Goal: Information Seeking & Learning: Learn about a topic

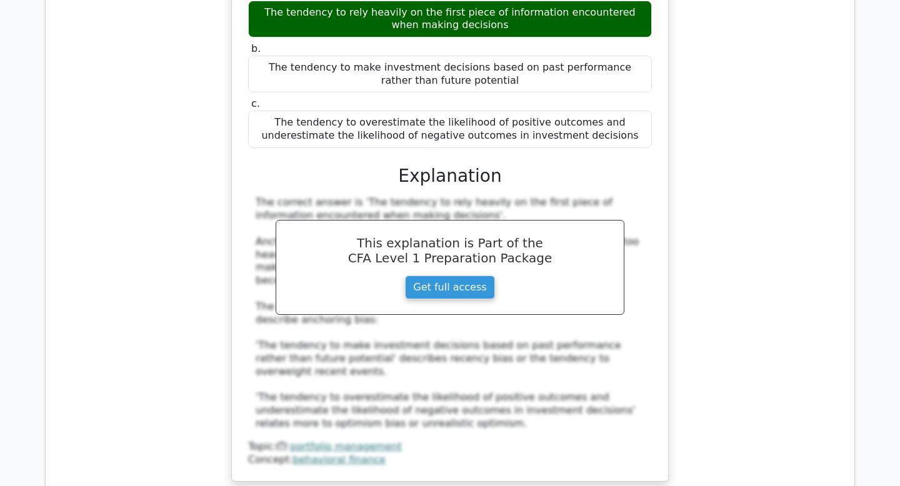
scroll to position [32320, 0]
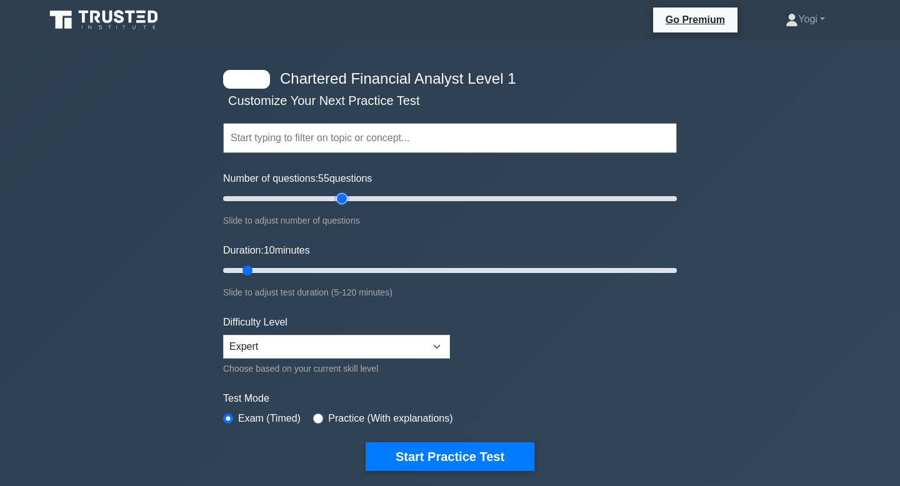
click at [339, 201] on input "Number of questions: 55 questions" at bounding box center [450, 198] width 454 height 15
click at [454, 194] on input "Number of questions: 55 questions" at bounding box center [450, 198] width 454 height 15
drag, startPoint x: 454, startPoint y: 194, endPoint x: 447, endPoint y: 194, distance: 7.5
click at [447, 194] on input "Number of questions: 100 questions" at bounding box center [450, 198] width 454 height 15
click at [459, 197] on input "Number of questions: 100 questions" at bounding box center [450, 198] width 454 height 15
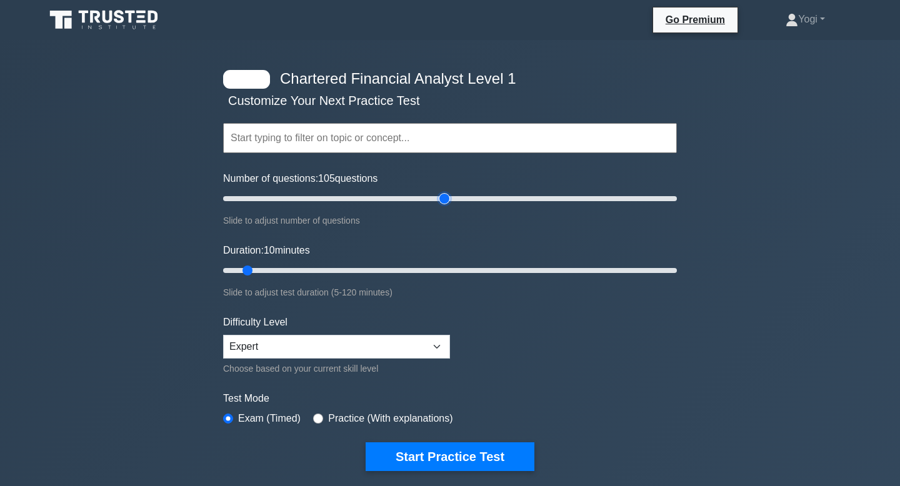
type input "100"
click at [445, 198] on input "Number of questions: 105 questions" at bounding box center [450, 198] width 454 height 15
click at [347, 270] on input "Duration: 10 minutes" at bounding box center [450, 270] width 454 height 15
drag, startPoint x: 339, startPoint y: 270, endPoint x: 402, endPoint y: 262, distance: 63.6
type input "50"
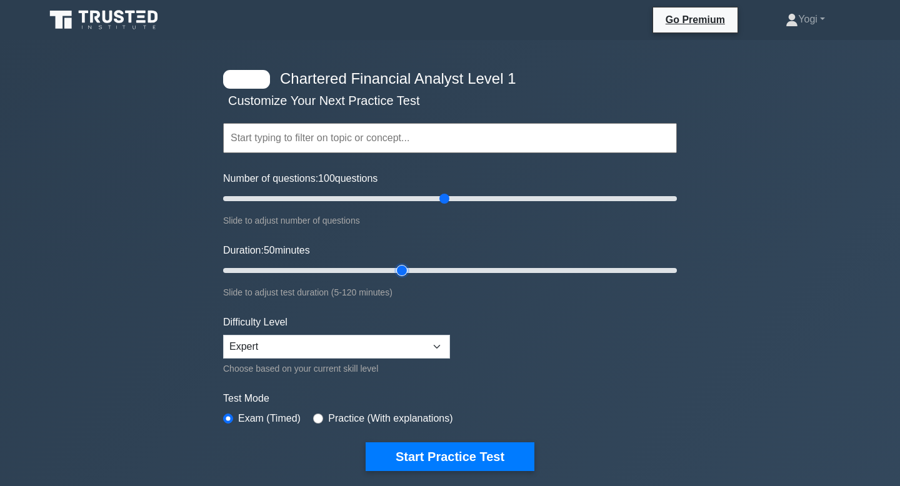
click at [402, 263] on input "Duration: 50 minutes" at bounding box center [450, 270] width 454 height 15
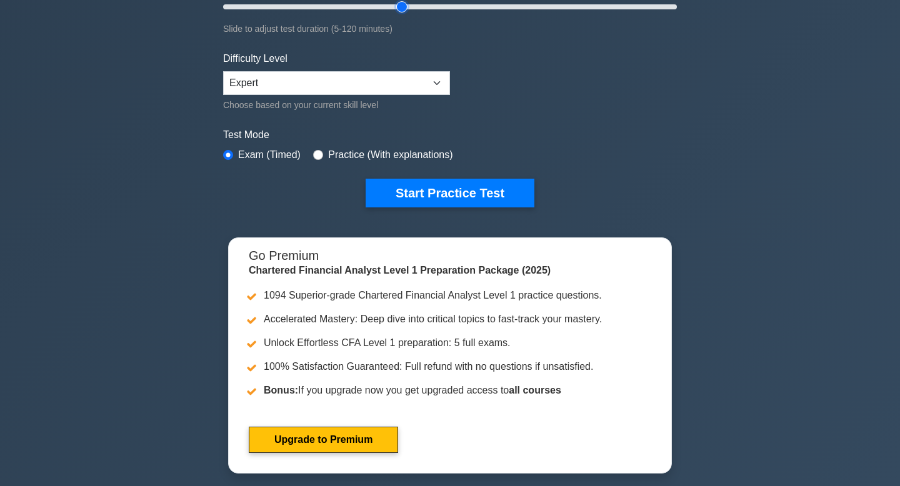
scroll to position [269, 0]
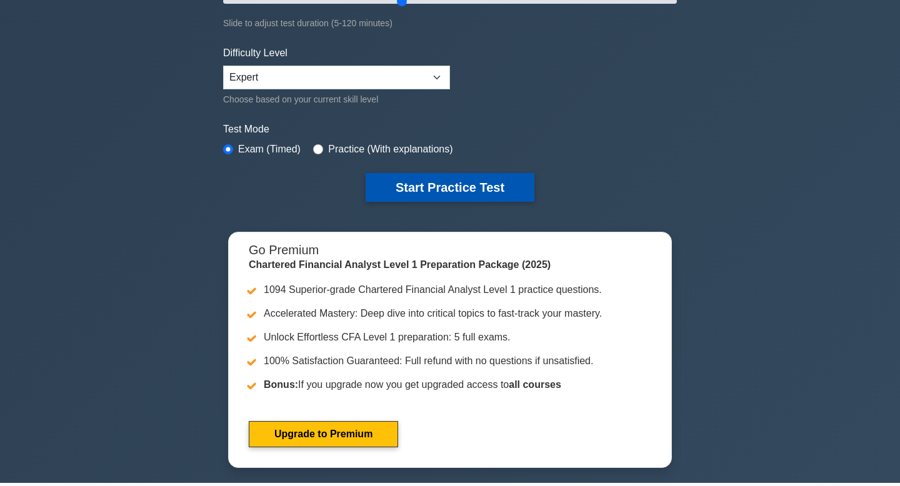
click at [437, 191] on button "Start Practice Test" at bounding box center [449, 187] width 169 height 29
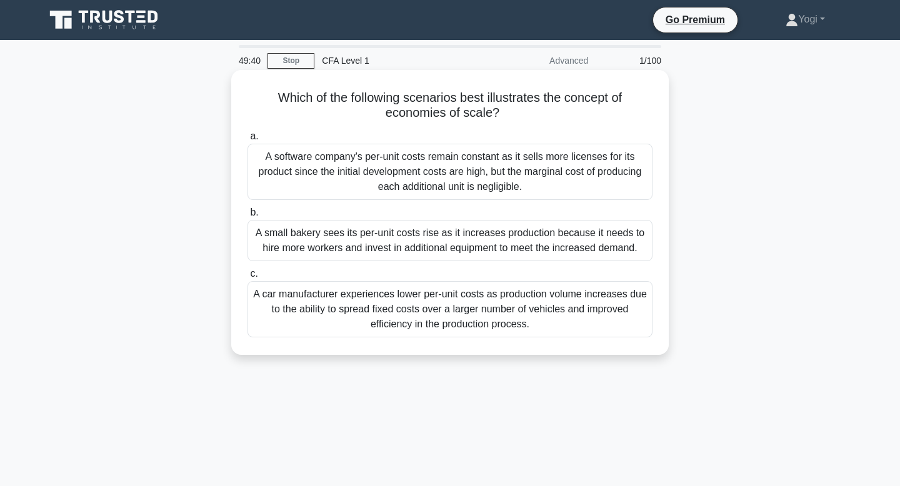
click at [492, 245] on div "A small bakery sees its per-unit costs rise as it increases production because …" at bounding box center [449, 240] width 405 height 41
click at [247, 217] on input "b. A small bakery sees its per-unit costs rise as it increases production becau…" at bounding box center [247, 213] width 0 height 8
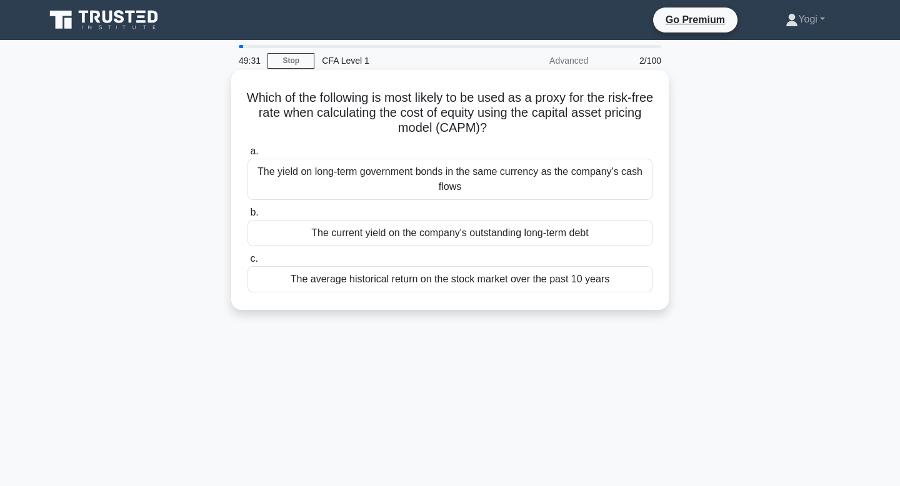
click at [487, 177] on div "The yield on long-term government bonds in the same currency as the company's c…" at bounding box center [449, 179] width 405 height 41
click at [247, 156] on input "a. The yield on long-term government bonds in the same currency as the company'…" at bounding box center [247, 151] width 0 height 8
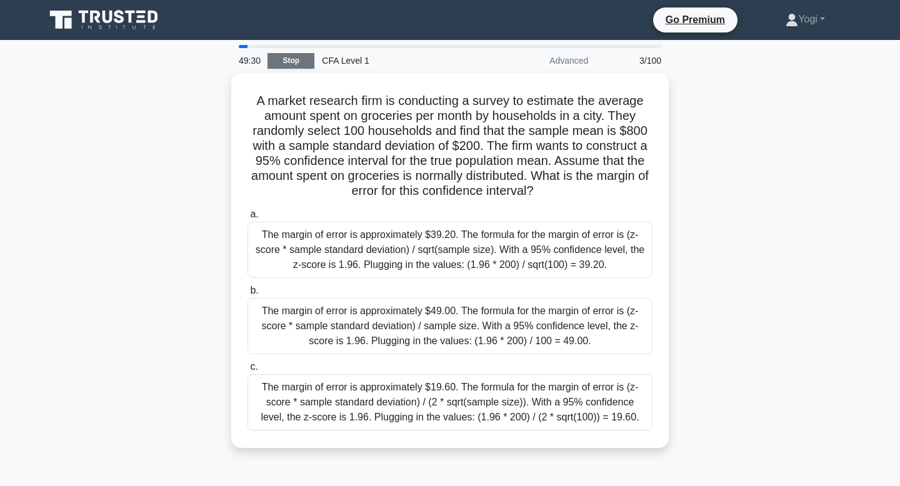
click at [295, 63] on link "Stop" at bounding box center [290, 61] width 47 height 16
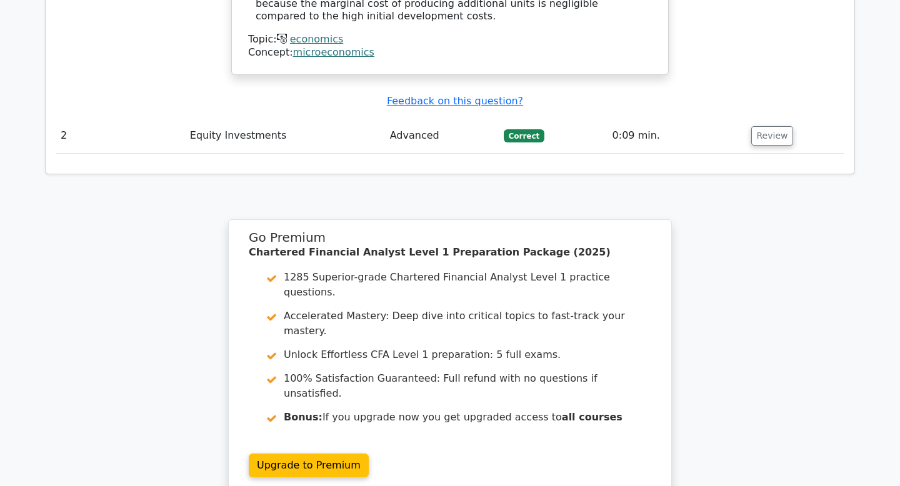
scroll to position [1580, 0]
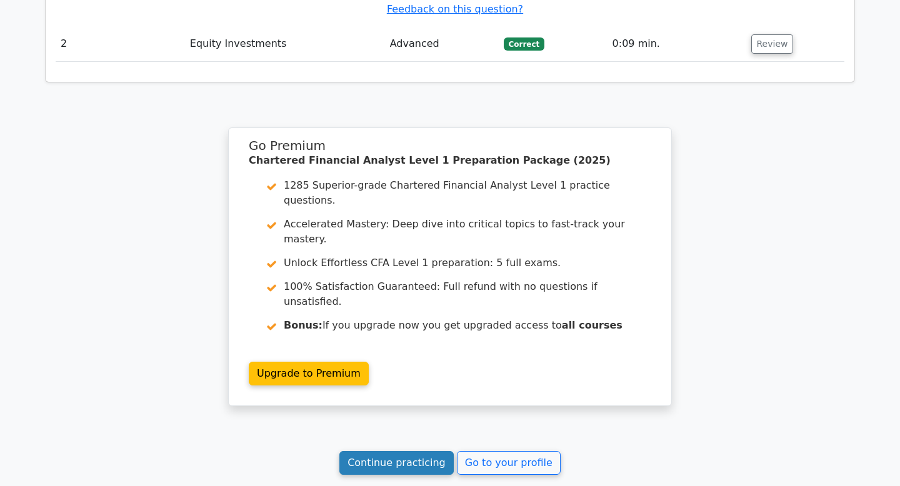
click at [415, 451] on link "Continue practicing" at bounding box center [396, 463] width 114 height 24
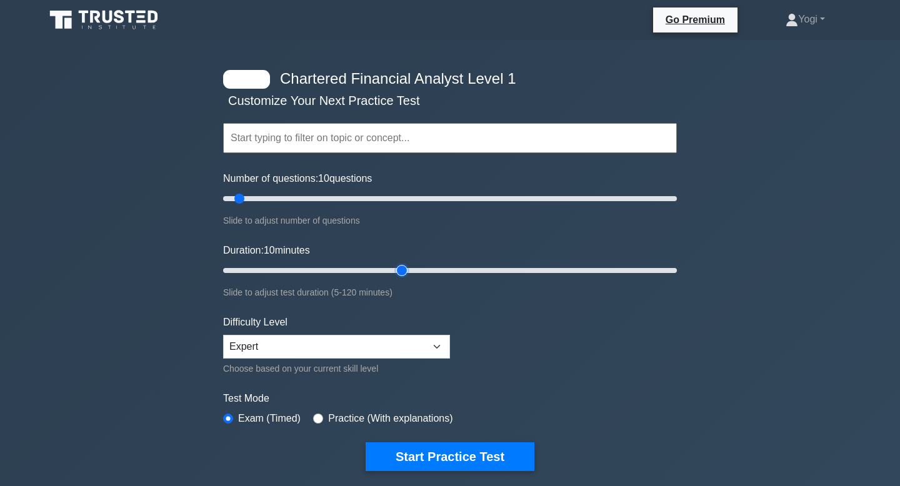
type input "50"
click at [394, 270] on input "Duration: 10 minutes" at bounding box center [450, 270] width 454 height 15
click at [435, 199] on input "Number of questions: 10 questions" at bounding box center [450, 198] width 454 height 15
type input "100"
click at [438, 199] on input "Number of questions: 100 questions" at bounding box center [450, 198] width 454 height 15
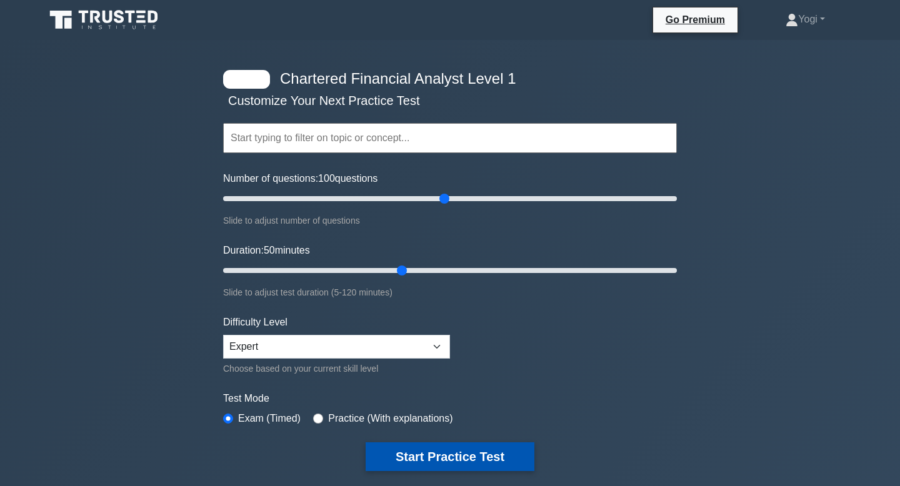
click at [438, 454] on button "Start Practice Test" at bounding box center [449, 456] width 169 height 29
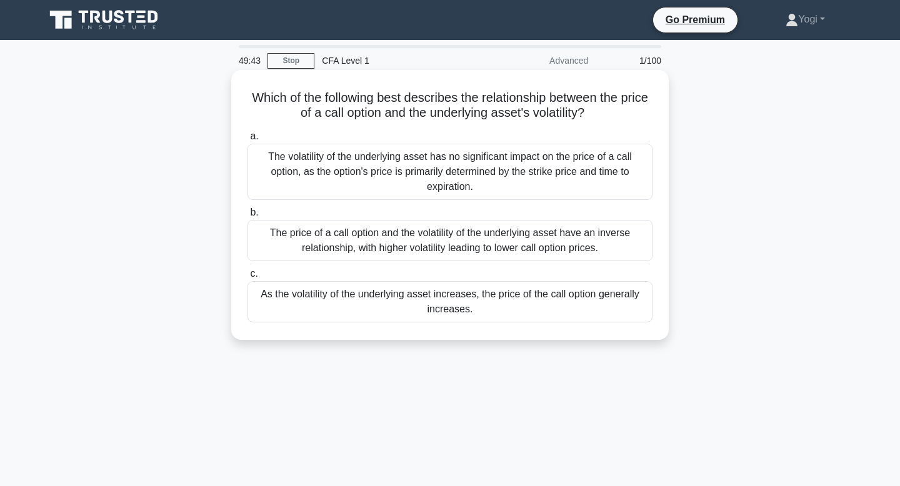
click at [540, 309] on div "As the volatility of the underlying asset increases, the price of the call opti…" at bounding box center [449, 301] width 405 height 41
click at [247, 278] on input "c. As the volatility of the underlying asset increases, the price of the call o…" at bounding box center [247, 274] width 0 height 8
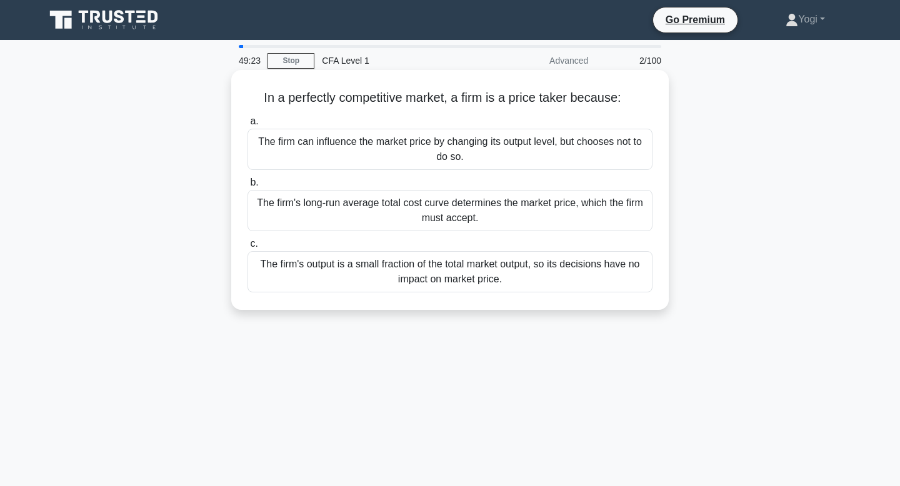
click at [523, 270] on div "The firm's output is a small fraction of the total market output, so its decisi…" at bounding box center [449, 271] width 405 height 41
click at [247, 248] on input "c. The firm's output is a small fraction of the total market output, so its dec…" at bounding box center [247, 244] width 0 height 8
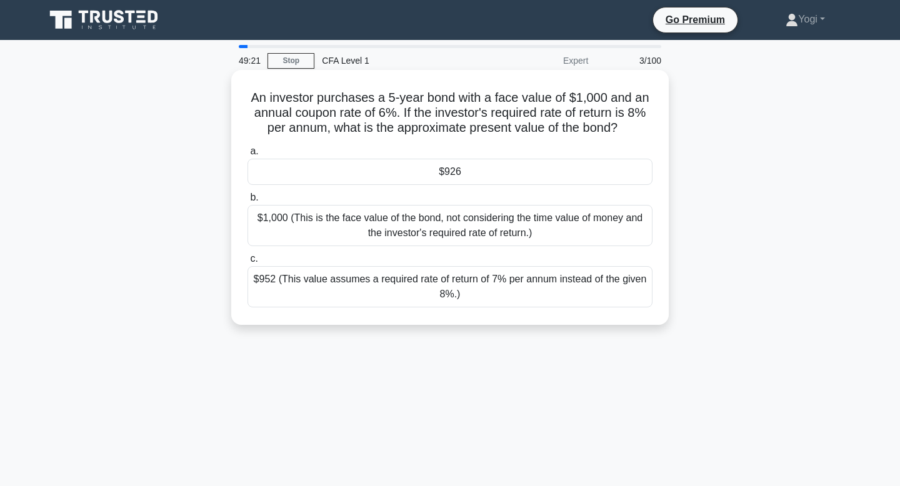
click at [488, 169] on div "$926" at bounding box center [449, 172] width 405 height 26
click at [247, 156] on input "a. $926" at bounding box center [247, 151] width 0 height 8
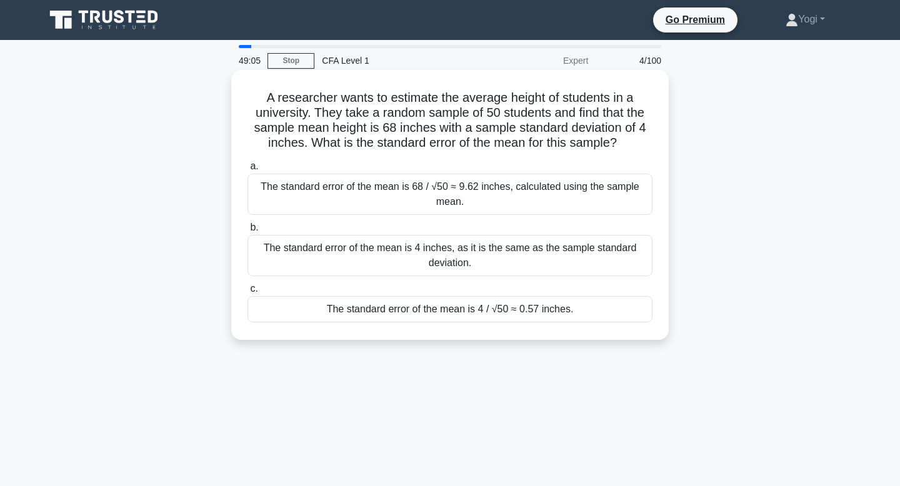
click at [505, 306] on div "The standard error of the mean is 4 / √50 ≈ 0.57 inches." at bounding box center [449, 309] width 405 height 26
click at [247, 293] on input "c. The standard error of the mean is 4 / √50 ≈ 0.57 inches." at bounding box center [247, 289] width 0 height 8
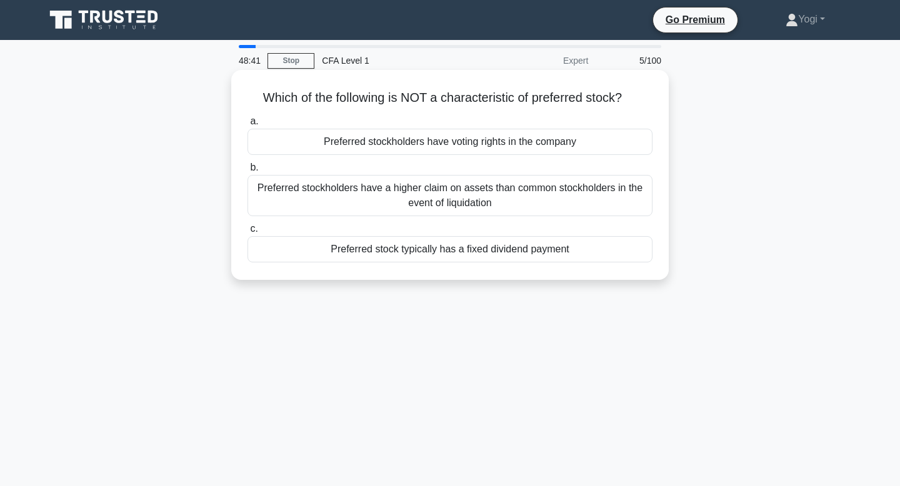
click at [522, 142] on div "Preferred stockholders have voting rights in the company" at bounding box center [449, 142] width 405 height 26
click at [247, 126] on input "a. Preferred stockholders have voting rights in the company" at bounding box center [247, 121] width 0 height 8
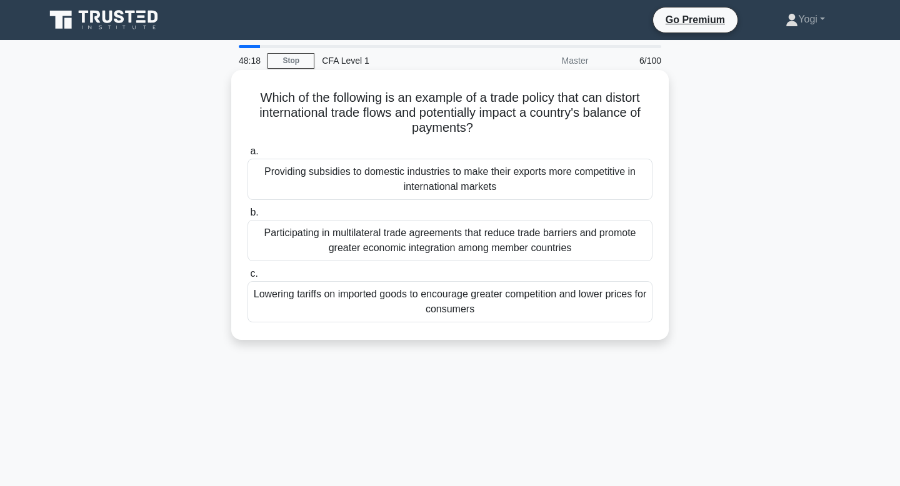
click at [527, 312] on div "Lowering tariffs on imported goods to encourage greater competition and lower p…" at bounding box center [449, 301] width 405 height 41
click at [247, 278] on input "c. Lowering tariffs on imported goods to encourage greater competition and lowe…" at bounding box center [247, 274] width 0 height 8
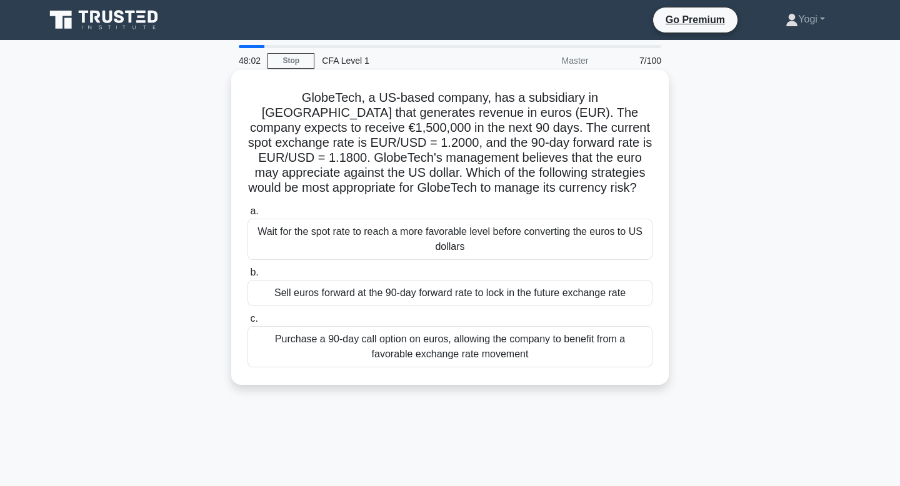
click at [528, 293] on div "Sell euros forward at the 90-day forward rate to lock in the future exchange ra…" at bounding box center [449, 293] width 405 height 26
click at [247, 277] on input "b. Sell euros forward at the 90-day forward rate to lock in the future exchange…" at bounding box center [247, 273] width 0 height 8
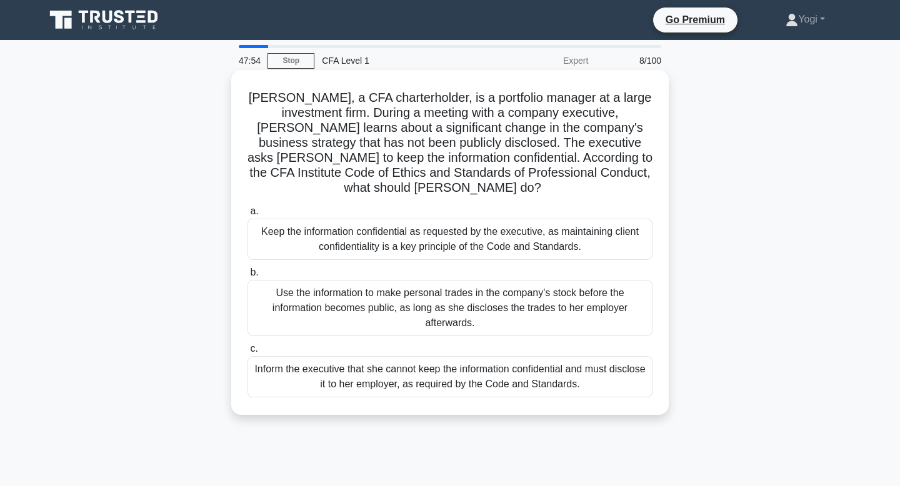
click at [520, 367] on div "Inform the executive that she cannot keep the information confidential and must…" at bounding box center [449, 376] width 405 height 41
click at [247, 353] on input "c. Inform the executive that she cannot keep the information confidential and m…" at bounding box center [247, 349] width 0 height 8
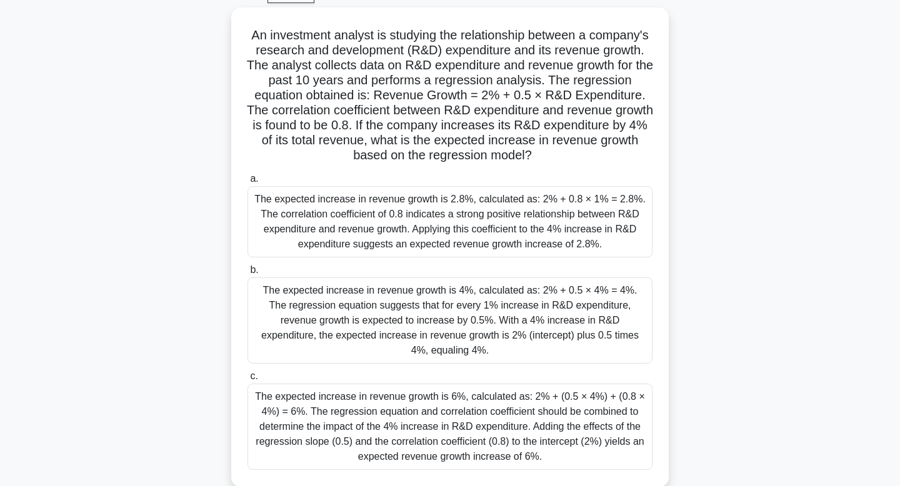
scroll to position [67, 0]
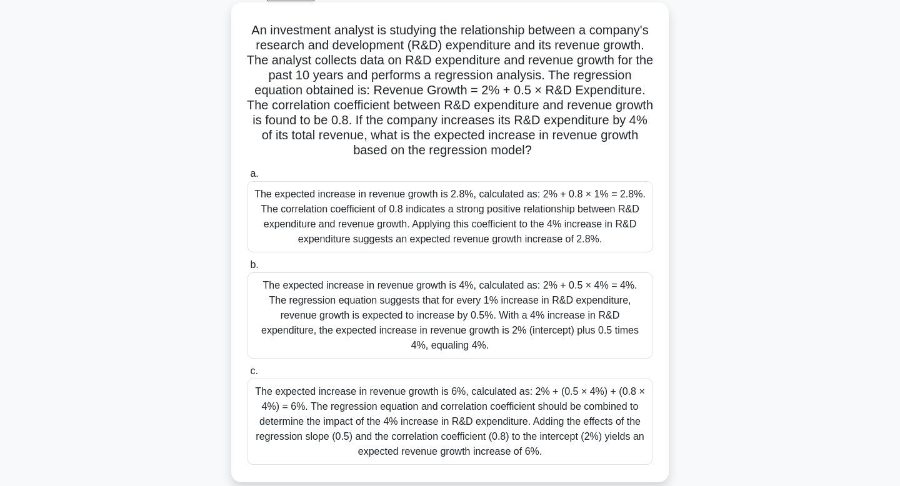
click at [512, 241] on div "The expected increase in revenue growth is 2.8%, calculated as: 2% + 0.8 × 1% =…" at bounding box center [449, 216] width 405 height 71
click at [247, 178] on input "a. The expected increase in revenue growth is 2.8%, calculated as: 2% + 0.8 × 1…" at bounding box center [247, 174] width 0 height 8
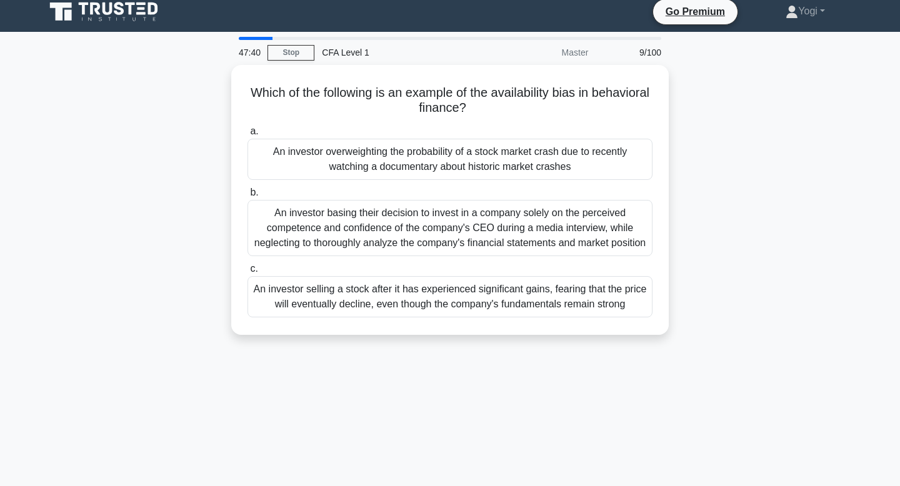
scroll to position [0, 0]
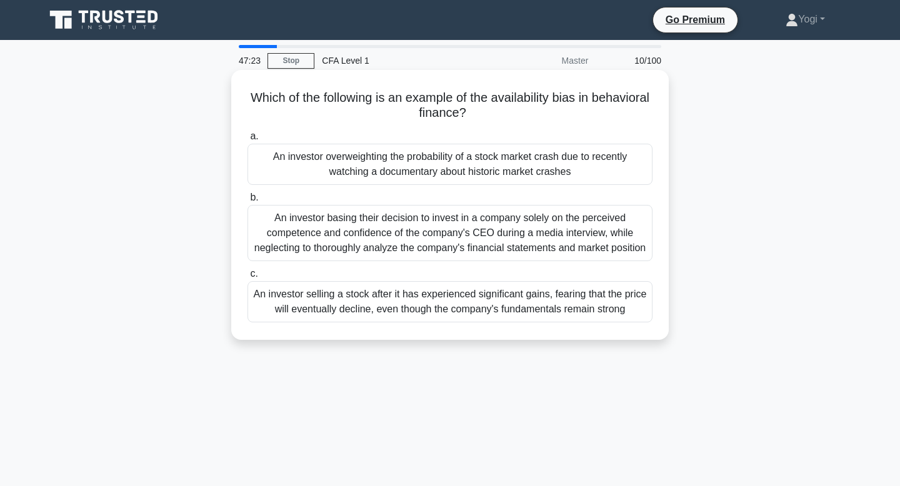
click at [521, 161] on div "An investor overweighting the probability of a stock market crash due to recent…" at bounding box center [449, 164] width 405 height 41
click at [247, 141] on input "a. An investor overweighting the probability of a stock market crash due to rec…" at bounding box center [247, 136] width 0 height 8
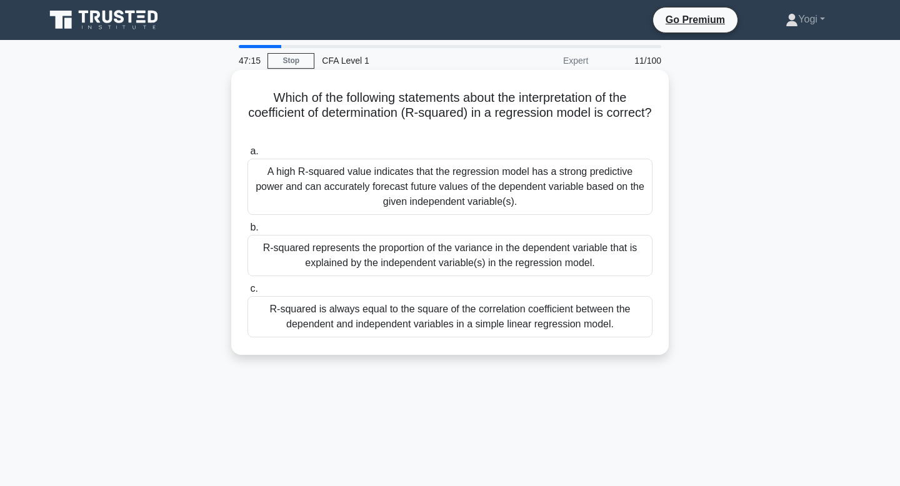
click at [522, 267] on div "R-squared represents the proportion of the variance in the dependent variable t…" at bounding box center [449, 255] width 405 height 41
click at [247, 232] on input "b. R-squared represents the proportion of the variance in the dependent variabl…" at bounding box center [247, 228] width 0 height 8
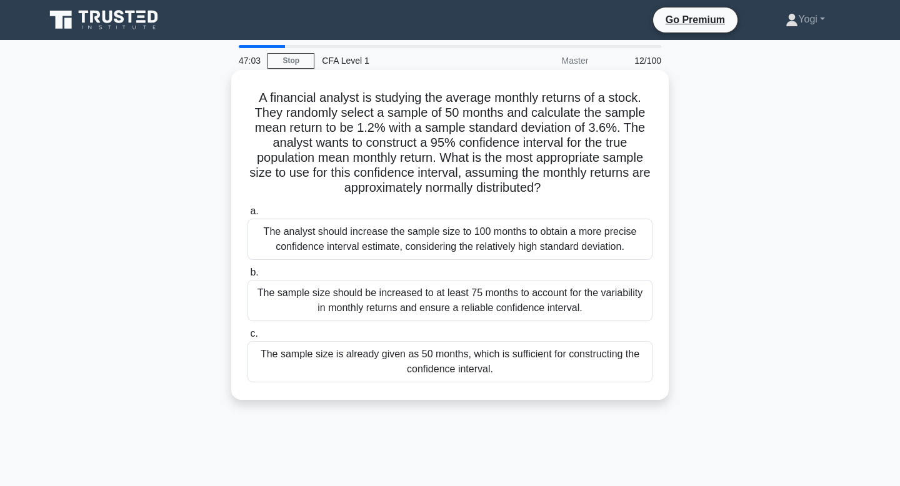
drag, startPoint x: 261, startPoint y: 116, endPoint x: 611, endPoint y: 186, distance: 356.6
click at [611, 186] on h5 "A financial analyst is studying the average monthly returns of a stock. They ra…" at bounding box center [449, 143] width 407 height 106
click at [585, 357] on div "The sample size is already given as 50 months, which is sufficient for construc…" at bounding box center [449, 361] width 405 height 41
click at [247, 338] on input "c. The sample size is already given as 50 months, which is sufficient for const…" at bounding box center [247, 334] width 0 height 8
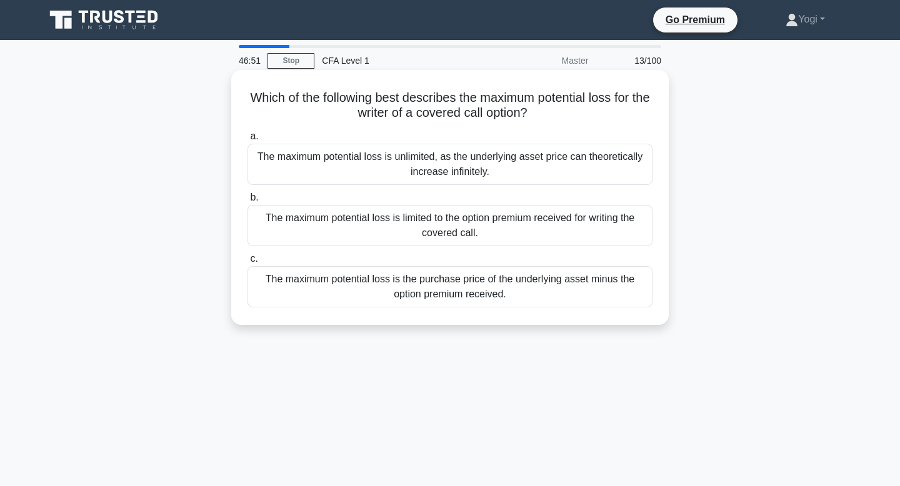
click at [555, 240] on div "The maximum potential loss is limited to the option premium received for writin…" at bounding box center [449, 225] width 405 height 41
click at [247, 202] on input "b. The maximum potential loss is limited to the option premium received for wri…" at bounding box center [247, 198] width 0 height 8
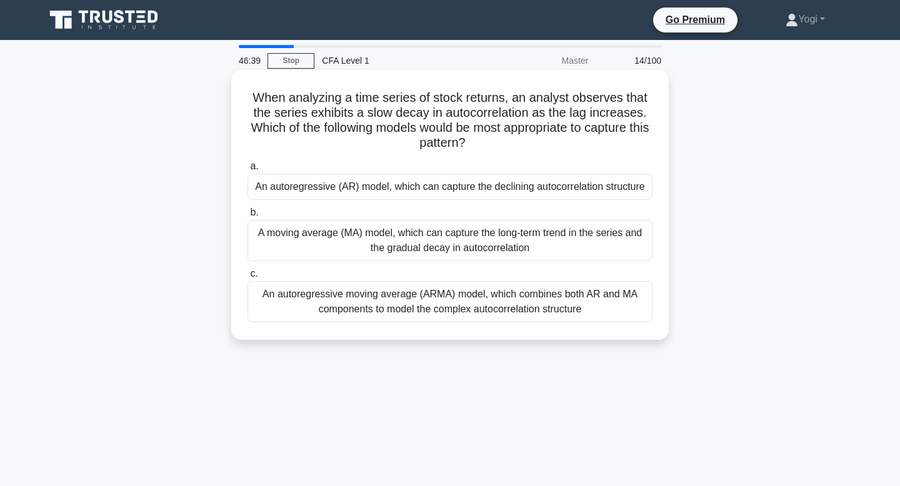
click at [576, 183] on div "An autoregressive (AR) model, which can capture the declining autocorrelation s…" at bounding box center [449, 187] width 405 height 26
click at [247, 171] on input "a. An autoregressive (AR) model, which can capture the declining autocorrelatio…" at bounding box center [247, 166] width 0 height 8
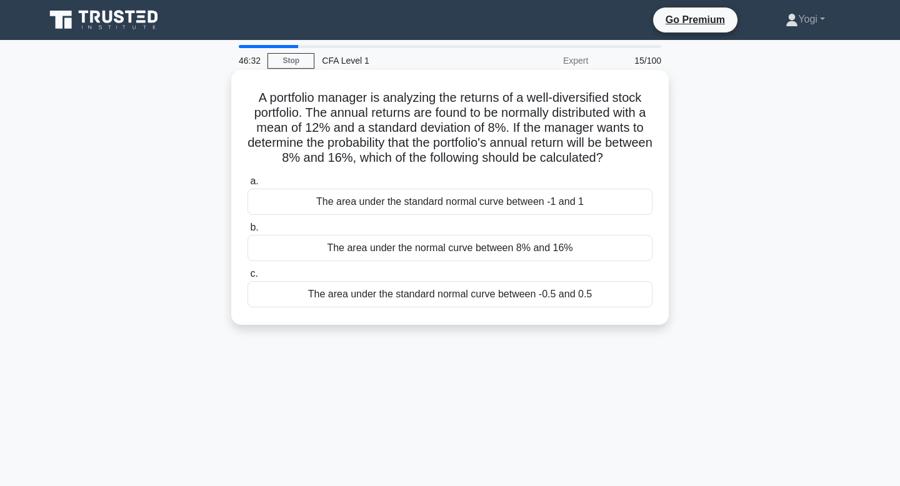
click at [572, 295] on div "The area under the standard normal curve between -0.5 and 0.5" at bounding box center [449, 294] width 405 height 26
click at [247, 278] on input "c. The area under the standard normal curve between -0.5 and 0.5" at bounding box center [247, 274] width 0 height 8
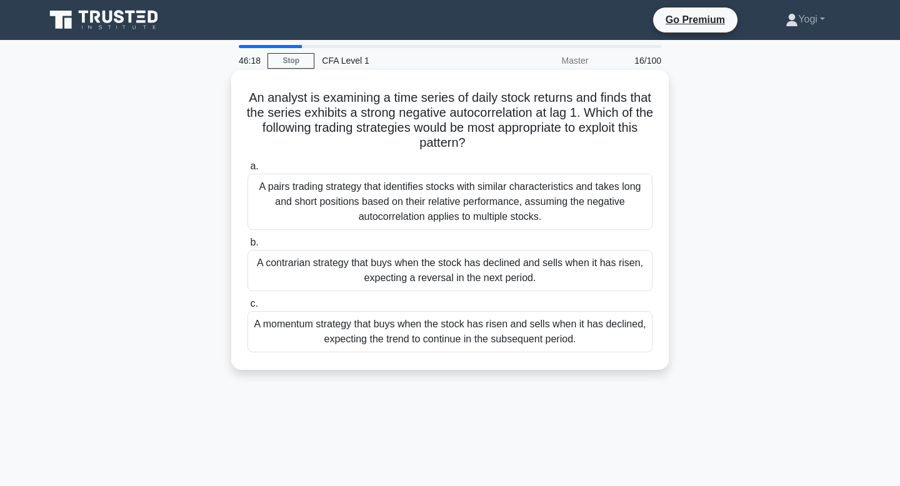
click at [573, 272] on div "A contrarian strategy that buys when the stock has declined and sells when it h…" at bounding box center [449, 270] width 405 height 41
click at [247, 247] on input "b. A contrarian strategy that buys when the stock has declined and sells when i…" at bounding box center [247, 243] width 0 height 8
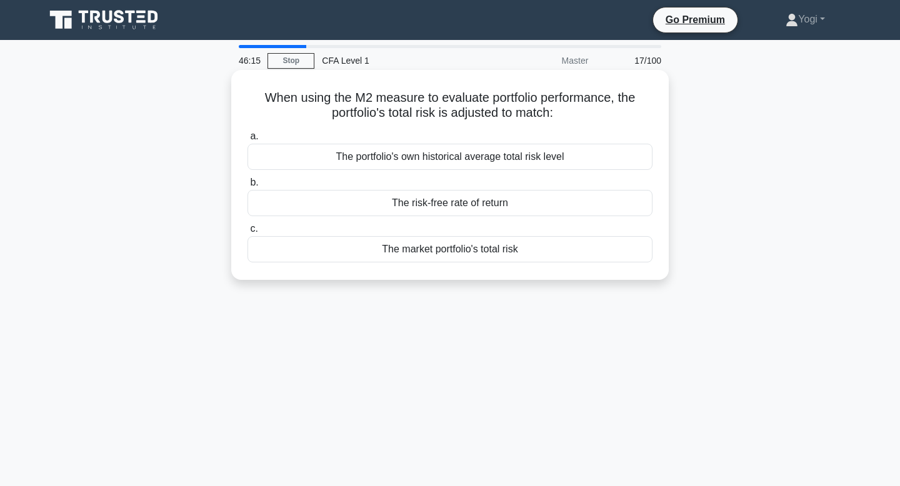
click at [573, 244] on div "The market portfolio's total risk" at bounding box center [449, 249] width 405 height 26
click at [247, 233] on input "c. The market portfolio's total risk" at bounding box center [247, 229] width 0 height 8
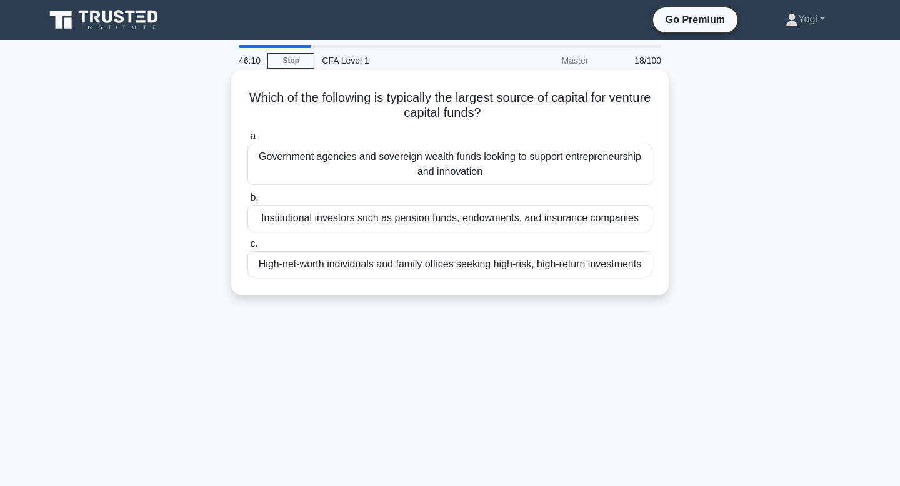
click at [578, 221] on div "Institutional investors such as pension funds, endowments, and insurance compan…" at bounding box center [449, 218] width 405 height 26
click at [247, 202] on input "b. Institutional investors such as pension funds, endowments, and insurance com…" at bounding box center [247, 198] width 0 height 8
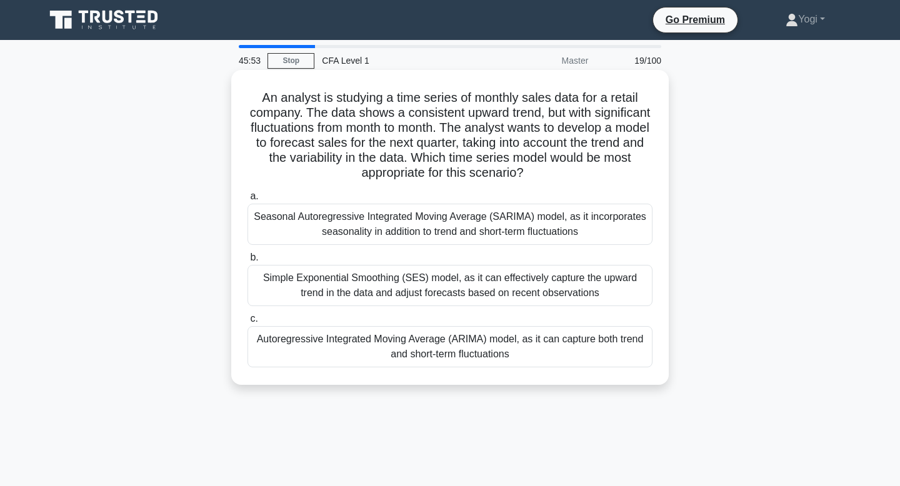
click at [574, 337] on div "Autoregressive Integrated Moving Average (ARIMA) model, as it can capture both …" at bounding box center [449, 346] width 405 height 41
click at [247, 323] on input "c. Autoregressive Integrated Moving Average (ARIMA) model, as it can capture bo…" at bounding box center [247, 319] width 0 height 8
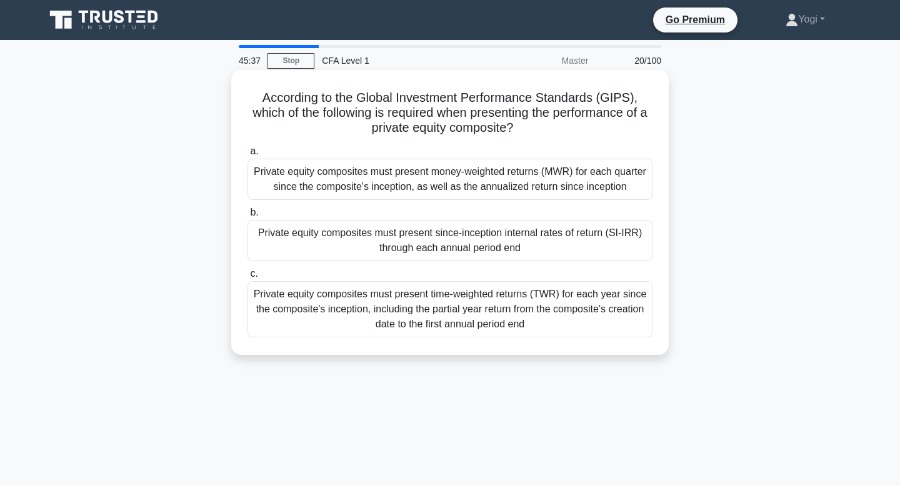
click at [559, 239] on div "Private equity composites must present since-inception internal rates of return…" at bounding box center [449, 240] width 405 height 41
click at [247, 217] on input "b. Private equity composites must present since-inception internal rates of ret…" at bounding box center [247, 213] width 0 height 8
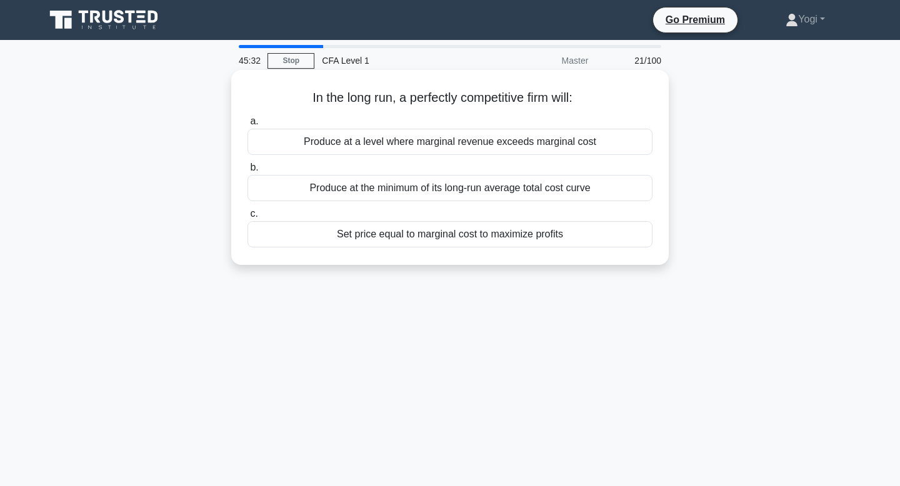
click at [548, 189] on div "Produce at the minimum of its long-run average total cost curve" at bounding box center [449, 188] width 405 height 26
click at [247, 172] on input "b. Produce at the minimum of its long-run average total cost curve" at bounding box center [247, 168] width 0 height 8
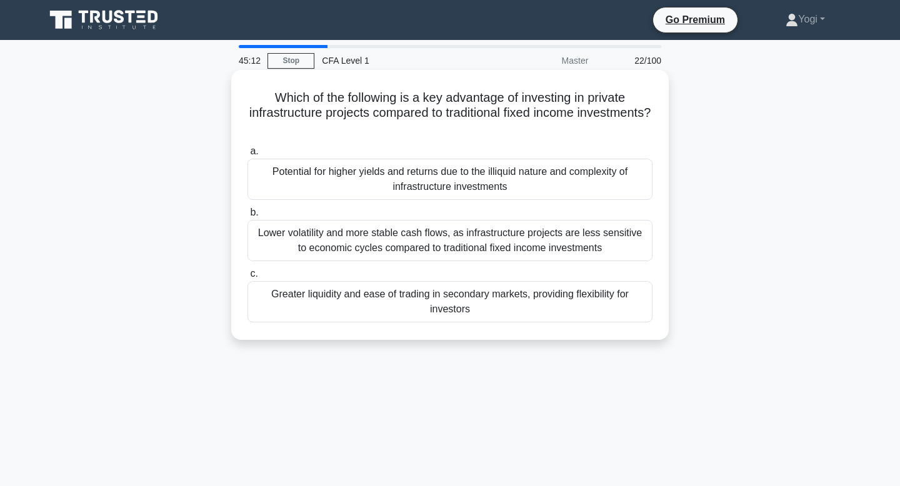
click at [511, 311] on div "Greater liquidity and ease of trading in secondary markets, providing flexibili…" at bounding box center [449, 301] width 405 height 41
click at [247, 278] on input "c. Greater liquidity and ease of trading in secondary markets, providing flexib…" at bounding box center [247, 274] width 0 height 8
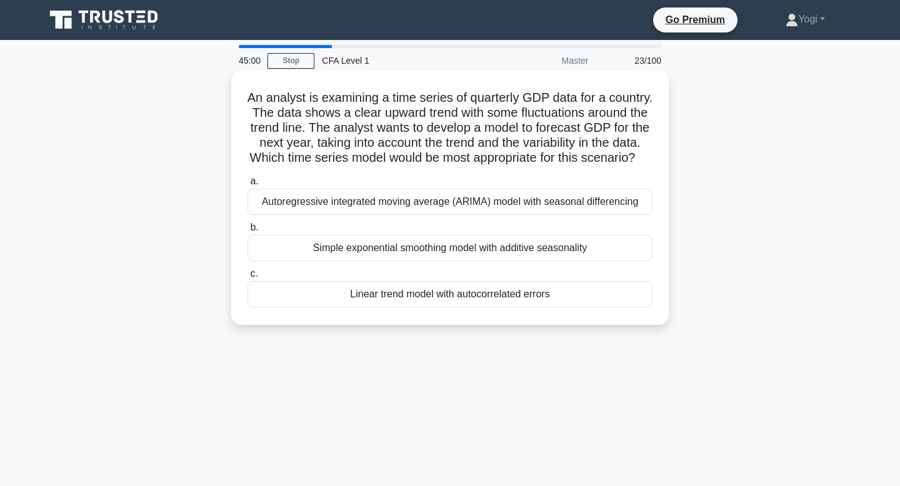
click at [470, 301] on div "Linear trend model with autocorrelated errors" at bounding box center [449, 294] width 405 height 26
click at [247, 278] on input "c. Linear trend model with autocorrelated errors" at bounding box center [247, 274] width 0 height 8
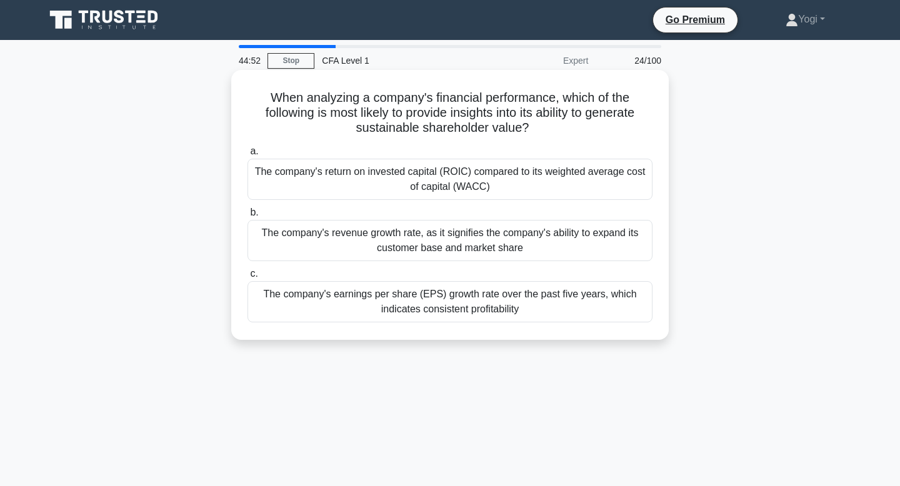
click at [474, 174] on div "The company's return on invested capital (ROIC) compared to its weighted averag…" at bounding box center [449, 179] width 405 height 41
click at [247, 156] on input "a. The company's return on invested capital (ROIC) compared to its weighted ave…" at bounding box center [247, 151] width 0 height 8
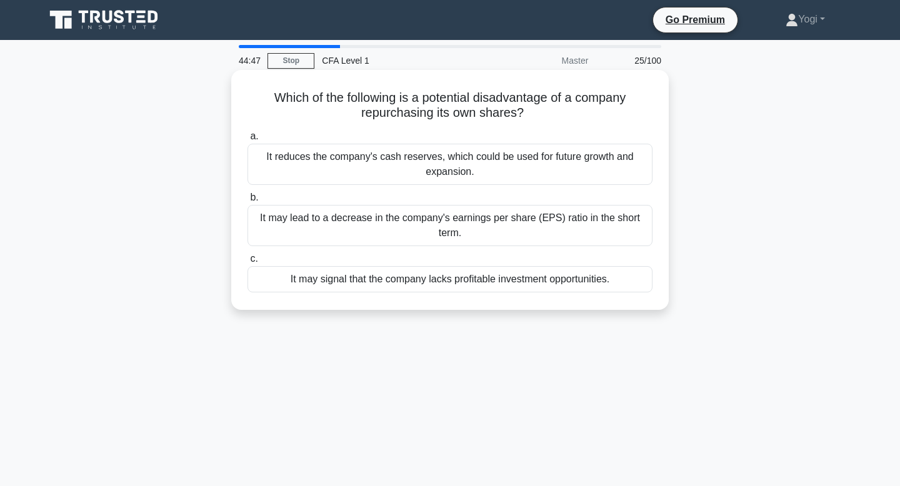
click at [463, 281] on div "It may signal that the company lacks profitable investment opportunities." at bounding box center [449, 279] width 405 height 26
click at [247, 263] on input "c. It may signal that the company lacks profitable investment opportunities." at bounding box center [247, 259] width 0 height 8
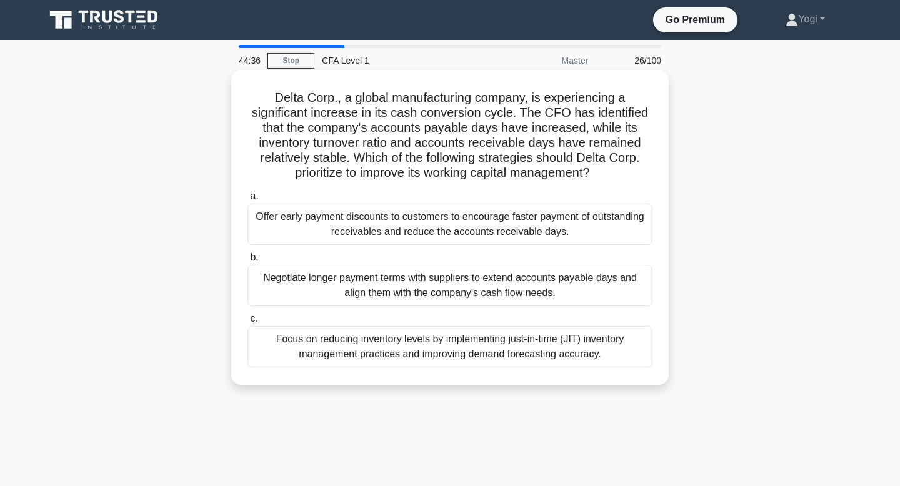
click at [460, 359] on div "Focus on reducing inventory levels by implementing just-in-time (JIT) inventory…" at bounding box center [449, 346] width 405 height 41
click at [247, 323] on input "c. Focus on reducing inventory levels by implementing just-in-time (JIT) invent…" at bounding box center [247, 319] width 0 height 8
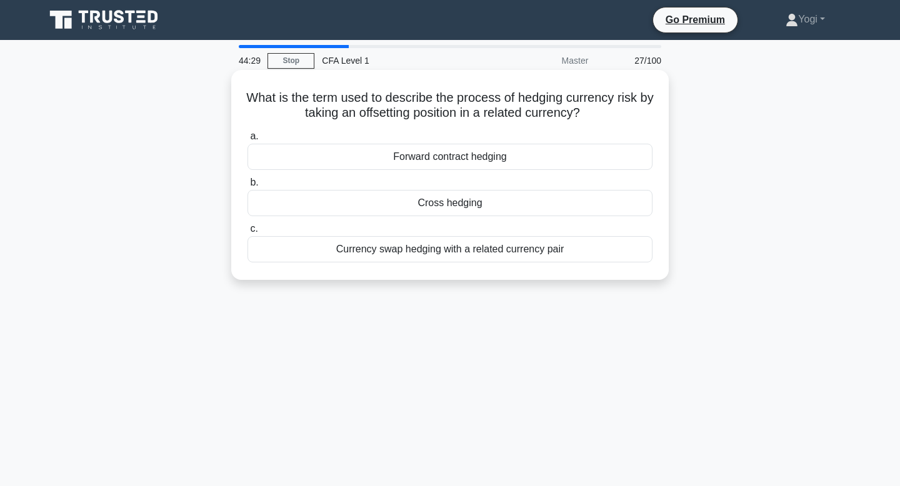
click at [485, 203] on div "Cross hedging" at bounding box center [449, 203] width 405 height 26
click at [247, 187] on input "b. Cross hedging" at bounding box center [247, 183] width 0 height 8
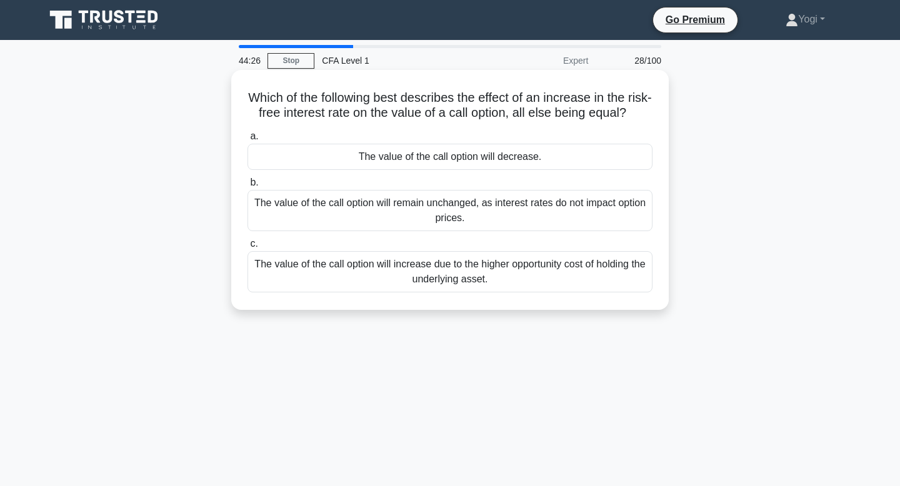
click at [500, 167] on div "The value of the call option will decrease." at bounding box center [449, 157] width 405 height 26
click at [247, 141] on input "a. The value of the call option will decrease." at bounding box center [247, 136] width 0 height 8
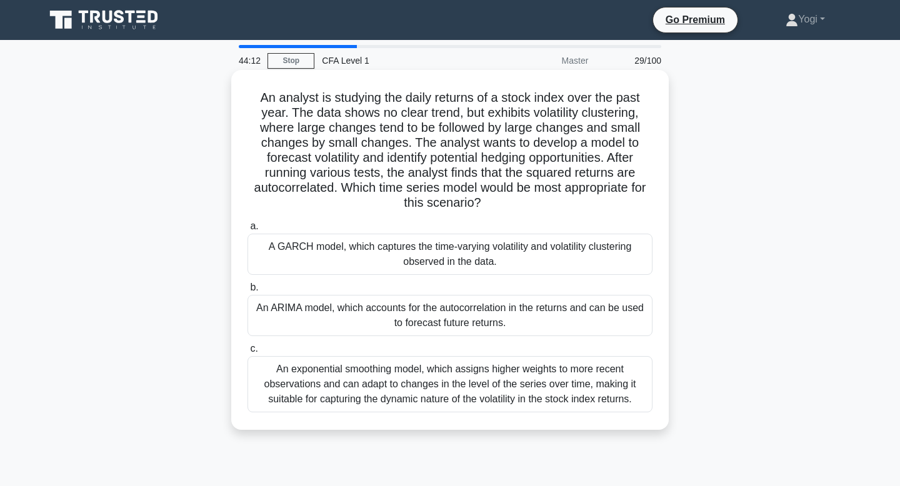
click at [485, 250] on div "A GARCH model, which captures the time-varying volatility and volatility cluste…" at bounding box center [449, 254] width 405 height 41
click at [247, 231] on input "a. A GARCH model, which captures the time-varying volatility and volatility clu…" at bounding box center [247, 226] width 0 height 8
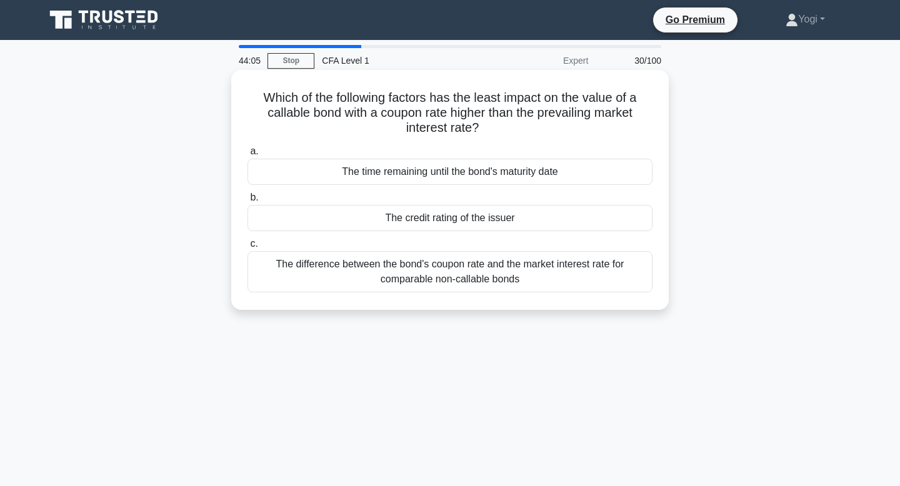
click at [488, 221] on div "The credit rating of the issuer" at bounding box center [449, 218] width 405 height 26
click at [247, 202] on input "b. The credit rating of the issuer" at bounding box center [247, 198] width 0 height 8
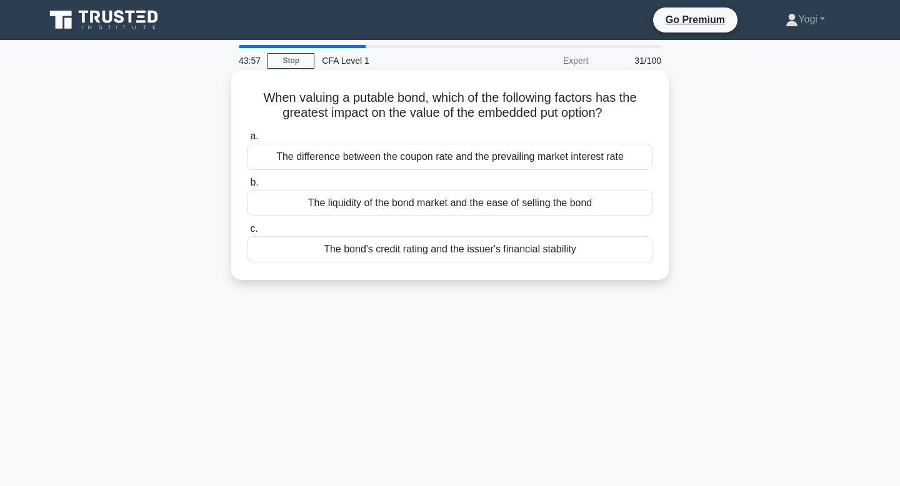
click at [507, 162] on div "The difference between the coupon rate and the prevailing market interest rate" at bounding box center [449, 157] width 405 height 26
click at [247, 141] on input "a. The difference between the coupon rate and the prevailing market interest ra…" at bounding box center [247, 136] width 0 height 8
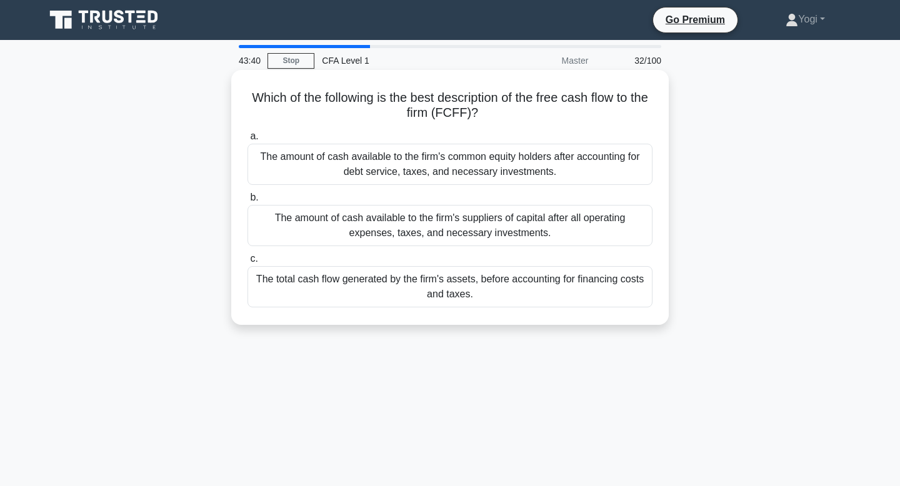
click at [495, 277] on div "The total cash flow generated by the firm's assets, before accounting for finan…" at bounding box center [449, 286] width 405 height 41
click at [247, 263] on input "c. The total cash flow generated by the firm's assets, before accounting for fi…" at bounding box center [247, 259] width 0 height 8
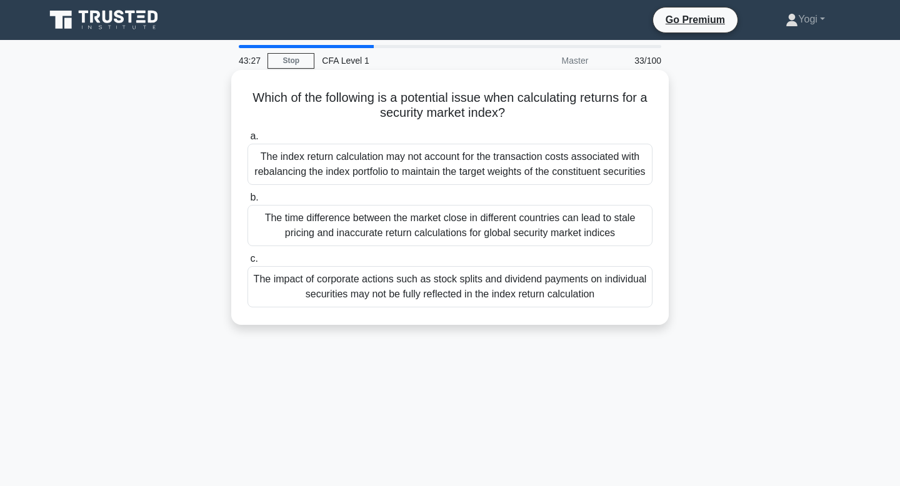
click at [495, 307] on div "The impact of corporate actions such as stock splits and dividend payments on i…" at bounding box center [449, 286] width 405 height 41
click at [247, 263] on input "c. The impact of corporate actions such as stock splits and dividend payments o…" at bounding box center [247, 259] width 0 height 8
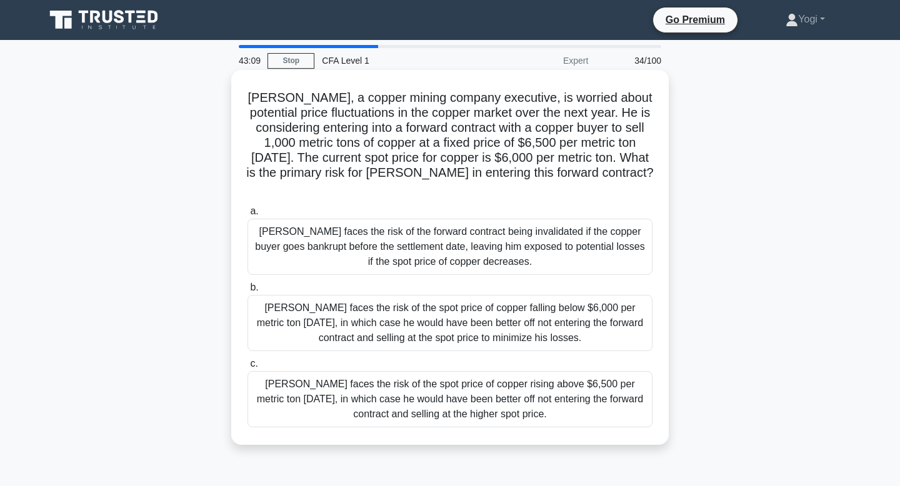
click at [485, 387] on div "[PERSON_NAME] faces the risk of the spot price of copper rising above $6,500 pe…" at bounding box center [449, 399] width 405 height 56
click at [247, 368] on input "c. John faces the risk of the spot price of copper rising above $6,500 per metr…" at bounding box center [247, 364] width 0 height 8
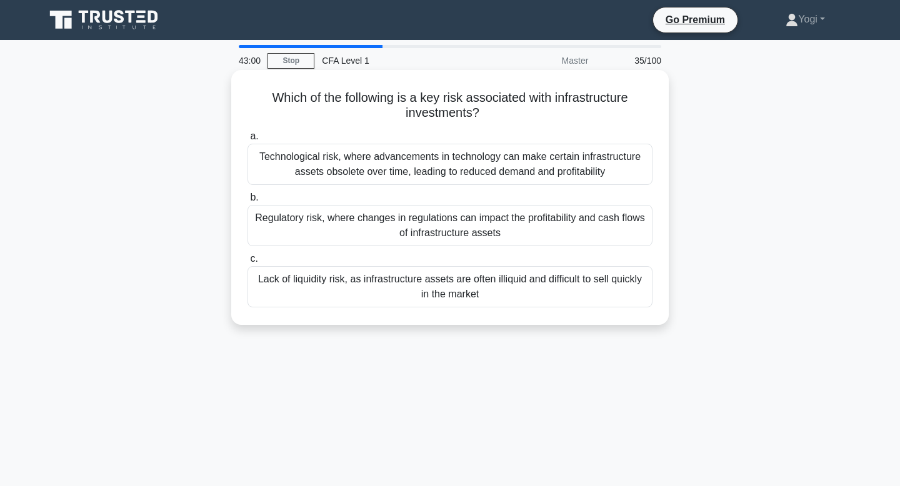
click at [507, 298] on div "Lack of liquidity risk, as infrastructure assets are often illiquid and difficu…" at bounding box center [449, 286] width 405 height 41
click at [247, 263] on input "c. Lack of liquidity risk, as infrastructure assets are often illiquid and diff…" at bounding box center [247, 259] width 0 height 8
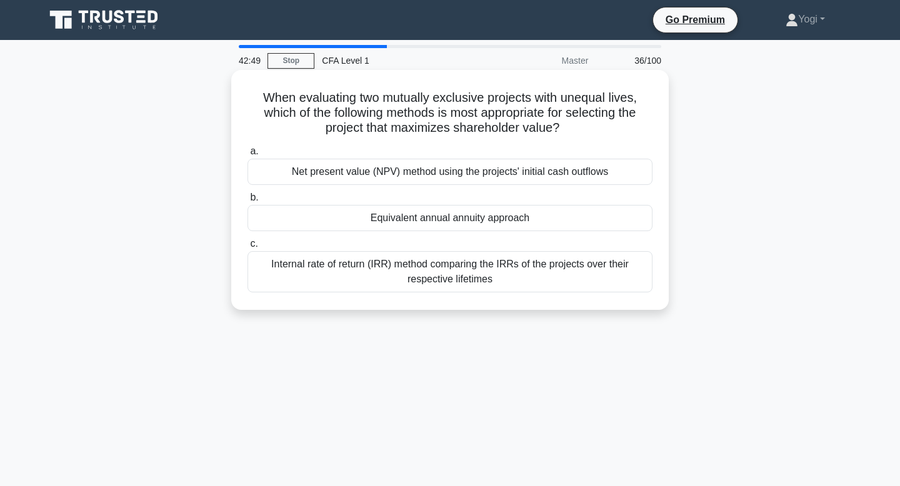
click at [501, 215] on div "Equivalent annual annuity approach" at bounding box center [449, 218] width 405 height 26
click at [247, 202] on input "b. Equivalent annual annuity approach" at bounding box center [247, 198] width 0 height 8
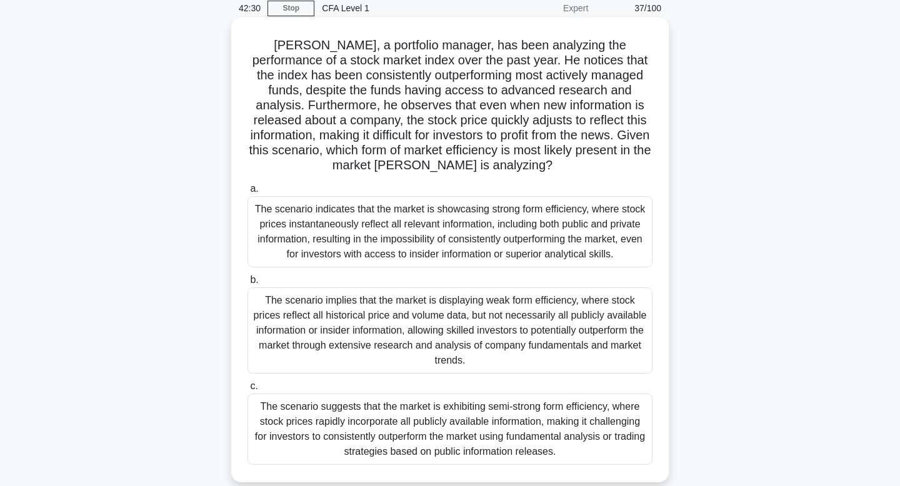
scroll to position [55, 0]
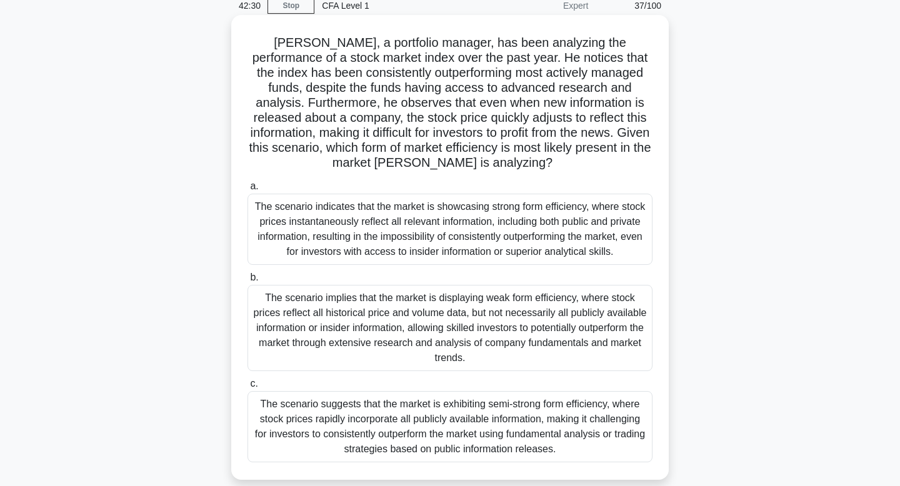
click at [497, 414] on div "The scenario suggests that the market is exhibiting semi-strong form efficiency…" at bounding box center [449, 426] width 405 height 71
click at [247, 388] on input "c. The scenario suggests that the market is exhibiting semi-strong form efficie…" at bounding box center [247, 384] width 0 height 8
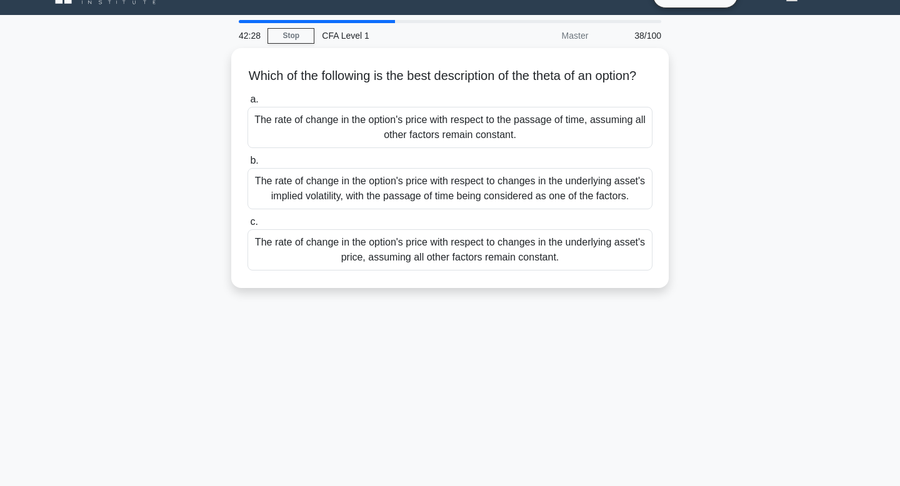
scroll to position [0, 0]
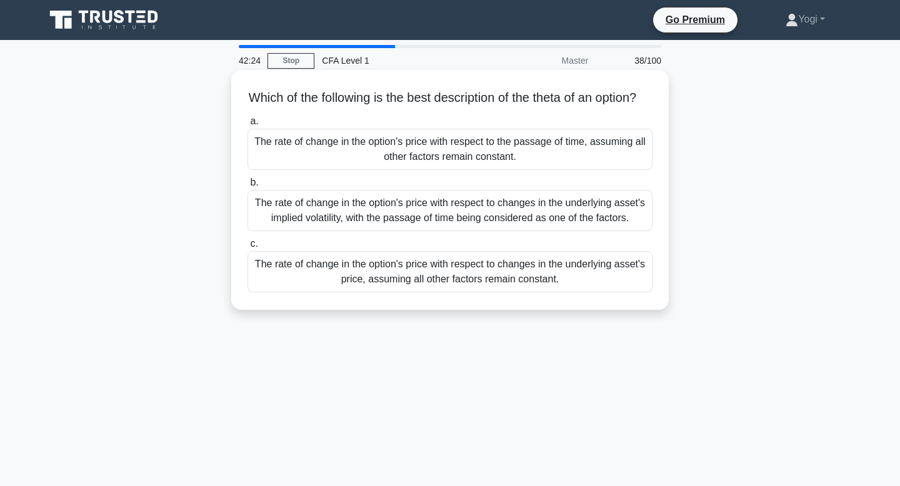
click at [470, 153] on div "The rate of change in the option's price with respect to the passage of time, a…" at bounding box center [449, 149] width 405 height 41
click at [247, 126] on input "a. The rate of change in the option's price with respect to the passage of time…" at bounding box center [247, 121] width 0 height 8
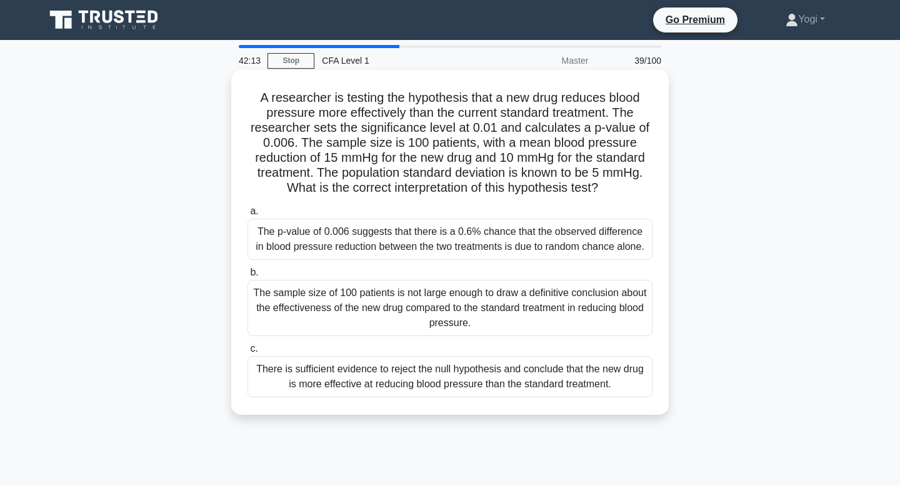
click at [494, 358] on div "There is sufficient evidence to reject the null hypothesis and conclude that th…" at bounding box center [449, 376] width 405 height 41
click at [247, 353] on input "c. There is sufficient evidence to reject the null hypothesis and conclude that…" at bounding box center [247, 349] width 0 height 8
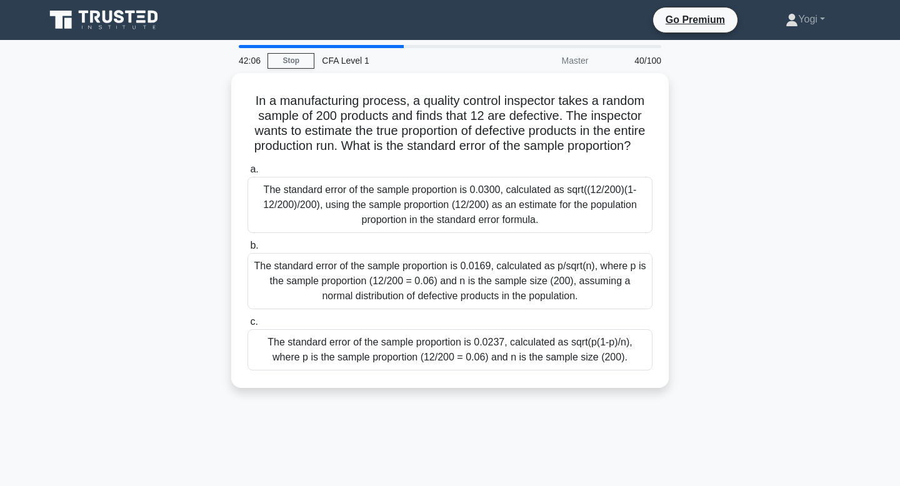
click at [494, 358] on div "The standard error of the sample proportion is 0.0237, calculated as sqrt(p(1-p…" at bounding box center [449, 349] width 405 height 41
click at [247, 326] on input "c. The standard error of the sample proportion is 0.0237, calculated as sqrt(p(…" at bounding box center [247, 322] width 0 height 8
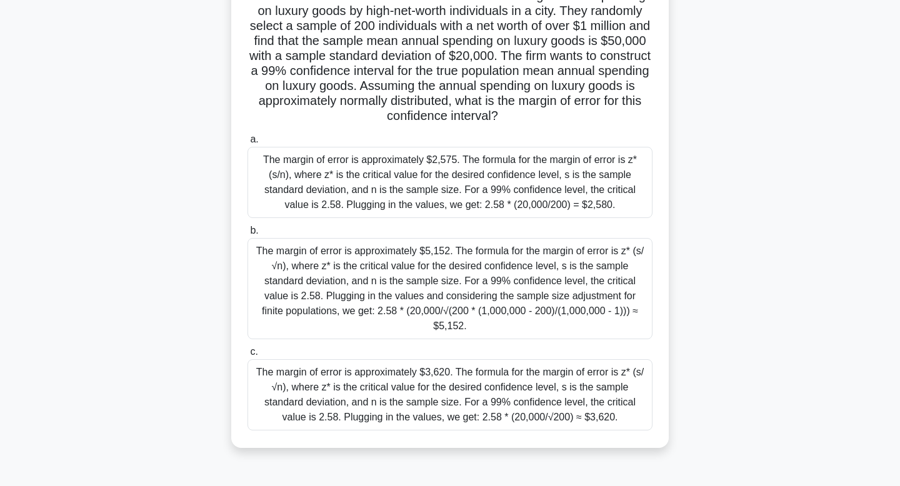
scroll to position [104, 0]
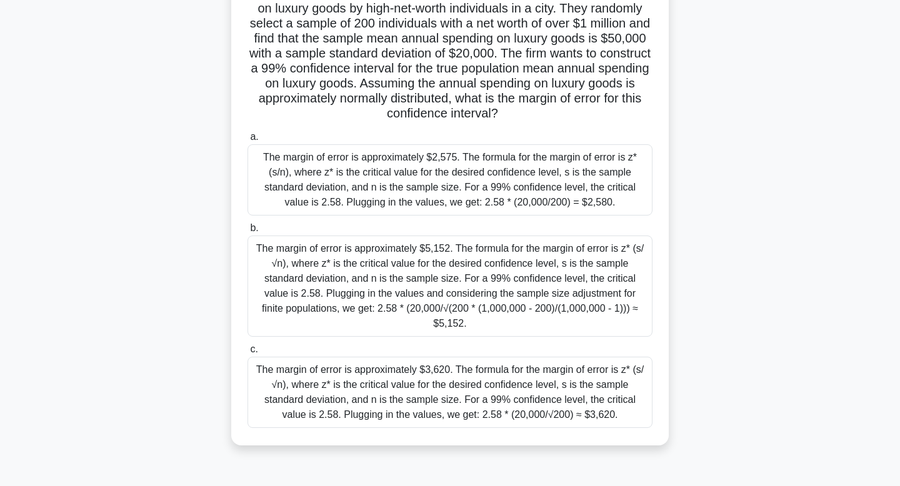
click at [498, 390] on div "The margin of error is approximately $3,620. The formula for the margin of erro…" at bounding box center [449, 392] width 405 height 71
click at [247, 354] on input "c. The margin of error is approximately $3,620. The formula for the margin of e…" at bounding box center [247, 349] width 0 height 8
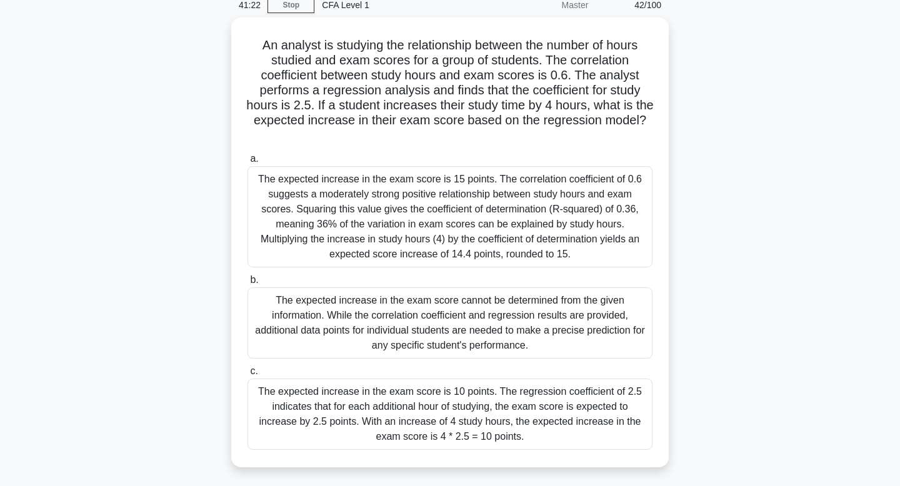
scroll to position [77, 0]
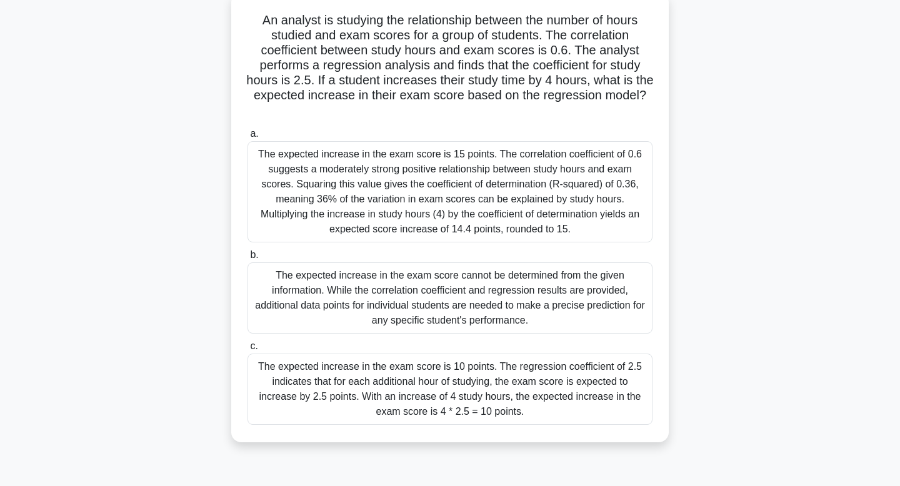
click at [587, 390] on div "The expected increase in the exam score is 10 points. The regression coefficien…" at bounding box center [449, 389] width 405 height 71
click at [247, 350] on input "c. The expected increase in the exam score is 10 points. The regression coeffic…" at bounding box center [247, 346] width 0 height 8
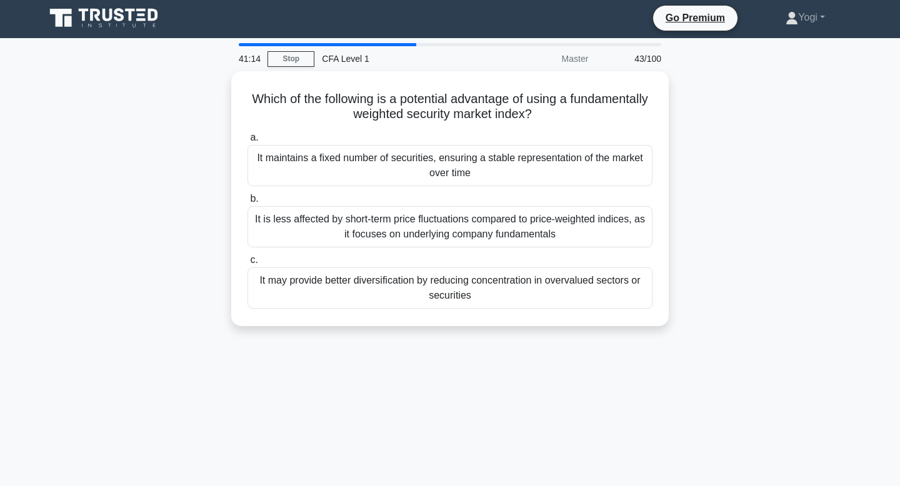
scroll to position [0, 0]
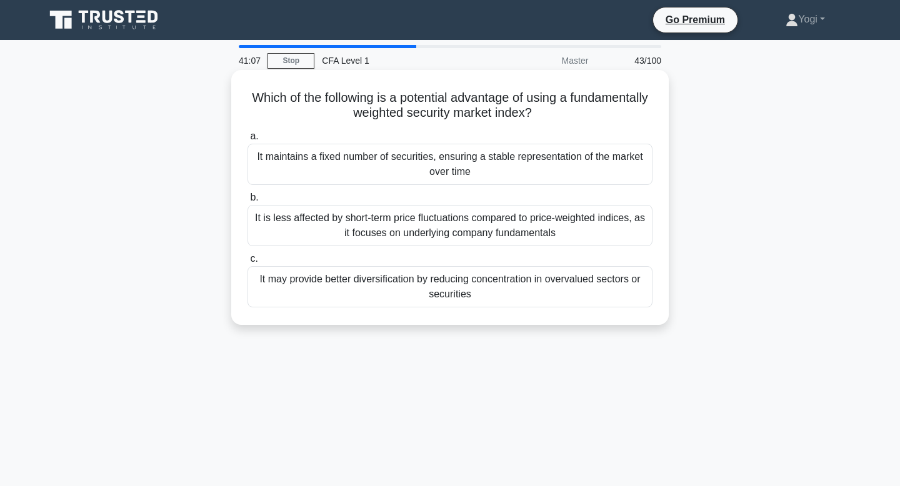
click at [565, 297] on div "It may provide better diversification by reducing concentration in overvalued s…" at bounding box center [449, 286] width 405 height 41
click at [247, 263] on input "c. It may provide better diversification by reducing concentration in overvalue…" at bounding box center [247, 259] width 0 height 8
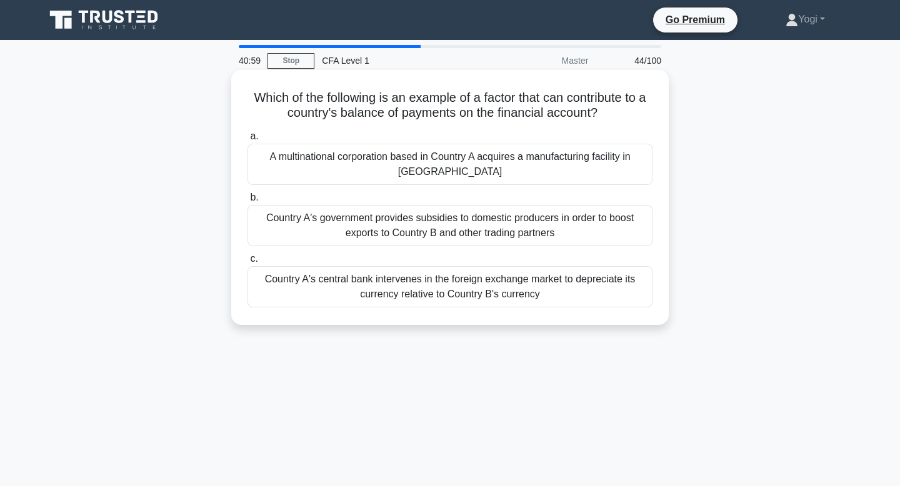
click at [525, 164] on div "A multinational corporation based in Country A acquires a manufacturing facilit…" at bounding box center [449, 164] width 405 height 41
click at [247, 141] on input "a. A multinational corporation based in Country A acquires a manufacturing faci…" at bounding box center [247, 136] width 0 height 8
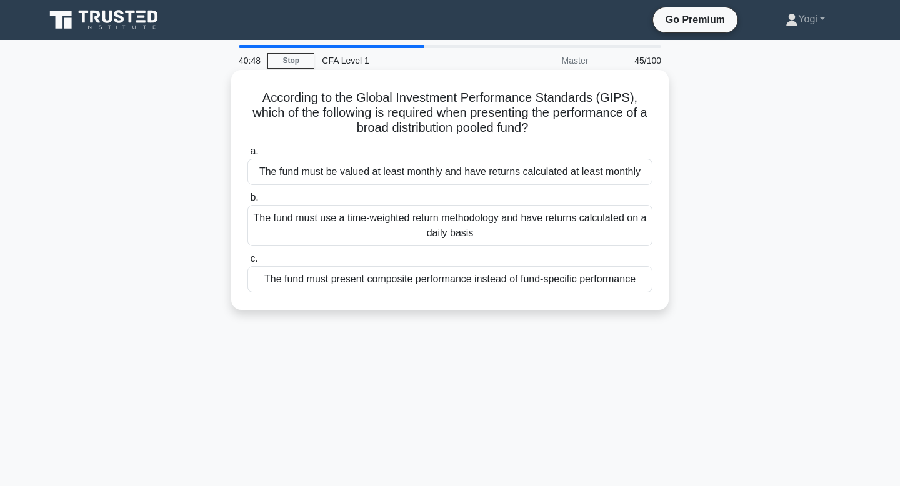
click at [537, 277] on div "The fund must present composite performance instead of fund-specific performance" at bounding box center [449, 279] width 405 height 26
click at [247, 263] on input "c. The fund must present composite performance instead of fund-specific perform…" at bounding box center [247, 259] width 0 height 8
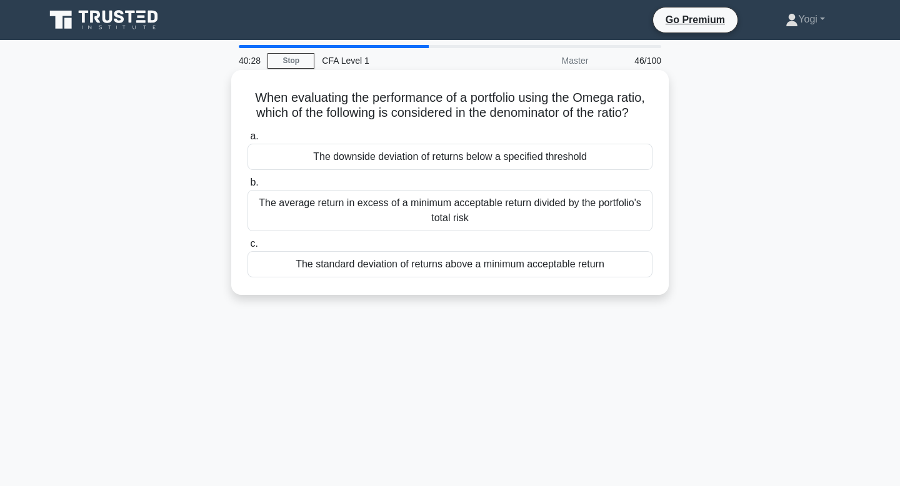
click at [549, 156] on div "The downside deviation of returns below a specified threshold" at bounding box center [449, 157] width 405 height 26
click at [247, 141] on input "a. The downside deviation of returns below a specified threshold" at bounding box center [247, 136] width 0 height 8
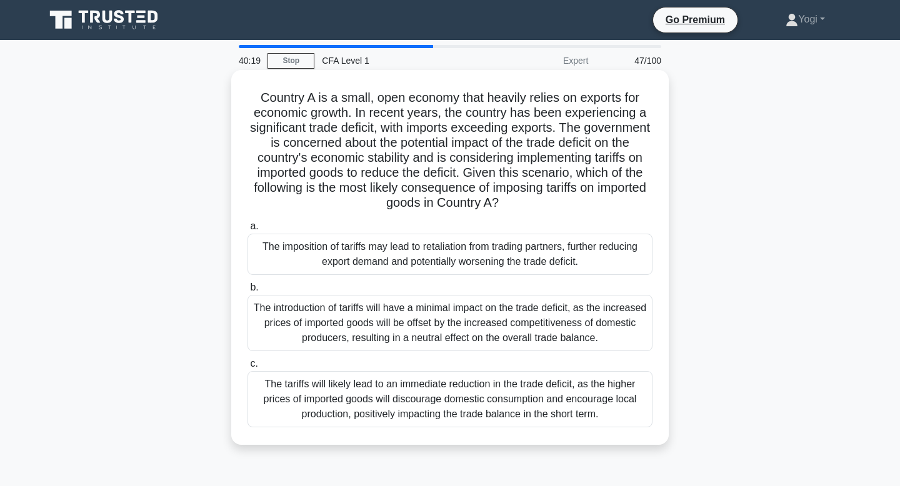
click at [555, 241] on div "The imposition of tariffs may lead to retaliation from trading partners, furthe…" at bounding box center [449, 254] width 405 height 41
click at [247, 231] on input "a. The imposition of tariffs may lead to retaliation from trading partners, fur…" at bounding box center [247, 226] width 0 height 8
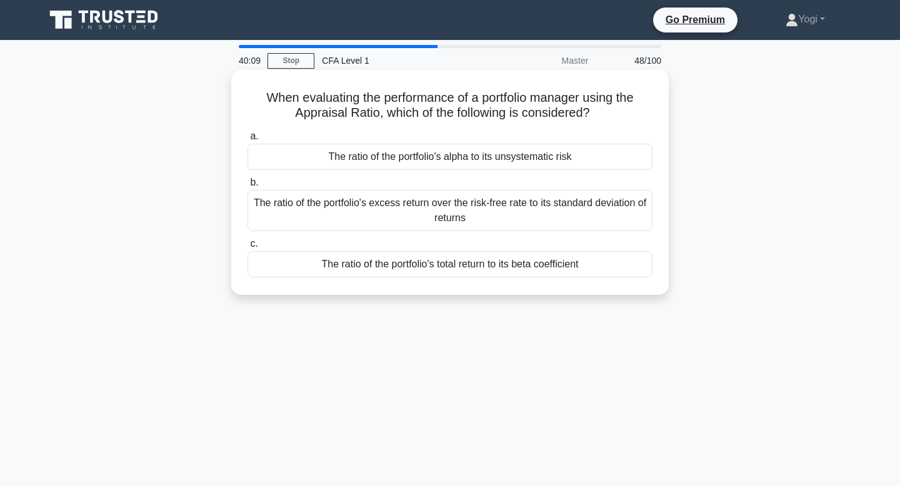
click at [548, 159] on div "The ratio of the portfolio's alpha to its unsystematic risk" at bounding box center [449, 157] width 405 height 26
click at [247, 141] on input "a. The ratio of the portfolio's alpha to its unsystematic risk" at bounding box center [247, 136] width 0 height 8
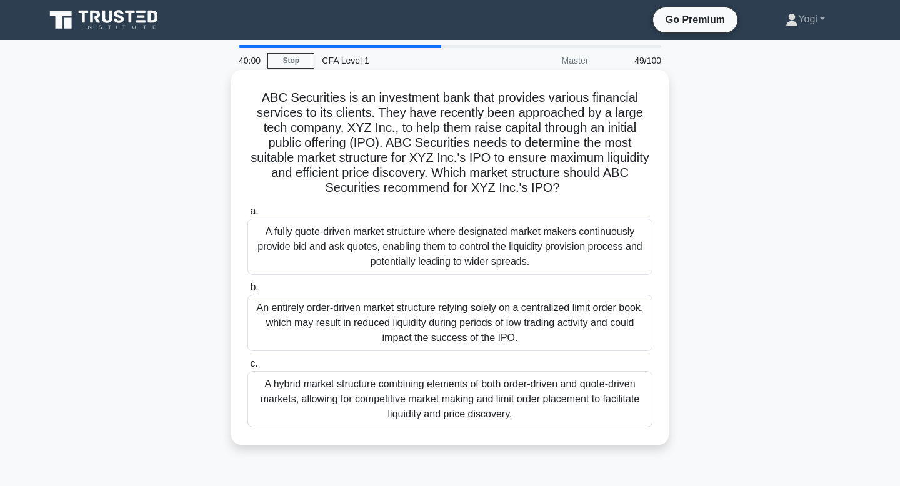
click at [533, 395] on div "A hybrid market structure combining elements of both order-driven and quote-dri…" at bounding box center [449, 399] width 405 height 56
click at [247, 368] on input "c. A hybrid market structure combining elements of both order-driven and quote-…" at bounding box center [247, 364] width 0 height 8
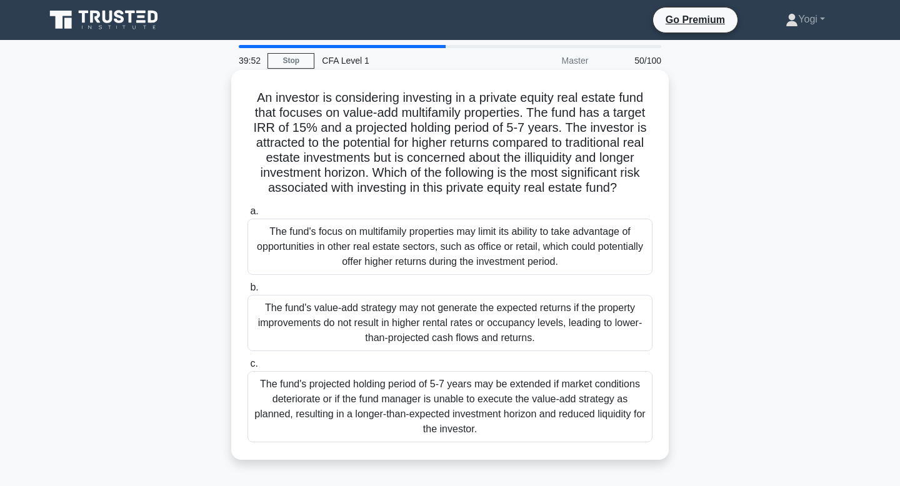
click at [520, 325] on div "The fund's value-add strategy may not generate the expected returns if the prop…" at bounding box center [449, 323] width 405 height 56
click at [247, 292] on input "b. The fund's value-add strategy may not generate the expected returns if the p…" at bounding box center [247, 288] width 0 height 8
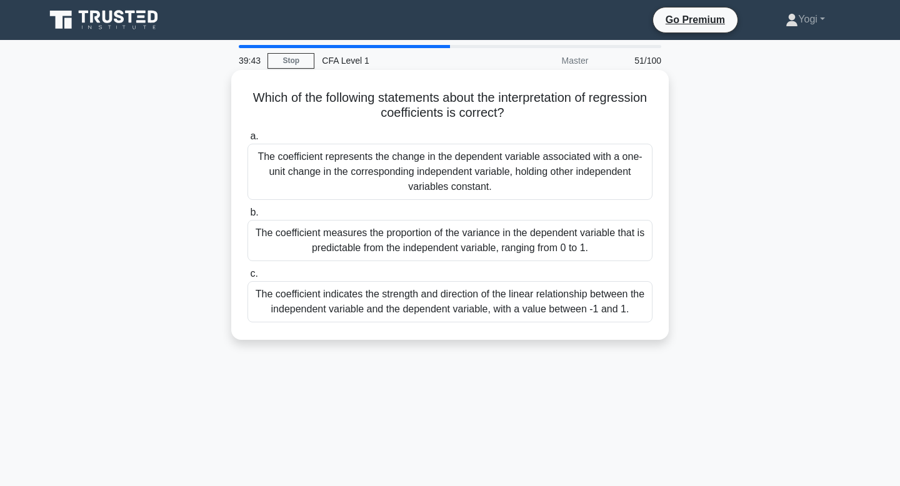
click at [520, 254] on div "The coefficient measures the proportion of the variance in the dependent variab…" at bounding box center [449, 240] width 405 height 41
click at [247, 217] on input "b. The coefficient measures the proportion of the variance in the dependent var…" at bounding box center [247, 213] width 0 height 8
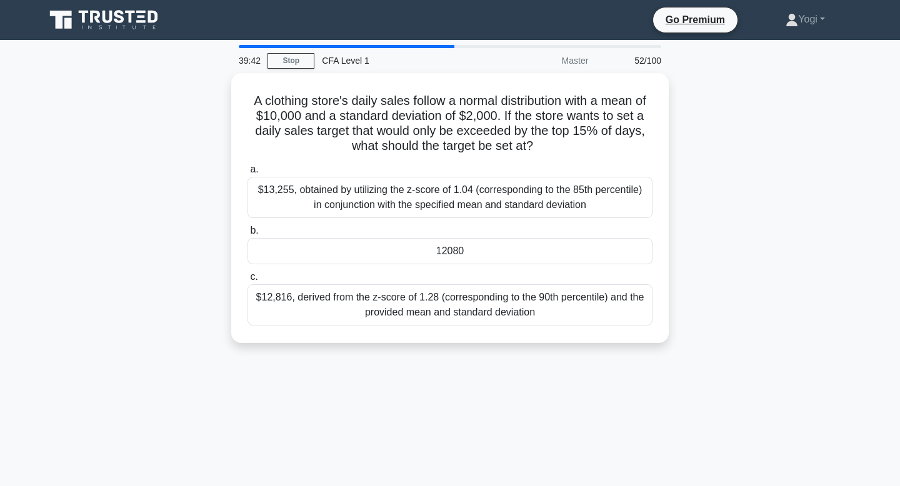
click at [520, 254] on div "12080" at bounding box center [449, 251] width 405 height 26
click at [247, 235] on input "b. 12080" at bounding box center [247, 231] width 0 height 8
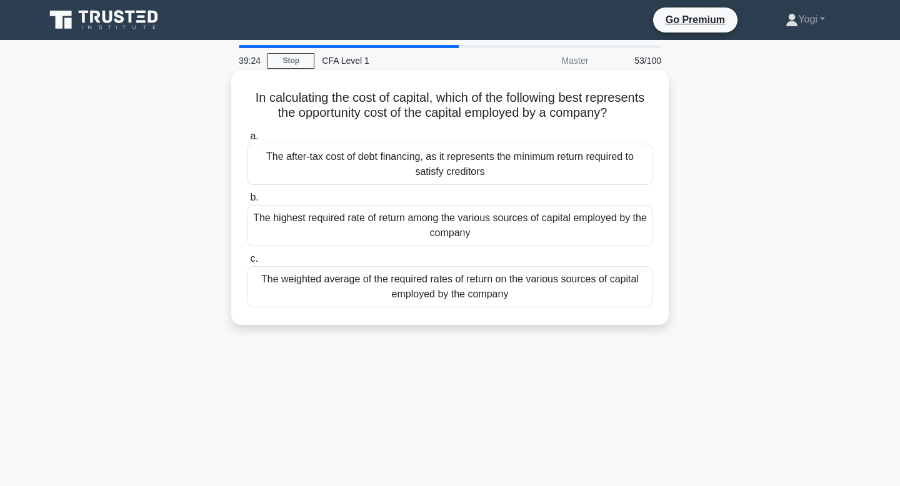
click at [514, 223] on div "The highest required rate of return among the various sources of capital employ…" at bounding box center [449, 225] width 405 height 41
click at [247, 202] on input "b. The highest required rate of return among the various sources of capital emp…" at bounding box center [247, 198] width 0 height 8
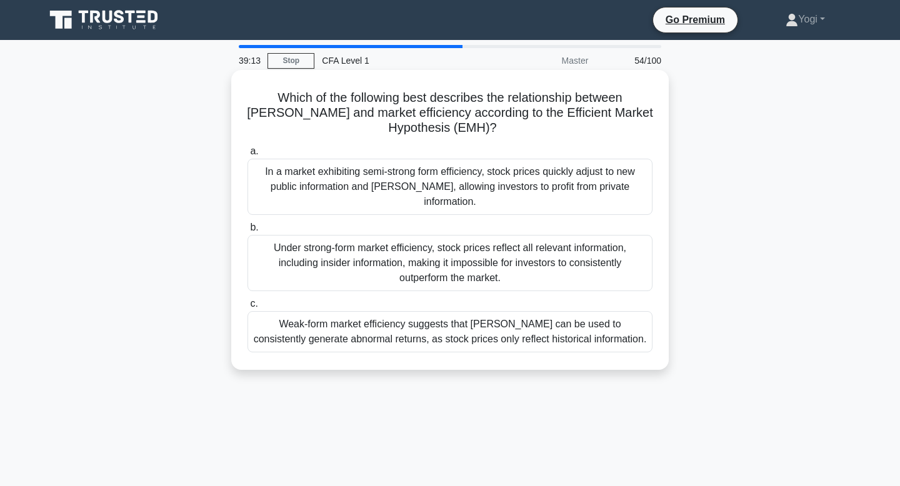
click at [518, 260] on div "Under strong-form market efficiency, stock prices reflect all relevant informat…" at bounding box center [449, 263] width 405 height 56
click at [247, 232] on input "b. Under strong-form market efficiency, stock prices reflect all relevant infor…" at bounding box center [247, 228] width 0 height 8
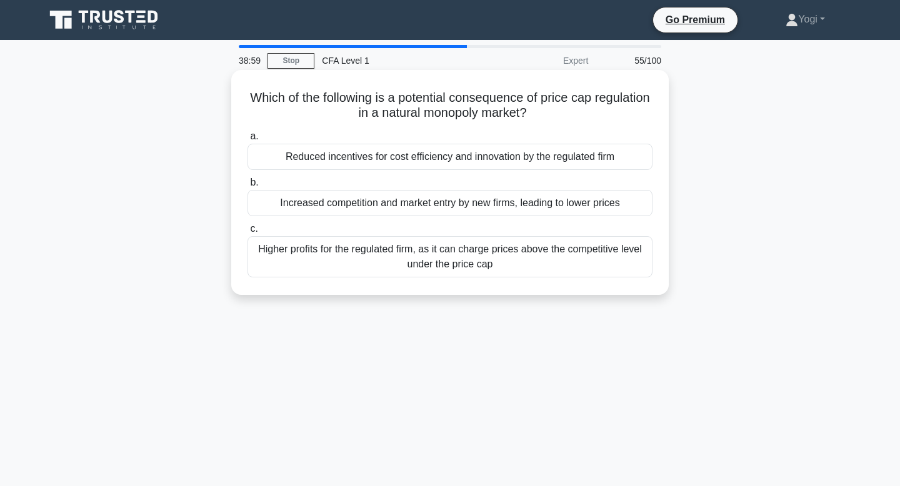
click at [503, 164] on div "Reduced incentives for cost efficiency and innovation by the regulated firm" at bounding box center [449, 157] width 405 height 26
click at [247, 141] on input "a. Reduced incentives for cost efficiency and innovation by the regulated firm" at bounding box center [247, 136] width 0 height 8
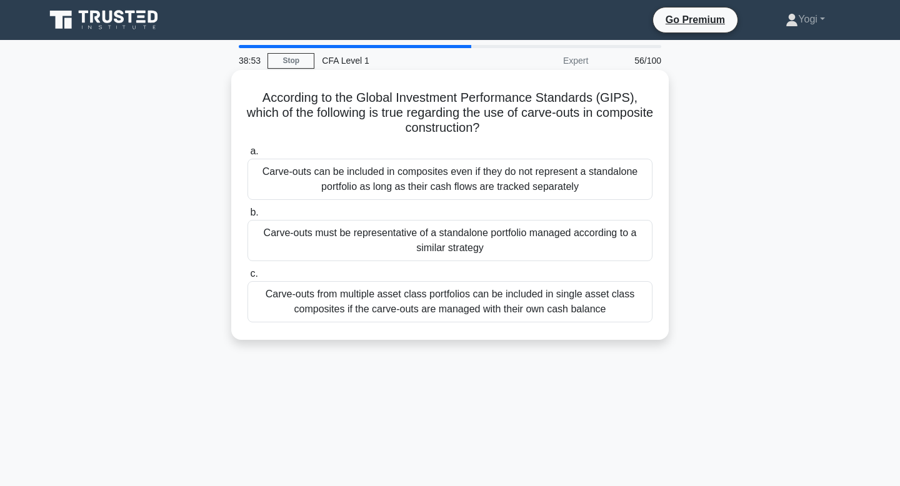
click at [503, 243] on div "Carve-outs must be representative of a standalone portfolio managed according t…" at bounding box center [449, 240] width 405 height 41
click at [247, 217] on input "b. Carve-outs must be representative of a standalone portfolio managed accordin…" at bounding box center [247, 213] width 0 height 8
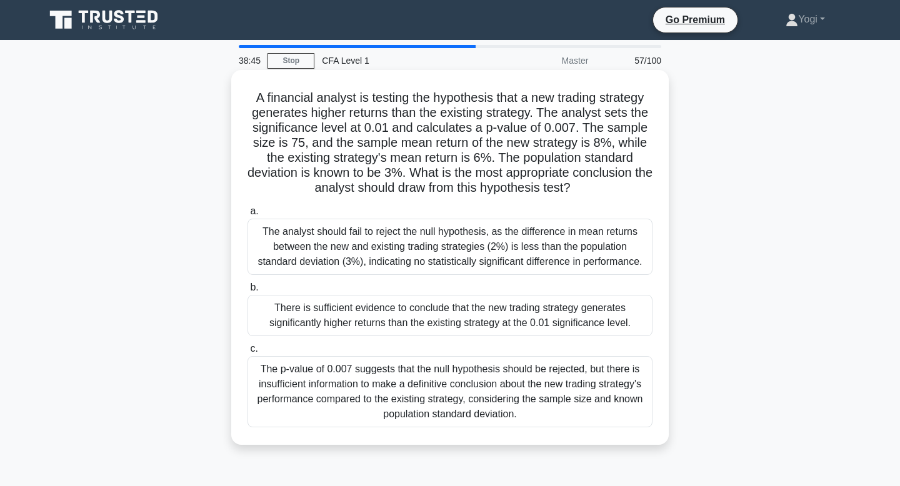
click at [513, 312] on div "There is sufficient evidence to conclude that the new trading strategy generate…" at bounding box center [449, 315] width 405 height 41
click at [247, 292] on input "b. There is sufficient evidence to conclude that the new trading strategy gener…" at bounding box center [247, 288] width 0 height 8
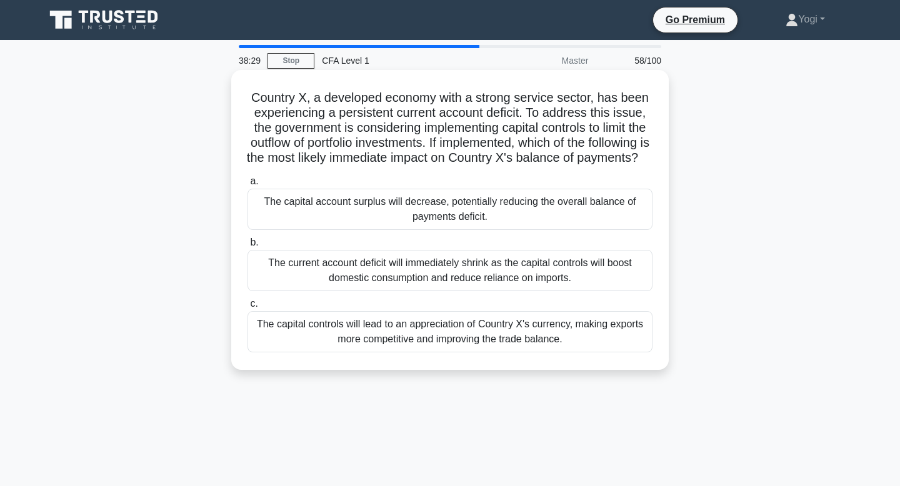
click at [504, 219] on div "The capital account surplus will decrease, potentially reducing the overall bal…" at bounding box center [449, 209] width 405 height 41
click at [247, 186] on input "a. The capital account surplus will decrease, potentially reducing the overall …" at bounding box center [247, 181] width 0 height 8
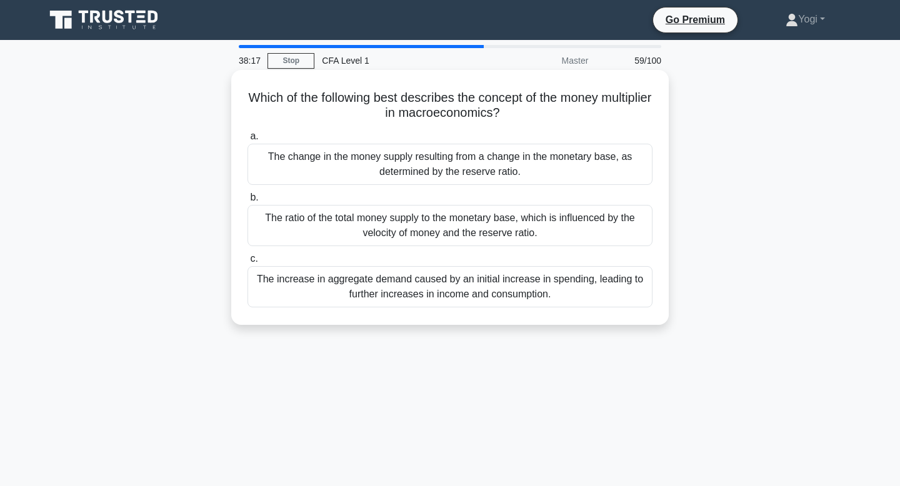
click at [503, 166] on div "The change in the money supply resulting from a change in the monetary base, as…" at bounding box center [449, 164] width 405 height 41
click at [247, 141] on input "a. The change in the money supply resulting from a change in the monetary base,…" at bounding box center [247, 136] width 0 height 8
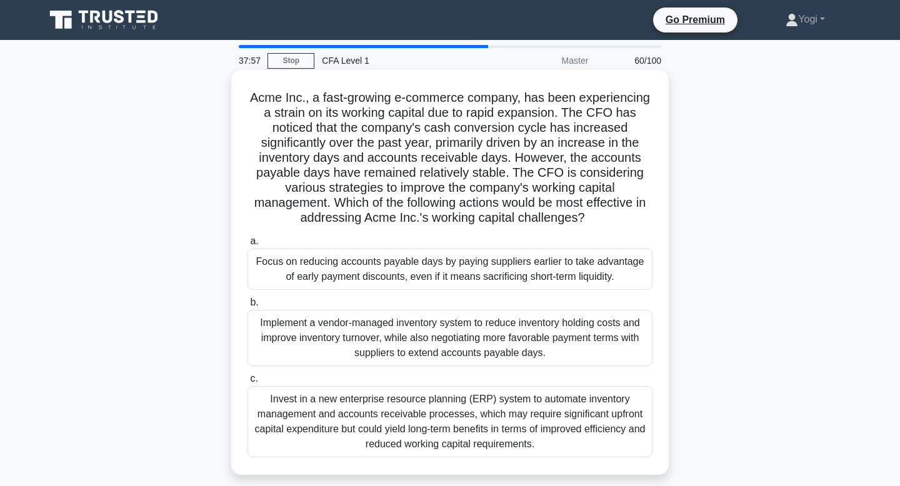
click at [477, 344] on div "Implement a vendor-managed inventory system to reduce inventory holding costs a…" at bounding box center [449, 338] width 405 height 56
click at [247, 307] on input "b. Implement a vendor-managed inventory system to reduce inventory holding cost…" at bounding box center [247, 303] width 0 height 8
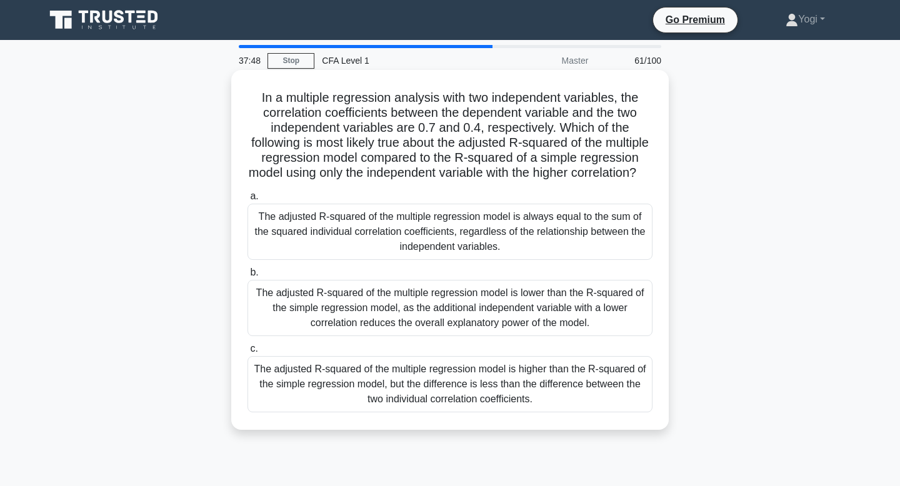
click at [485, 412] on div "The adjusted R-squared of the multiple regression model is higher than the R-sq…" at bounding box center [449, 384] width 405 height 56
click at [247, 353] on input "c. The adjusted R-squared of the multiple regression model is higher than the R…" at bounding box center [247, 349] width 0 height 8
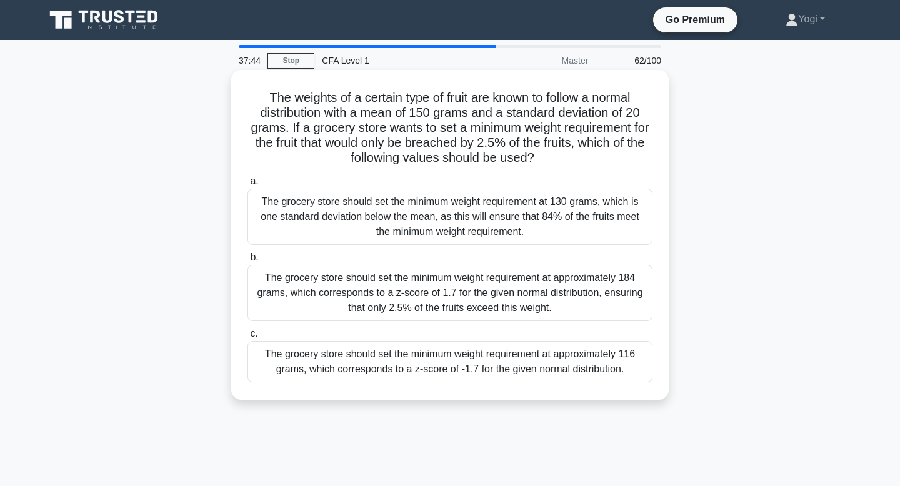
click at [495, 357] on div "The grocery store should set the minimum weight requirement at approximately 11…" at bounding box center [449, 361] width 405 height 41
click at [247, 338] on input "c. The grocery store should set the minimum weight requirement at approximately…" at bounding box center [247, 334] width 0 height 8
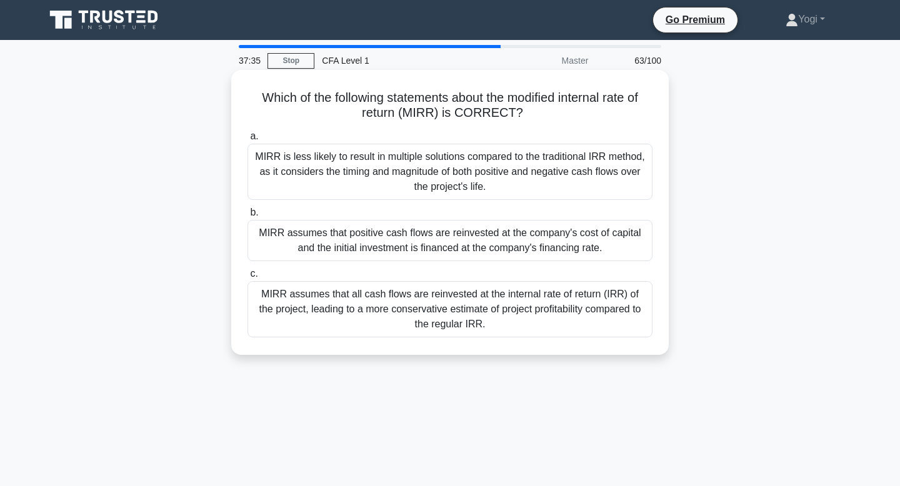
click at [463, 242] on div "MIRR assumes that positive cash flows are reinvested at the company's cost of c…" at bounding box center [449, 240] width 405 height 41
click at [247, 217] on input "b. MIRR assumes that positive cash flows are reinvested at the company's cost o…" at bounding box center [247, 213] width 0 height 8
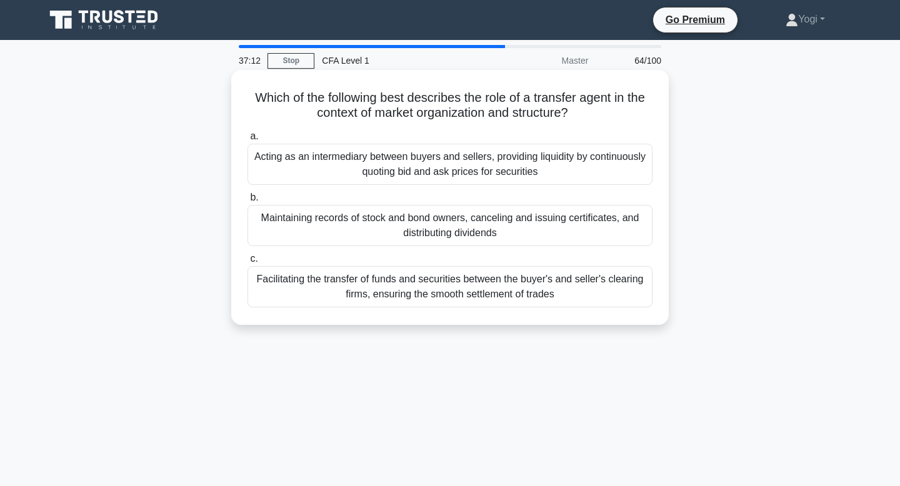
click at [464, 235] on div "Maintaining records of stock and bond owners, canceling and issuing certificate…" at bounding box center [449, 225] width 405 height 41
click at [247, 202] on input "b. Maintaining records of stock and bond owners, canceling and issuing certific…" at bounding box center [247, 198] width 0 height 8
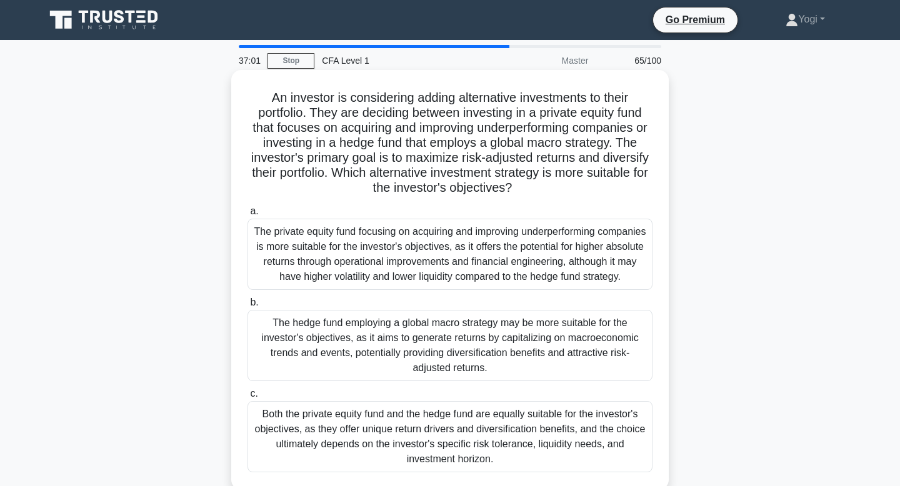
click at [461, 345] on div "The hedge fund employing a global macro strategy may be more suitable for the i…" at bounding box center [449, 345] width 405 height 71
click at [247, 307] on input "b. The hedge fund employing a global macro strategy may be more suitable for th…" at bounding box center [247, 303] width 0 height 8
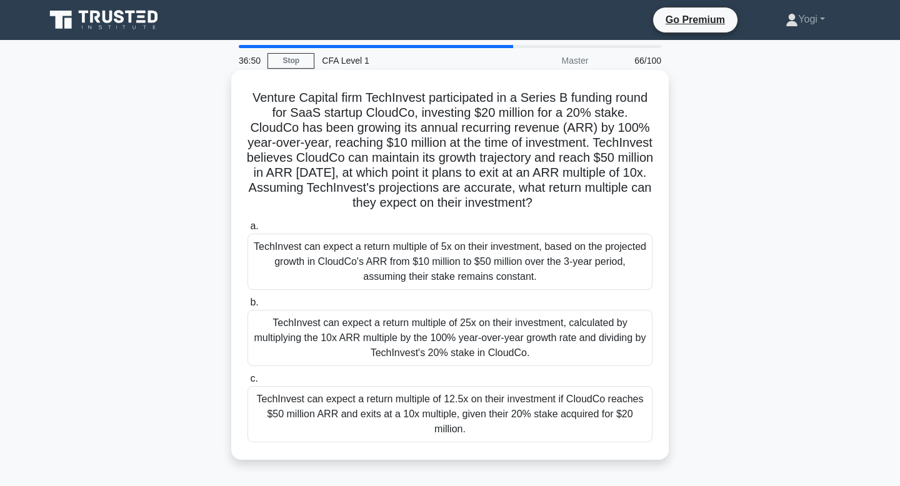
click at [469, 419] on div "TechInvest can expect a return multiple of 12.5x on their investment if CloudCo…" at bounding box center [449, 414] width 405 height 56
click at [247, 383] on input "c. TechInvest can expect a return multiple of 12.5x on their investment if Clou…" at bounding box center [247, 379] width 0 height 8
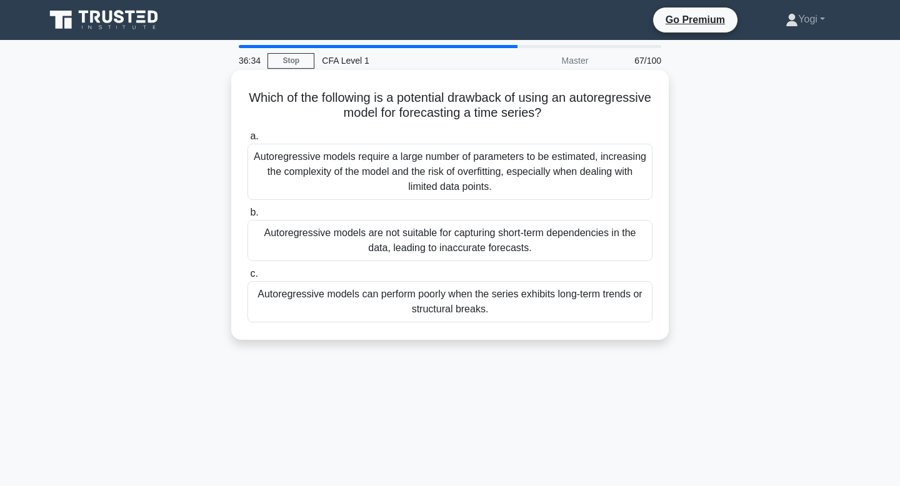
click at [469, 309] on div "Autoregressive models can perform poorly when the series exhibits long-term tre…" at bounding box center [449, 301] width 405 height 41
click at [247, 278] on input "c. Autoregressive models can perform poorly when the series exhibits long-term …" at bounding box center [247, 274] width 0 height 8
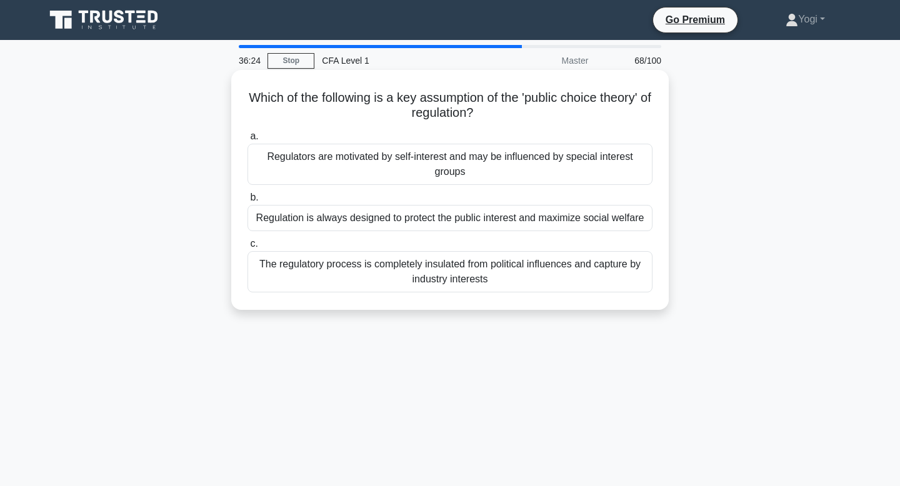
click at [480, 220] on div "Regulation is always designed to protect the public interest and maximize socia…" at bounding box center [449, 218] width 405 height 26
click at [247, 202] on input "b. Regulation is always designed to protect the public interest and maximize so…" at bounding box center [247, 198] width 0 height 8
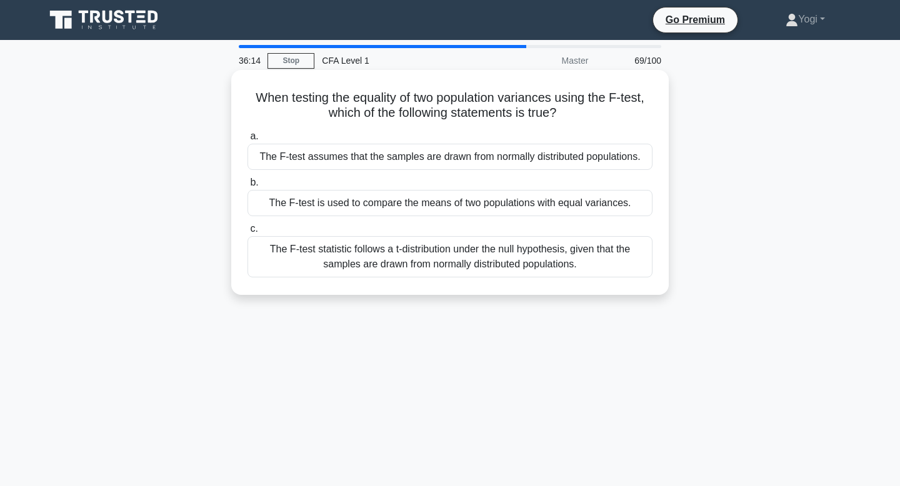
click at [482, 162] on div "The F-test assumes that the samples are drawn from normally distributed populat…" at bounding box center [449, 157] width 405 height 26
click at [247, 141] on input "a. The F-test assumes that the samples are drawn from normally distributed popu…" at bounding box center [247, 136] width 0 height 8
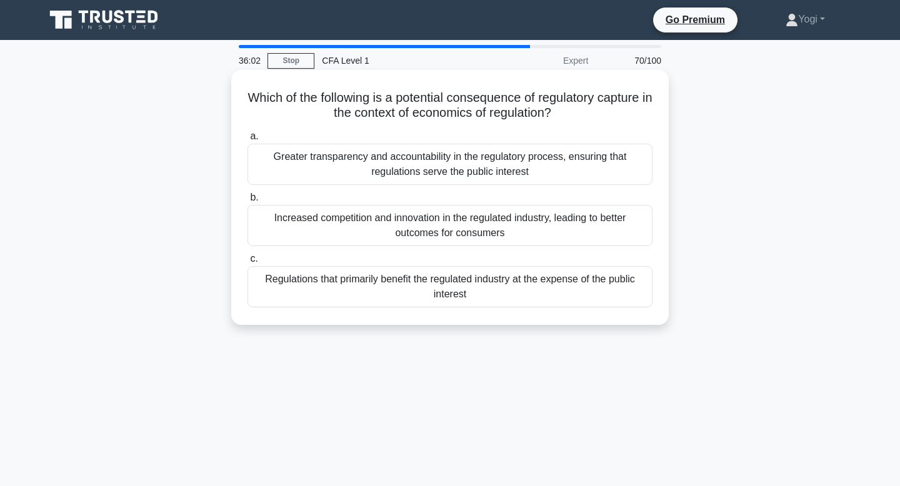
click at [482, 300] on div "Regulations that primarily benefit the regulated industry at the expense of the…" at bounding box center [449, 286] width 405 height 41
click at [247, 263] on input "c. Regulations that primarily benefit the regulated industry at the expense of …" at bounding box center [247, 259] width 0 height 8
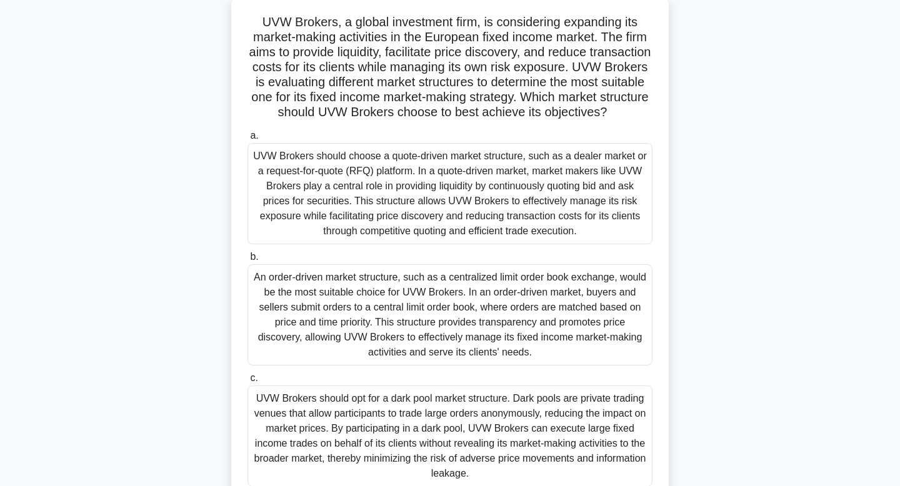
scroll to position [82, 0]
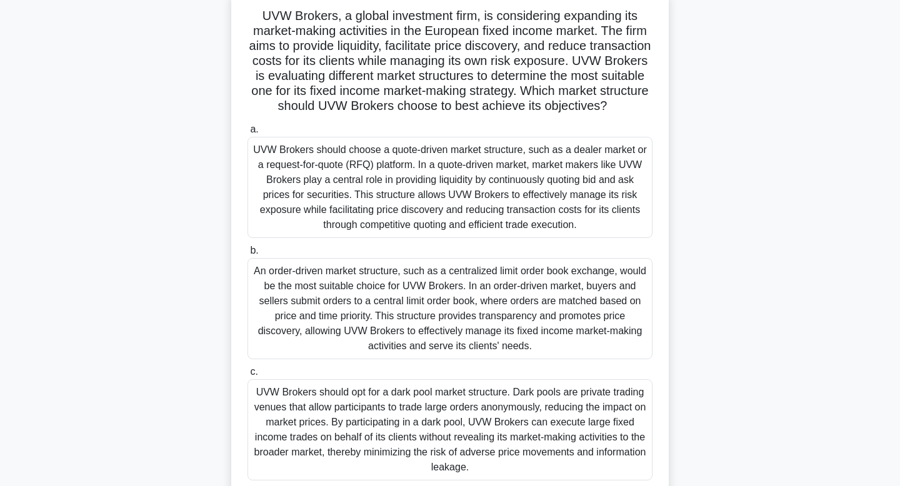
click at [539, 159] on div "UVW Brokers should choose a quote-driven market structure, such as a dealer mar…" at bounding box center [449, 187] width 405 height 101
click at [247, 134] on input "a. UVW Brokers should choose a quote-driven market structure, such as a dealer …" at bounding box center [247, 130] width 0 height 8
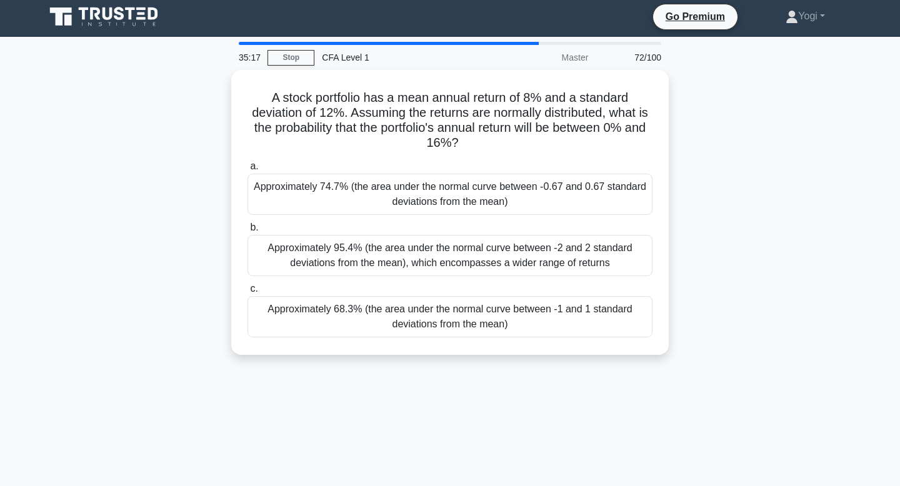
scroll to position [0, 0]
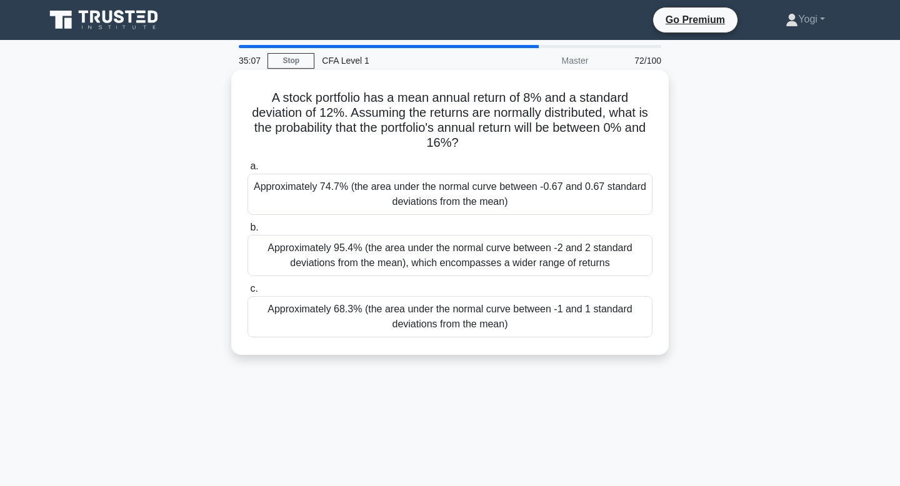
click at [516, 311] on div "Approximately 68.3% (the area under the normal curve between -1 and 1 standard …" at bounding box center [449, 316] width 405 height 41
click at [247, 293] on input "c. Approximately 68.3% (the area under the normal curve between -1 and 1 standa…" at bounding box center [247, 289] width 0 height 8
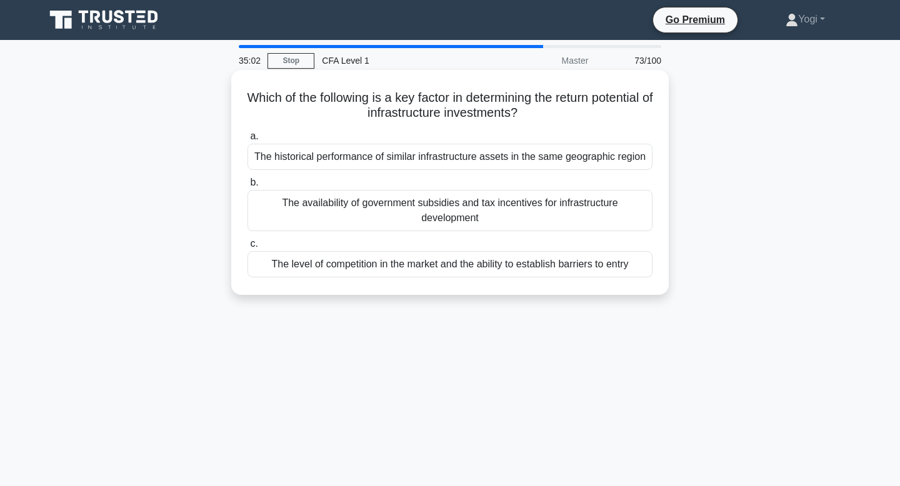
click at [521, 260] on div "The level of competition in the market and the ability to establish barriers to…" at bounding box center [449, 264] width 405 height 26
click at [247, 248] on input "c. The level of competition in the market and the ability to establish barriers…" at bounding box center [247, 244] width 0 height 8
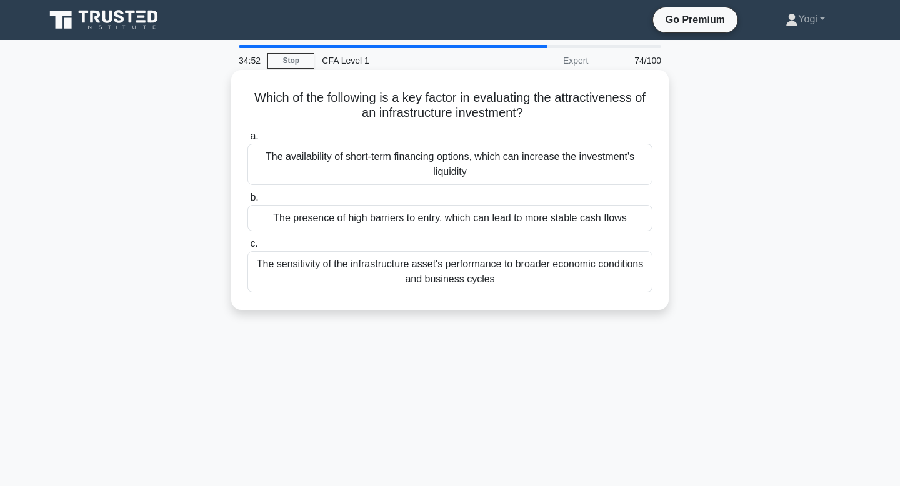
click at [522, 218] on div "The presence of high barriers to entry, which can lead to more stable cash flows" at bounding box center [449, 218] width 405 height 26
click at [247, 202] on input "b. The presence of high barriers to entry, which can lead to more stable cash f…" at bounding box center [247, 198] width 0 height 8
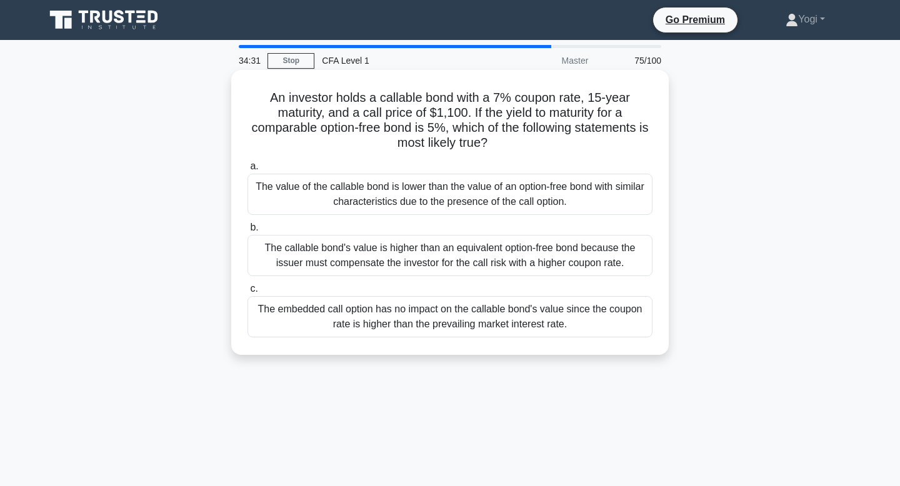
click at [504, 319] on div "The embedded call option has no impact on the callable bond's value since the c…" at bounding box center [449, 316] width 405 height 41
click at [247, 293] on input "c. The embedded call option has no impact on the callable bond's value since th…" at bounding box center [247, 289] width 0 height 8
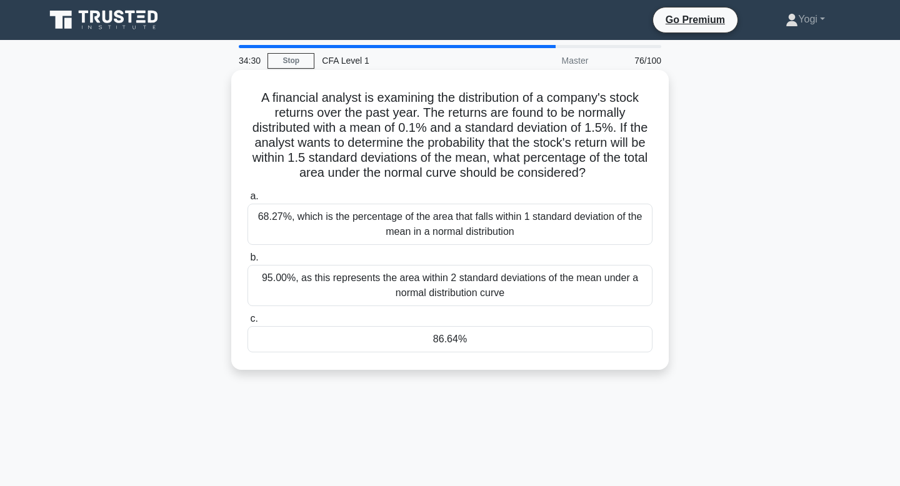
click at [508, 339] on div "86.64%" at bounding box center [449, 339] width 405 height 26
click at [247, 323] on input "c. 86.64%" at bounding box center [247, 319] width 0 height 8
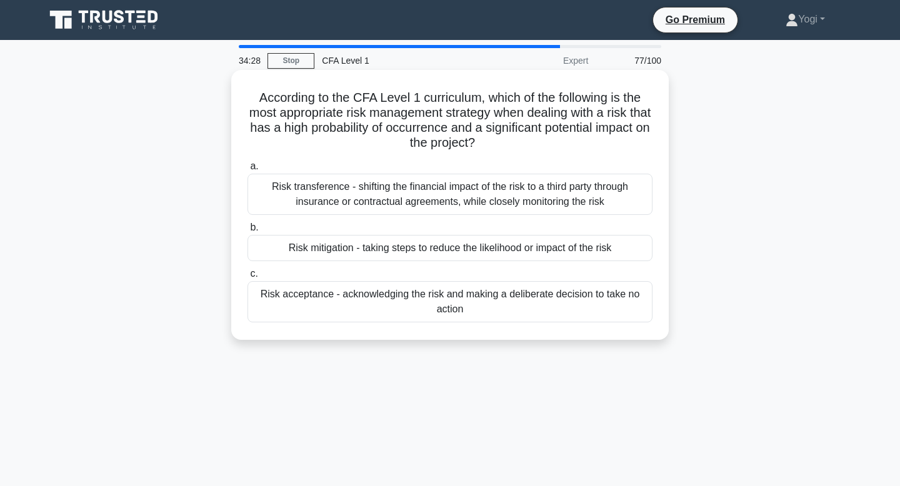
click at [526, 248] on div "Risk mitigation - taking steps to reduce the likelihood or impact of the risk" at bounding box center [449, 248] width 405 height 26
click at [247, 232] on input "b. Risk mitigation - taking steps to reduce the likelihood or impact of the risk" at bounding box center [247, 228] width 0 height 8
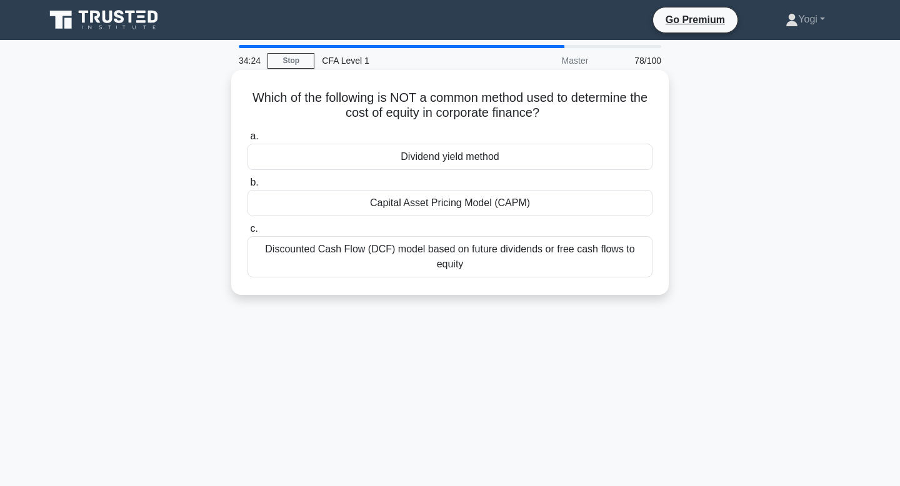
click at [513, 144] on div "Dividend yield method" at bounding box center [449, 157] width 405 height 26
click at [247, 141] on input "a. Dividend yield method" at bounding box center [247, 136] width 0 height 8
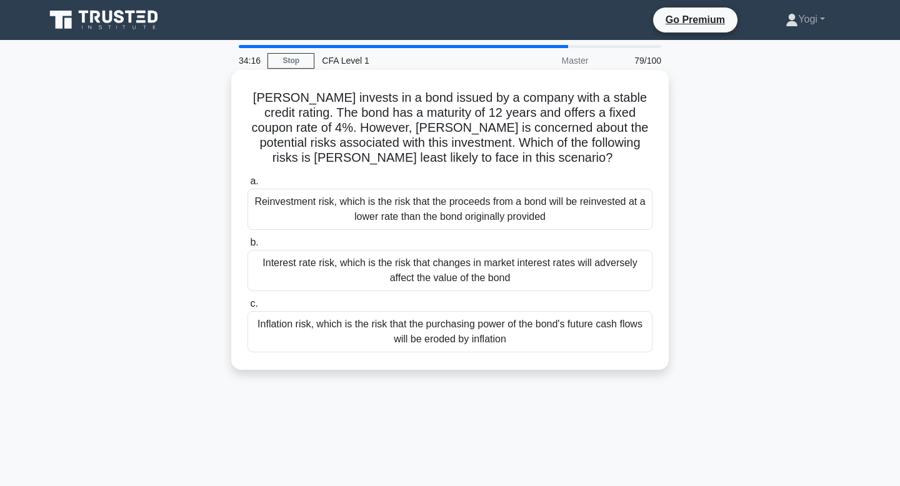
click at [513, 210] on div "Reinvestment risk, which is the risk that the proceeds from a bond will be rein…" at bounding box center [449, 209] width 405 height 41
click at [247, 186] on input "a. Reinvestment risk, which is the risk that the proceeds from a bond will be r…" at bounding box center [247, 181] width 0 height 8
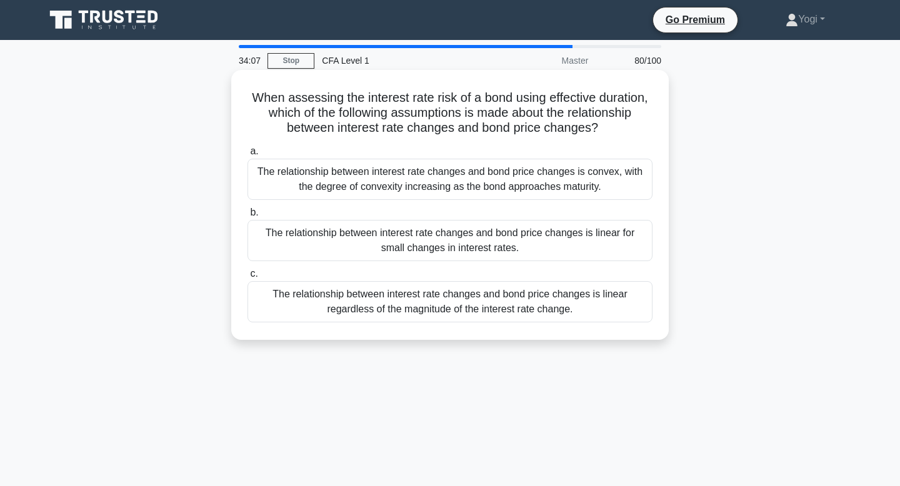
click at [518, 241] on div "The relationship between interest rate changes and bond price changes is linear…" at bounding box center [449, 240] width 405 height 41
click at [247, 217] on input "b. The relationship between interest rate changes and bond price changes is lin…" at bounding box center [247, 213] width 0 height 8
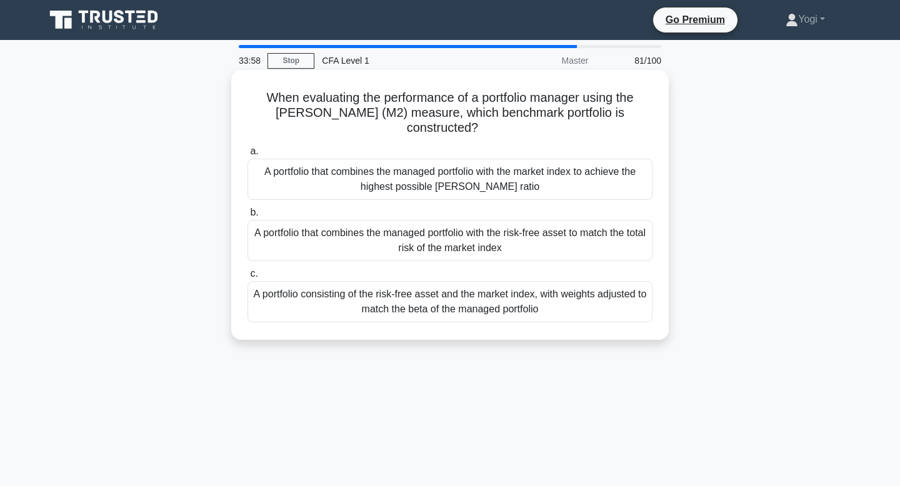
click at [513, 191] on div "A portfolio that combines the managed portfolio with the market index to achiev…" at bounding box center [449, 179] width 405 height 41
click at [247, 156] on input "a. A portfolio that combines the managed portfolio with the market index to ach…" at bounding box center [247, 151] width 0 height 8
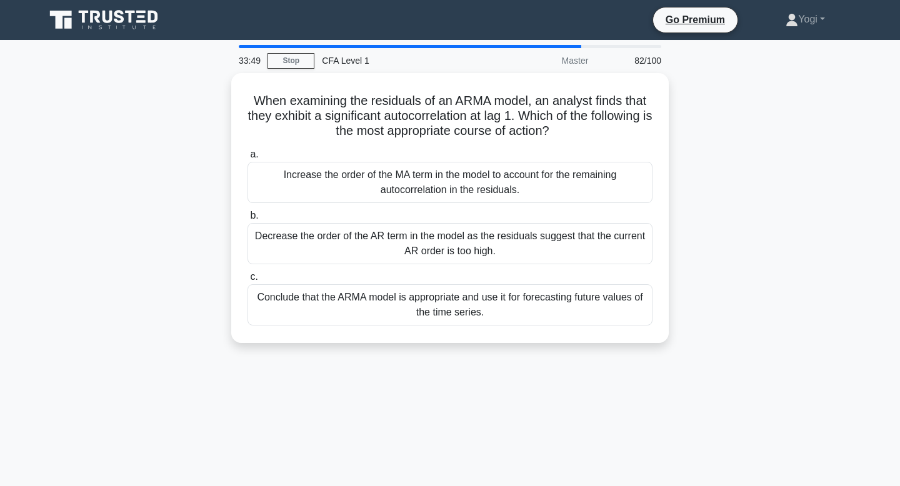
click at [513, 191] on div "Increase the order of the MA term in the model to account for the remaining aut…" at bounding box center [449, 182] width 405 height 41
click at [247, 159] on input "a. Increase the order of the MA term in the model to account for the remaining …" at bounding box center [247, 155] width 0 height 8
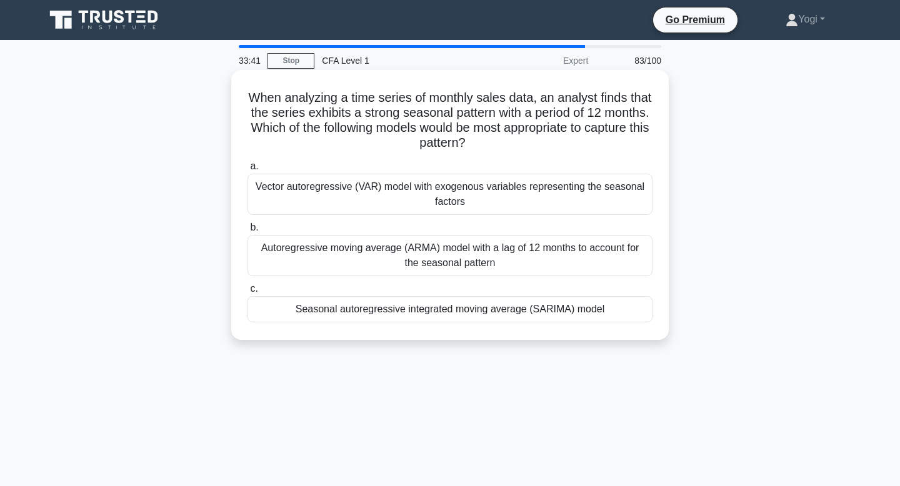
click at [520, 309] on div "Seasonal autoregressive integrated moving average (SARIMA) model" at bounding box center [449, 309] width 405 height 26
click at [247, 293] on input "c. Seasonal autoregressive integrated moving average (SARIMA) model" at bounding box center [247, 289] width 0 height 8
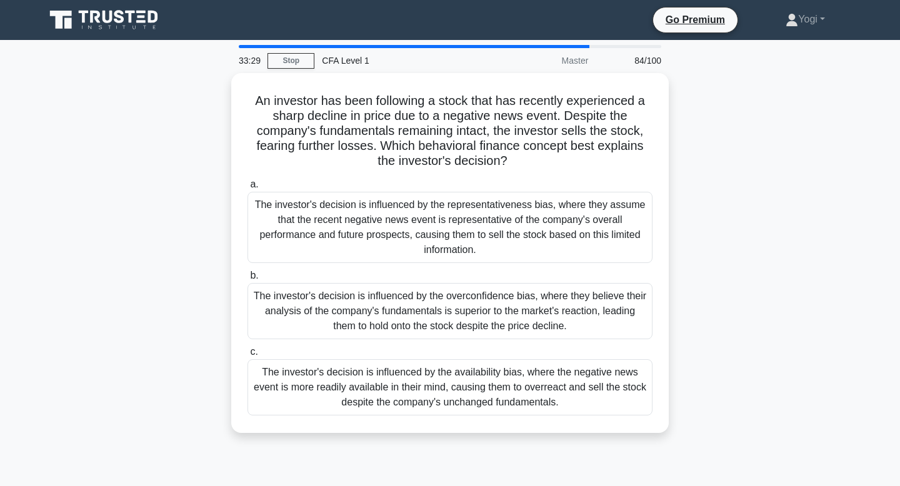
click at [520, 309] on div "The investor's decision is influenced by the overconfidence bias, where they be…" at bounding box center [449, 311] width 405 height 56
click at [247, 280] on input "b. The investor's decision is influenced by the overconfidence bias, where they…" at bounding box center [247, 276] width 0 height 8
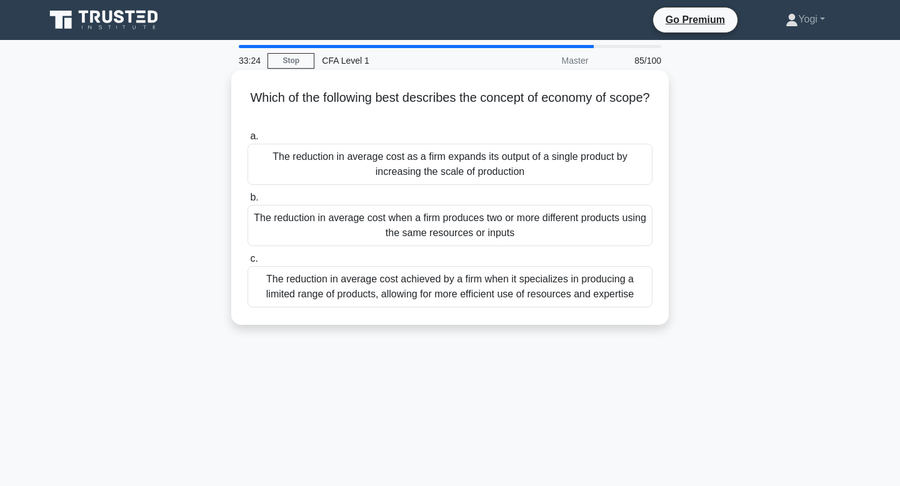
click at [480, 216] on div "The reduction in average cost when a firm produces two or more different produc…" at bounding box center [449, 225] width 405 height 41
click at [247, 202] on input "b. The reduction in average cost when a firm produces two or more different pro…" at bounding box center [247, 198] width 0 height 8
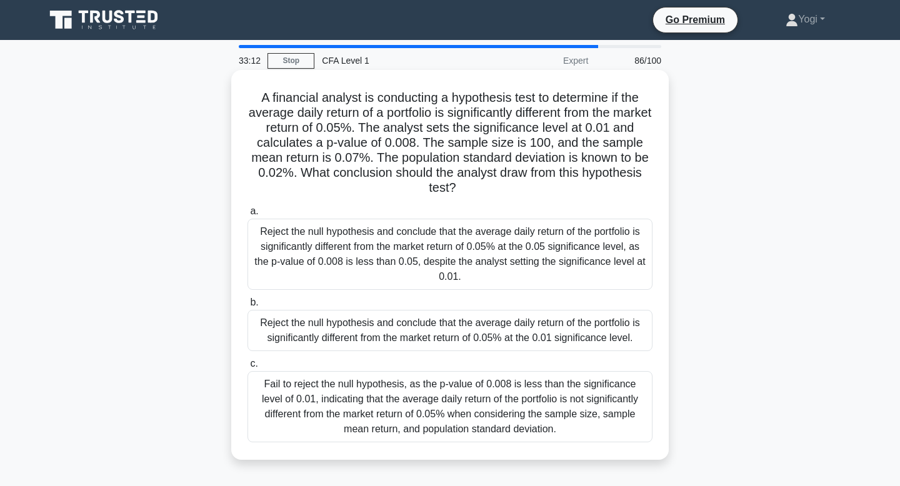
click at [523, 326] on div "Reject the null hypothesis and conclude that the average daily return of the po…" at bounding box center [449, 330] width 405 height 41
click at [247, 307] on input "b. Reject the null hypothesis and conclude that the average daily return of the…" at bounding box center [247, 303] width 0 height 8
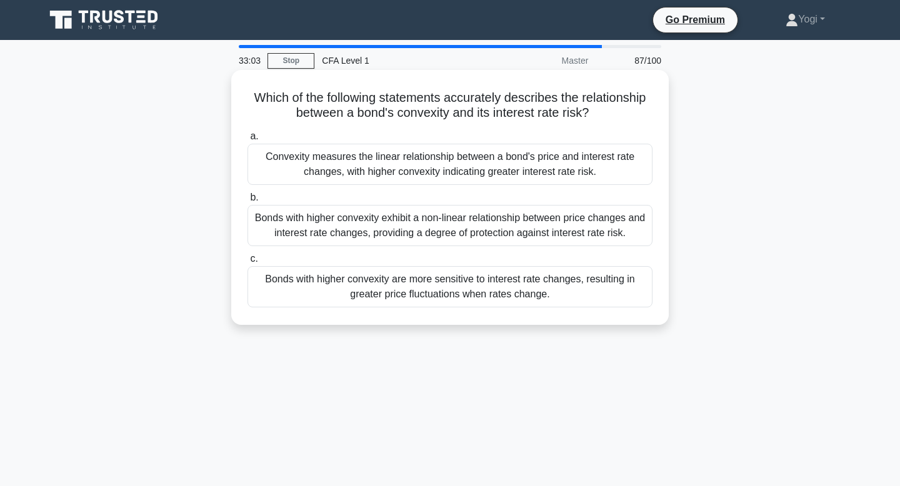
click at [507, 290] on div "Bonds with higher convexity are more sensitive to interest rate changes, result…" at bounding box center [449, 286] width 405 height 41
click at [247, 263] on input "c. Bonds with higher convexity are more sensitive to interest rate changes, res…" at bounding box center [247, 259] width 0 height 8
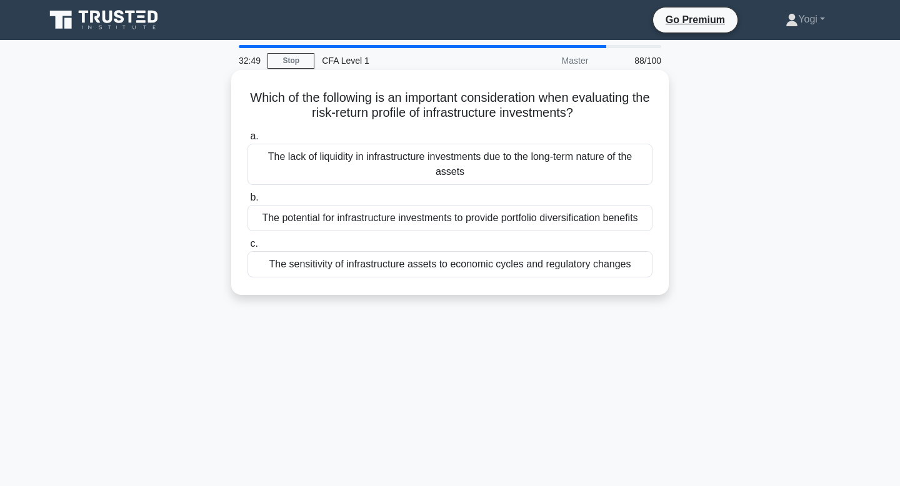
click at [502, 261] on div "The sensitivity of infrastructure assets to economic cycles and regulatory chan…" at bounding box center [449, 264] width 405 height 26
click at [247, 248] on input "c. The sensitivity of infrastructure assets to economic cycles and regulatory c…" at bounding box center [247, 244] width 0 height 8
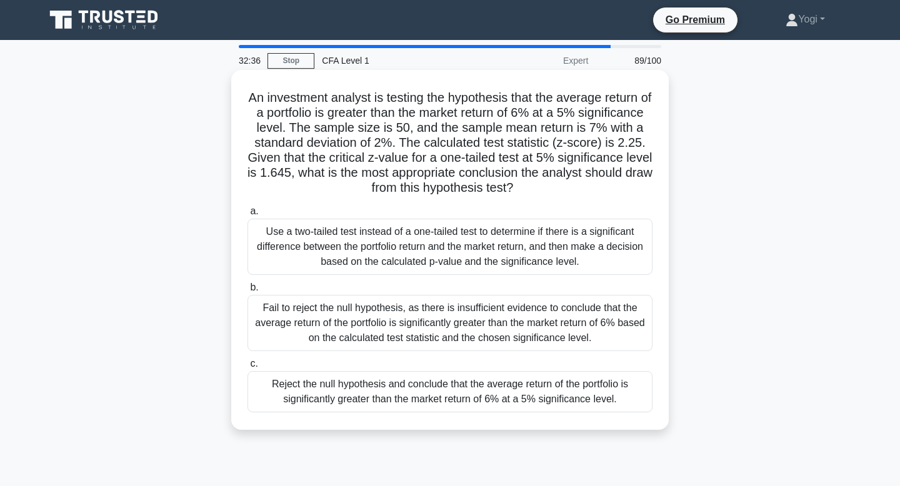
click at [631, 391] on div "Reject the null hypothesis and conclude that the average return of the portfoli…" at bounding box center [449, 391] width 405 height 41
click at [247, 368] on input "c. Reject the null hypothesis and conclude that the average return of the portf…" at bounding box center [247, 364] width 0 height 8
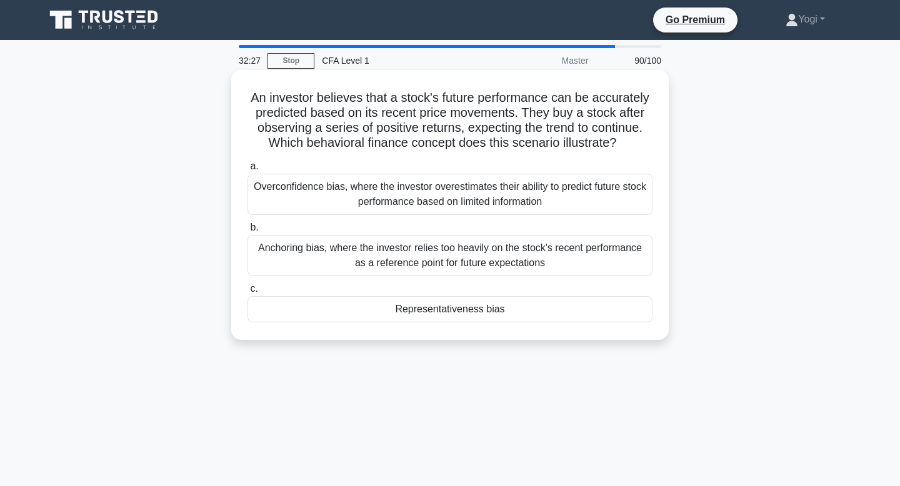
click at [622, 315] on div "Representativeness bias" at bounding box center [449, 309] width 405 height 26
click at [247, 293] on input "c. Representativeness bias" at bounding box center [247, 289] width 0 height 8
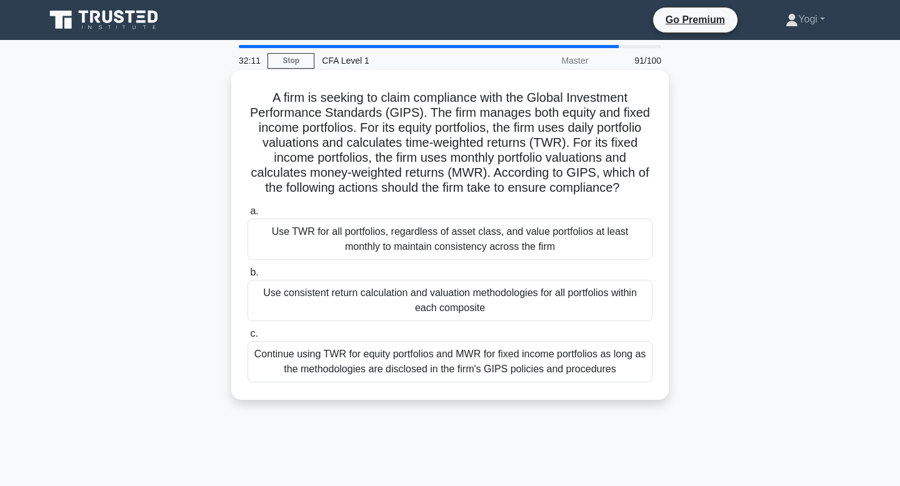
click at [622, 306] on div "Use consistent return calculation and valuation methodologies for all portfolio…" at bounding box center [449, 300] width 405 height 41
click at [247, 277] on input "b. Use consistent return calculation and valuation methodologies for all portfo…" at bounding box center [247, 273] width 0 height 8
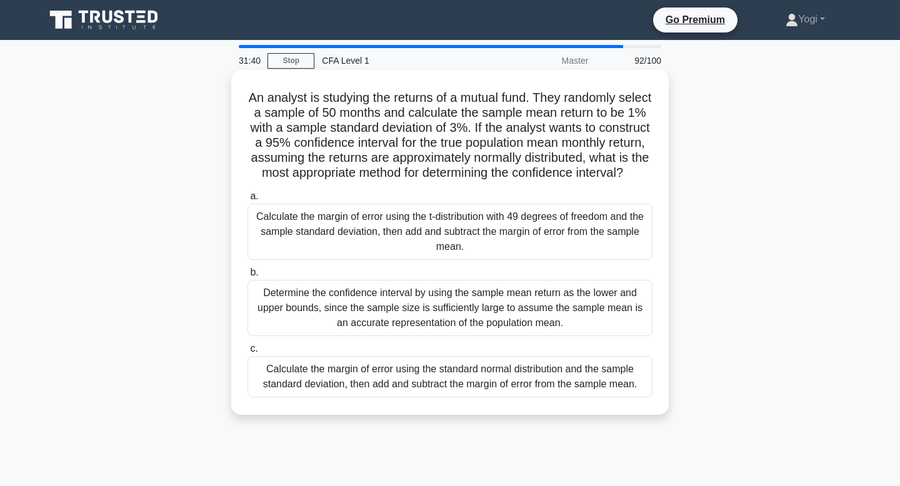
click at [600, 229] on div "Calculate the margin of error using the t-distribution with 49 degrees of freed…" at bounding box center [449, 232] width 405 height 56
click at [247, 201] on input "a. Calculate the margin of error using the t-distribution with 49 degrees of fr…" at bounding box center [247, 196] width 0 height 8
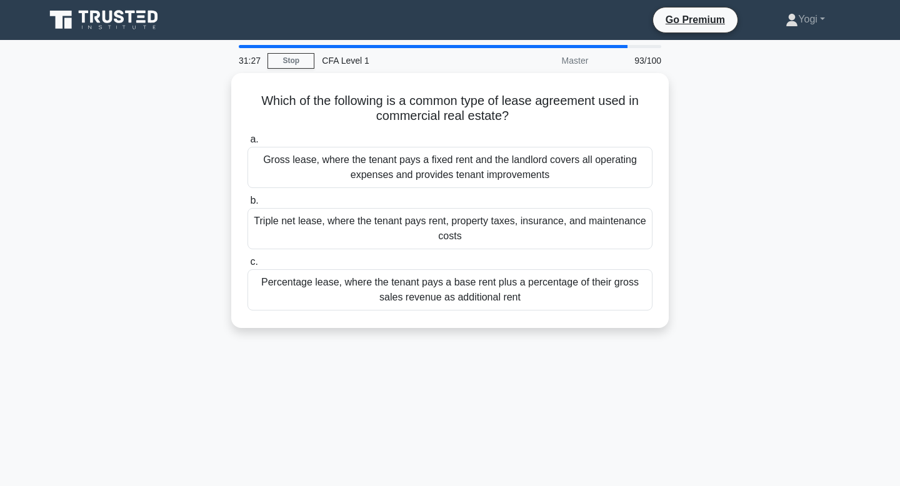
click at [600, 229] on div "Triple net lease, where the tenant pays rent, property taxes, insurance, and ma…" at bounding box center [449, 228] width 405 height 41
click at [247, 205] on input "b. Triple net lease, where the tenant pays rent, property taxes, insurance, and…" at bounding box center [247, 201] width 0 height 8
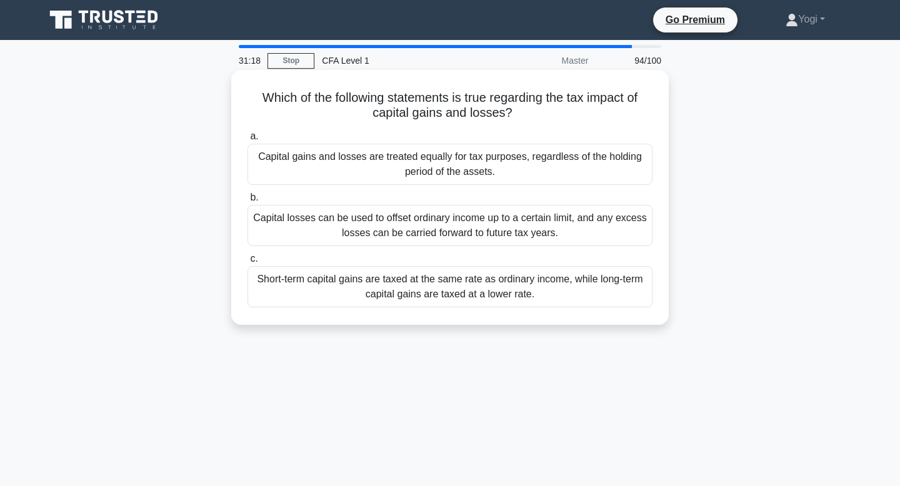
click at [608, 159] on div "Capital gains and losses are treated equally for tax purposes, regardless of th…" at bounding box center [449, 164] width 405 height 41
click at [247, 141] on input "a. Capital gains and losses are treated equally for tax purposes, regardless of…" at bounding box center [247, 136] width 0 height 8
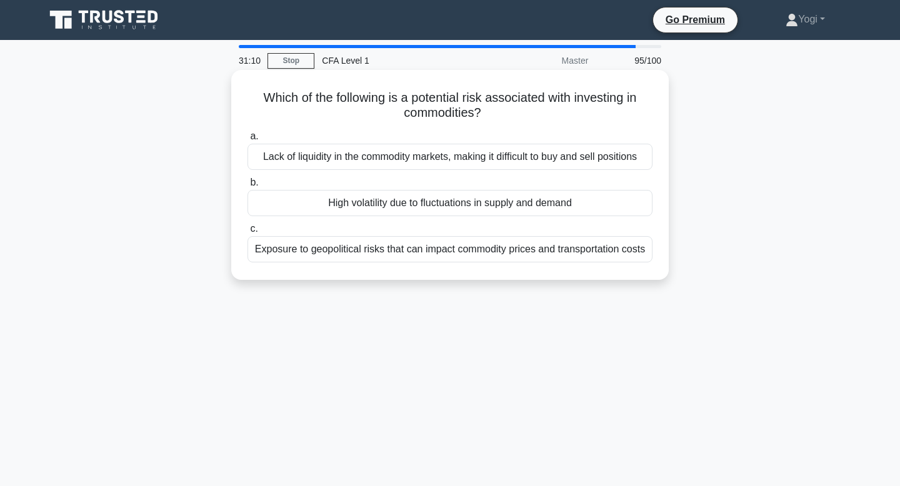
click at [592, 206] on div "High volatility due to fluctuations in supply and demand" at bounding box center [449, 203] width 405 height 26
click at [247, 187] on input "b. High volatility due to fluctuations in supply and demand" at bounding box center [247, 183] width 0 height 8
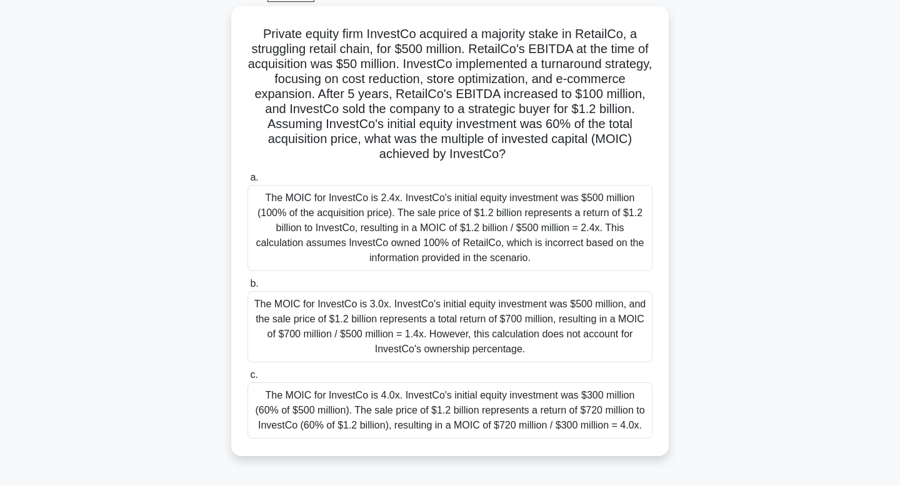
scroll to position [67, 0]
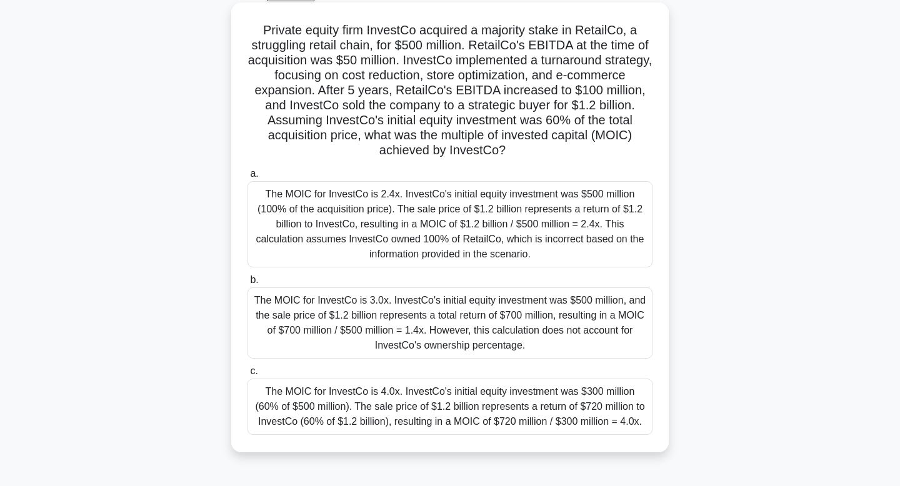
click at [539, 416] on div "The MOIC for InvestCo is 4.0x. InvestCo's initial equity investment was $300 mi…" at bounding box center [449, 407] width 405 height 56
click at [247, 375] on input "c. The MOIC for InvestCo is 4.0x. InvestCo's initial equity investment was $300…" at bounding box center [247, 371] width 0 height 8
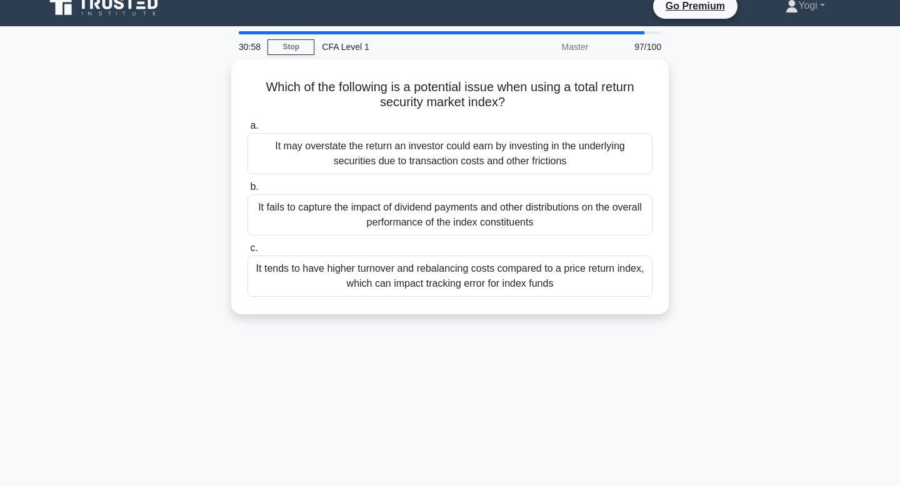
scroll to position [0, 0]
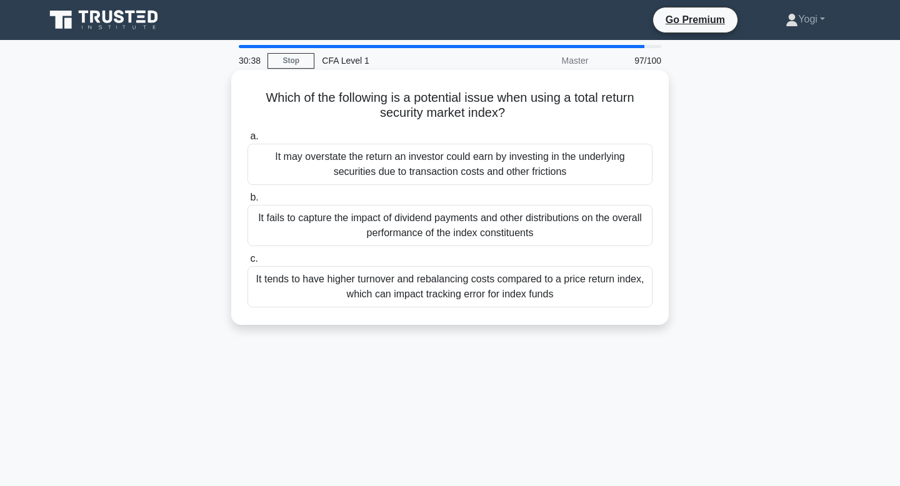
click at [595, 231] on div "It fails to capture the impact of dividend payments and other distributions on …" at bounding box center [449, 225] width 405 height 41
click at [247, 202] on input "b. It fails to capture the impact of dividend payments and other distributions …" at bounding box center [247, 198] width 0 height 8
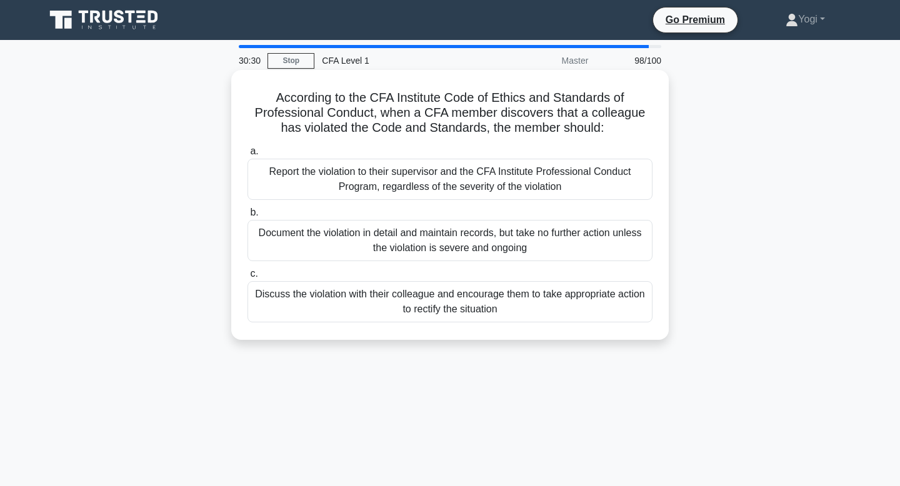
click at [632, 305] on div "Discuss the violation with their colleague and encourage them to take appropria…" at bounding box center [449, 301] width 405 height 41
click at [247, 278] on input "c. Discuss the violation with their colleague and encourage them to take approp…" at bounding box center [247, 274] width 0 height 8
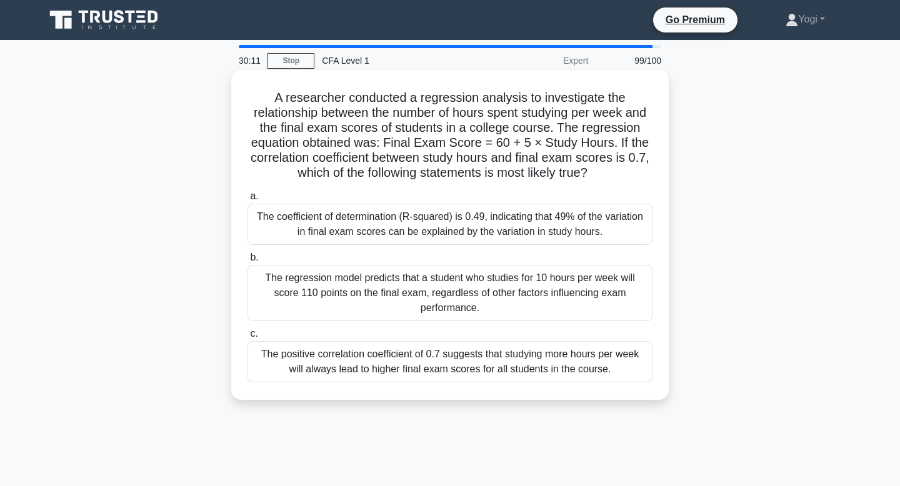
click at [563, 367] on div "The positive correlation coefficient of 0.7 suggests that studying more hours p…" at bounding box center [449, 361] width 405 height 41
click at [247, 338] on input "c. The positive correlation coefficient of 0.7 suggests that studying more hour…" at bounding box center [247, 334] width 0 height 8
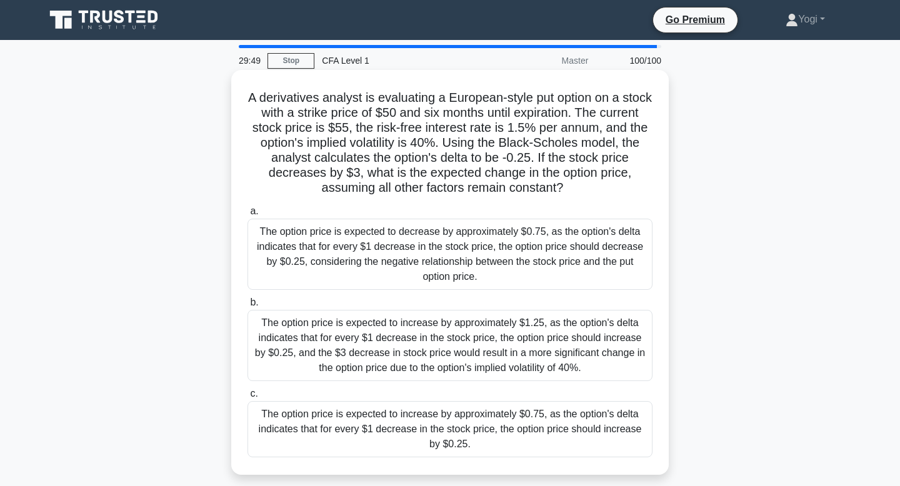
click at [613, 433] on div "The option price is expected to increase by approximately $0.75, as the option'…" at bounding box center [449, 429] width 405 height 56
click at [247, 398] on input "c. The option price is expected to increase by approximately $0.75, as the opti…" at bounding box center [247, 394] width 0 height 8
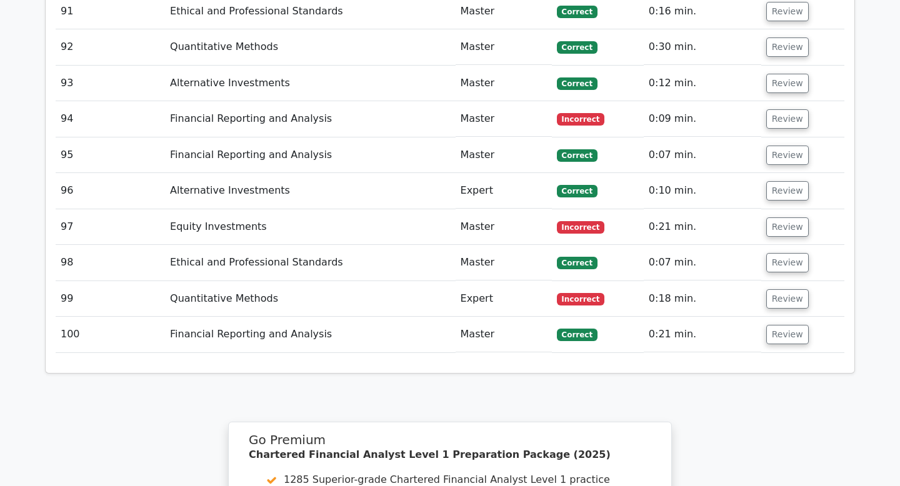
scroll to position [4952, 0]
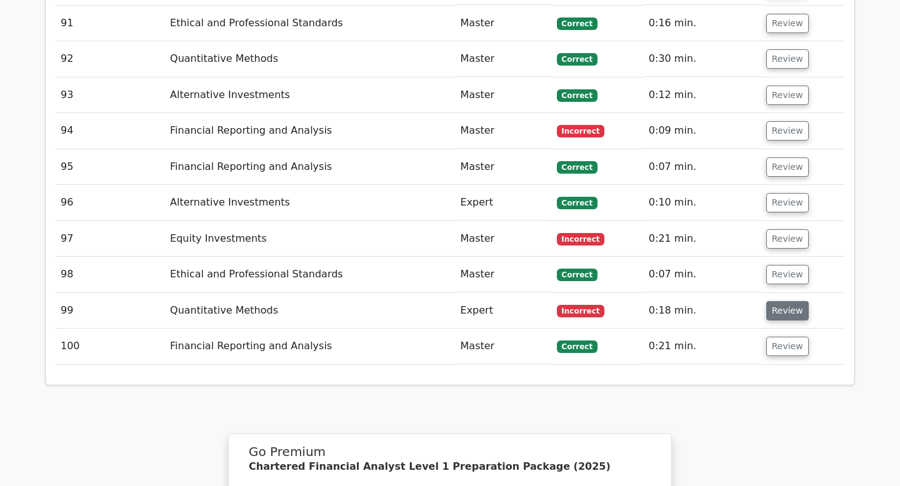
click at [787, 301] on button "Review" at bounding box center [787, 310] width 42 height 19
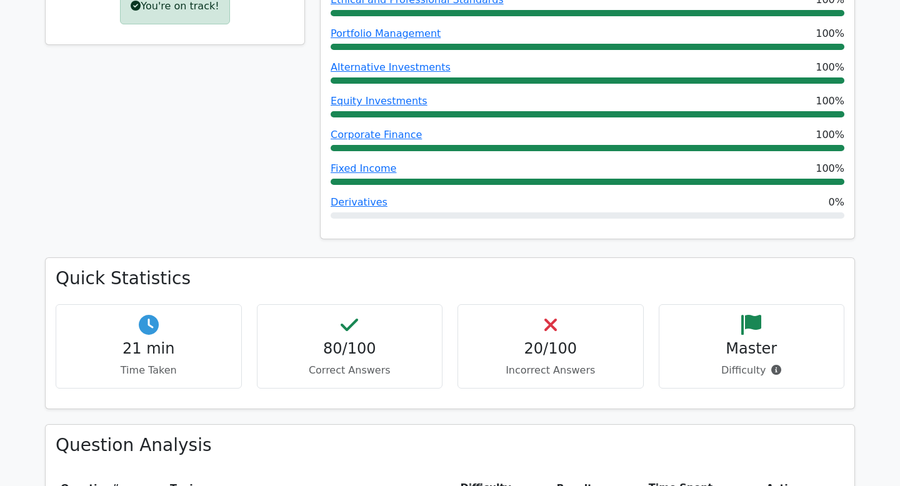
scroll to position [491, 0]
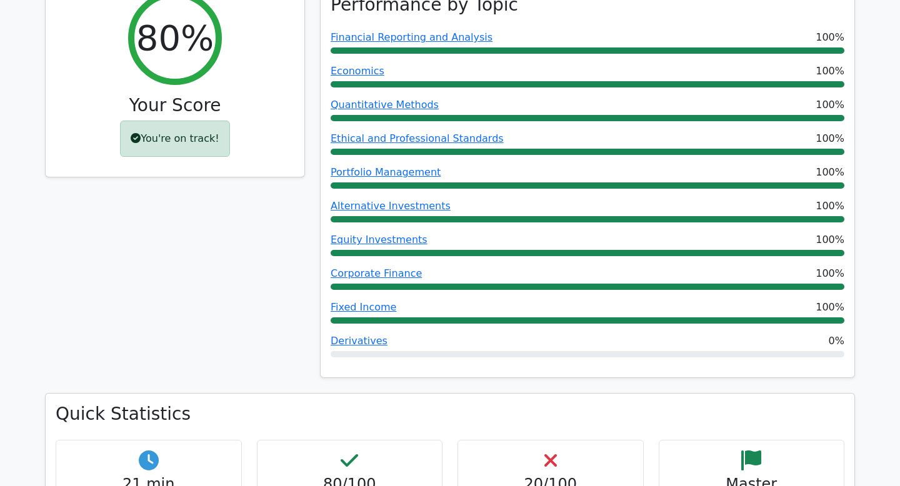
click at [179, 121] on div "You're on track!" at bounding box center [174, 139] width 109 height 36
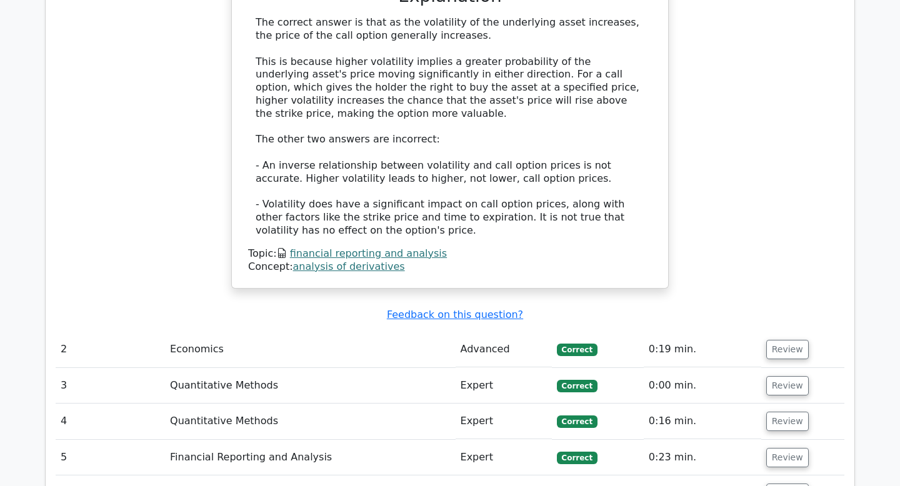
scroll to position [1443, 0]
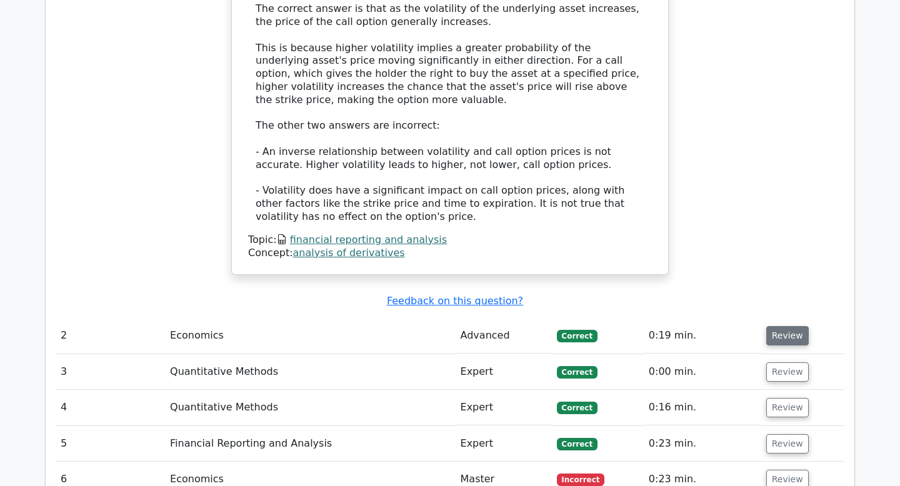
click at [778, 326] on button "Review" at bounding box center [787, 335] width 42 height 19
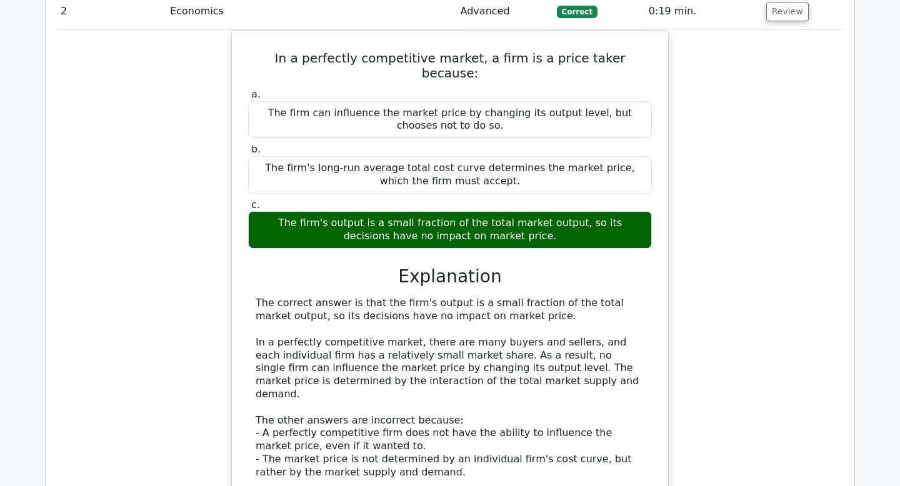
scroll to position [1921, 0]
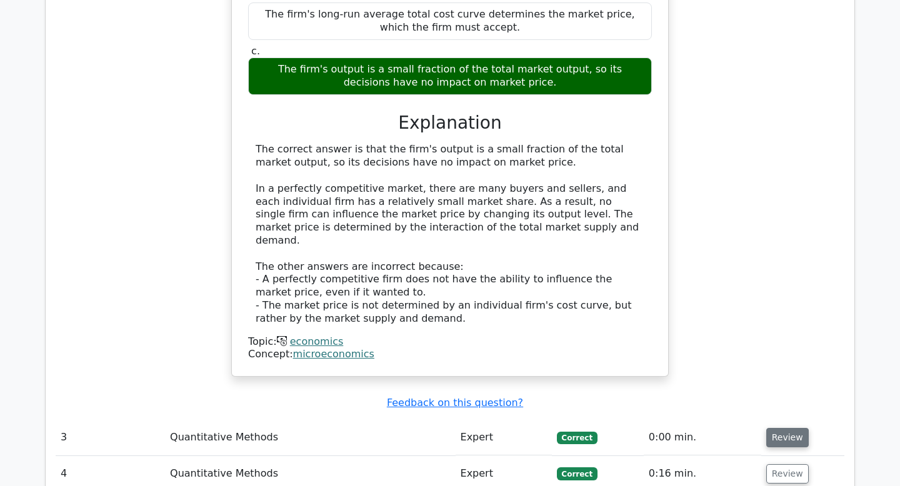
click at [796, 428] on button "Review" at bounding box center [787, 437] width 42 height 19
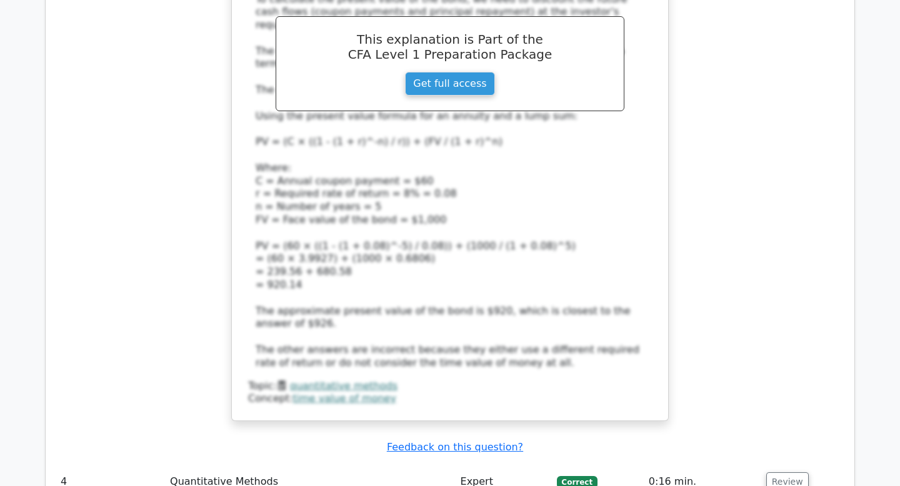
scroll to position [2669, 0]
click at [792, 472] on button "Review" at bounding box center [787, 481] width 42 height 19
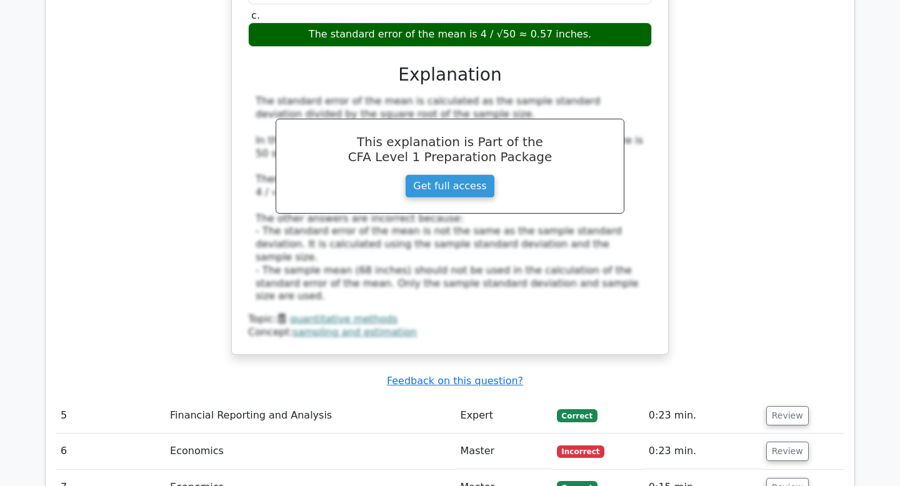
scroll to position [3381, 0]
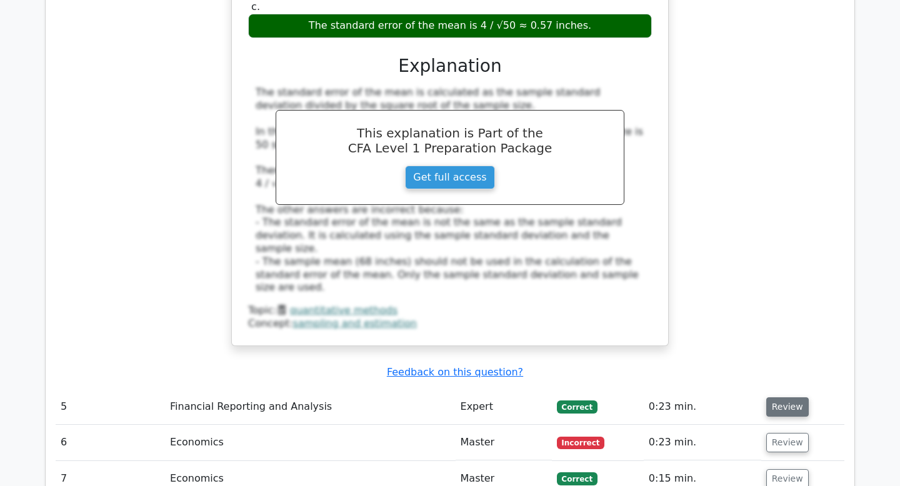
click at [781, 397] on button "Review" at bounding box center [787, 406] width 42 height 19
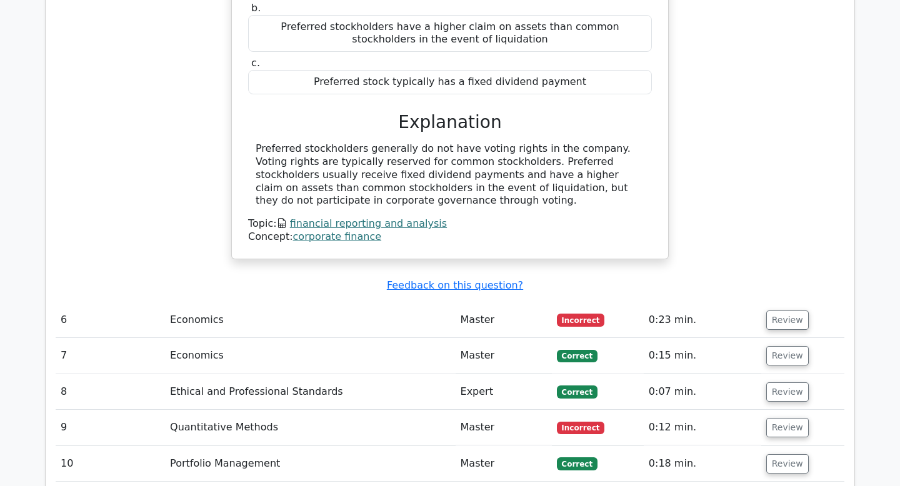
scroll to position [3910, 0]
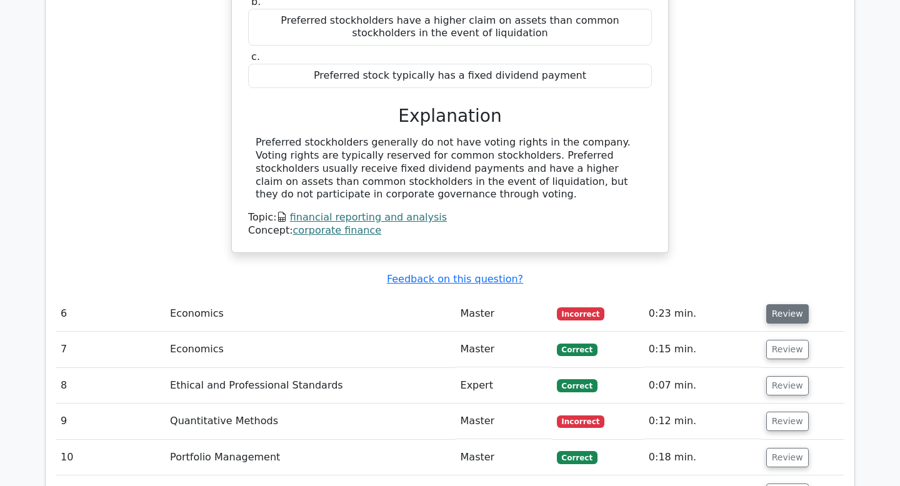
click at [788, 304] on button "Review" at bounding box center [787, 313] width 42 height 19
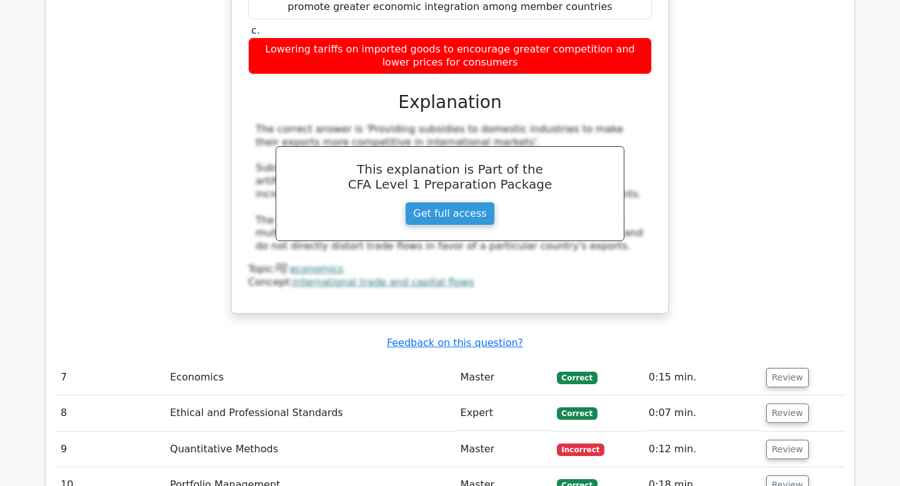
scroll to position [4406, 0]
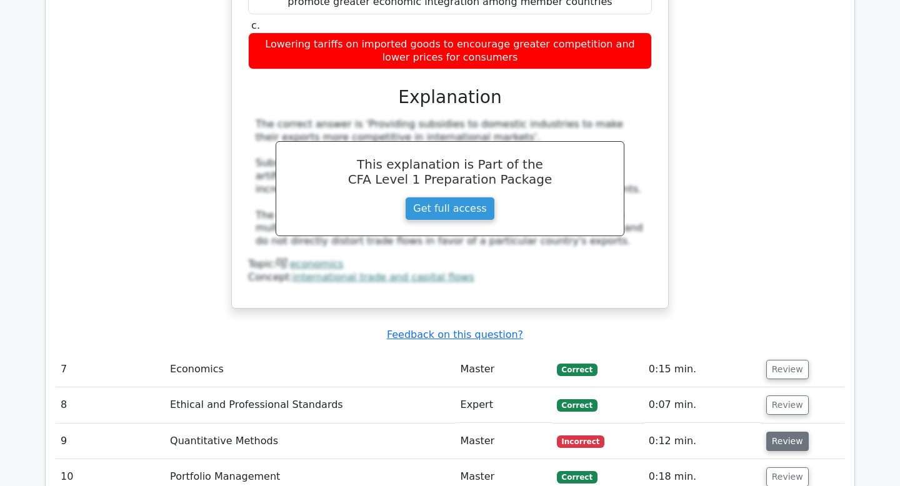
click at [766, 432] on button "Review" at bounding box center [787, 441] width 42 height 19
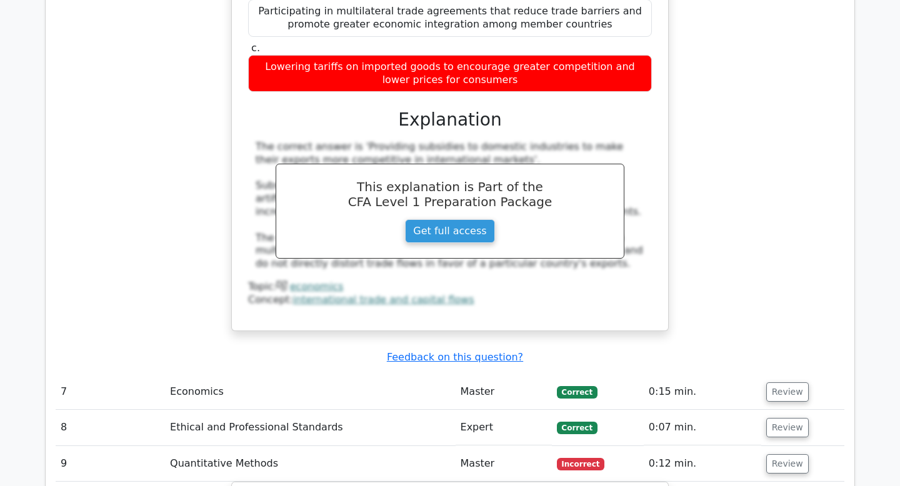
scroll to position [4524, 0]
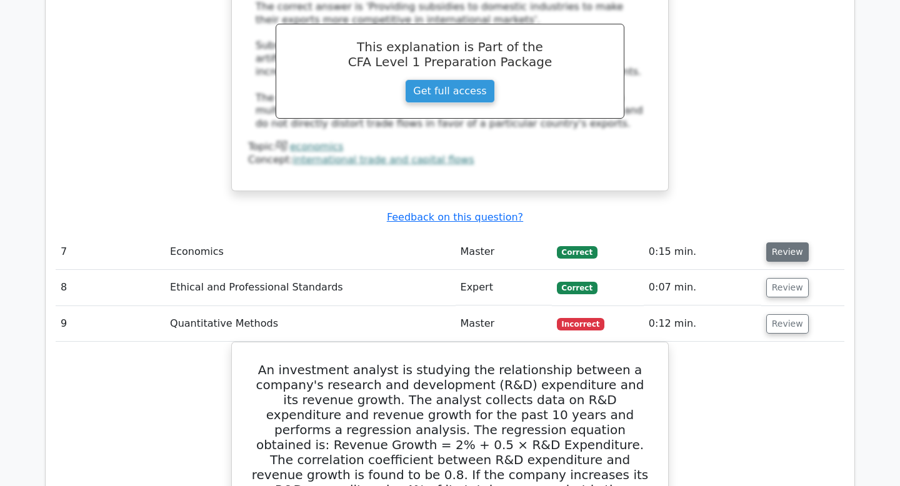
click at [777, 242] on button "Review" at bounding box center [787, 251] width 42 height 19
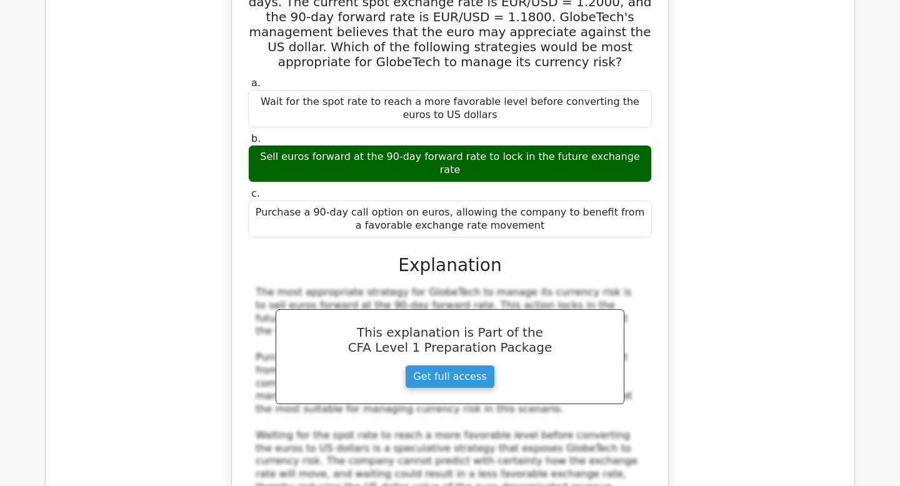
scroll to position [4922, 0]
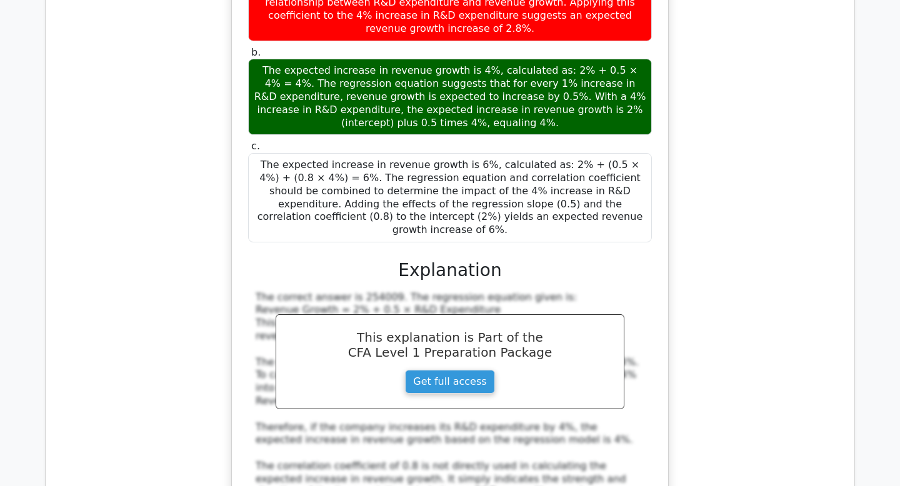
scroll to position [6638, 0]
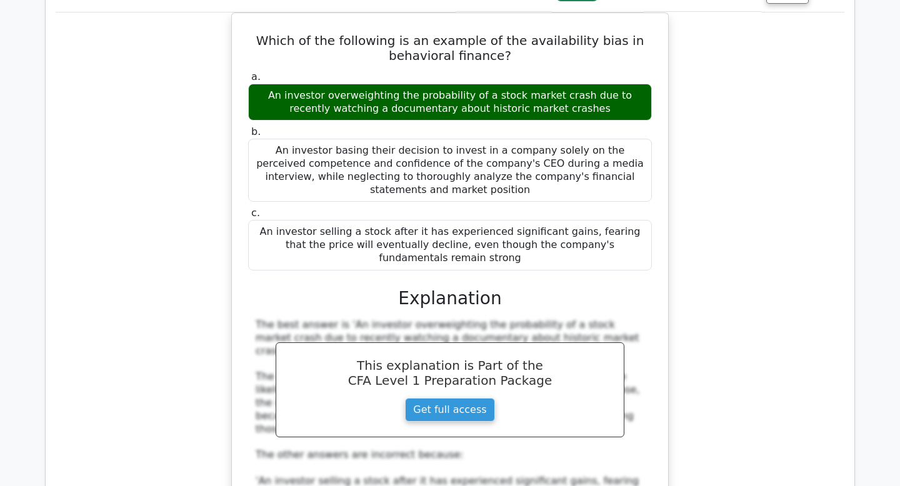
scroll to position [7252, 0]
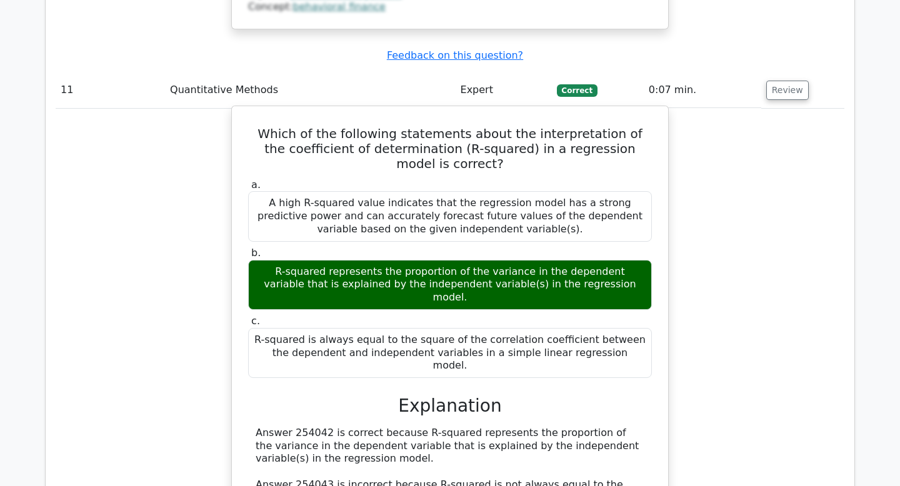
scroll to position [7825, 0]
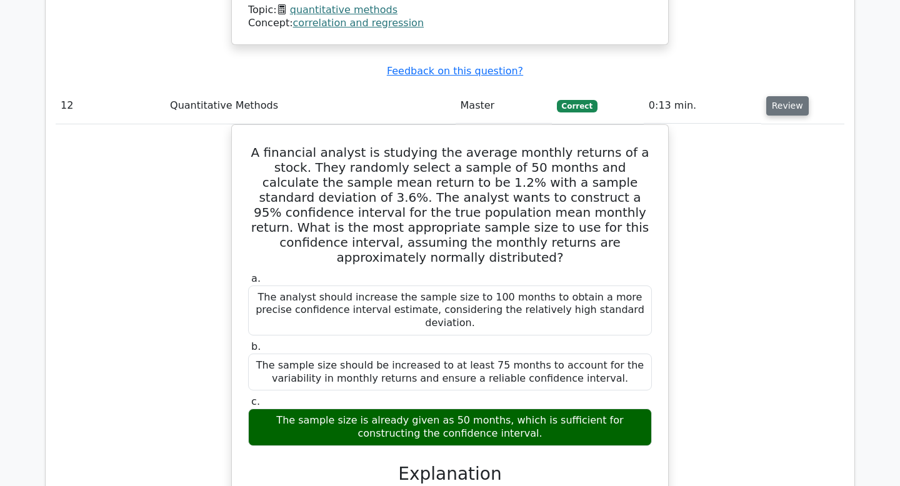
scroll to position [8450, 0]
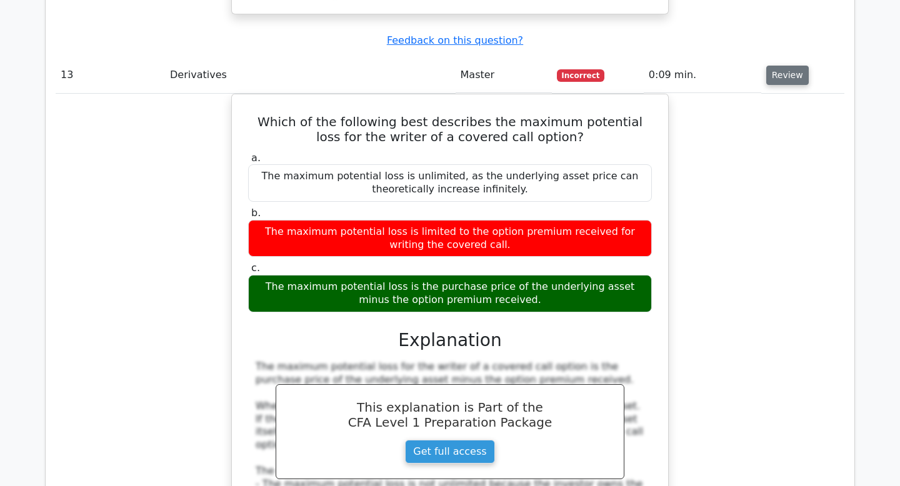
scroll to position [9147, 0]
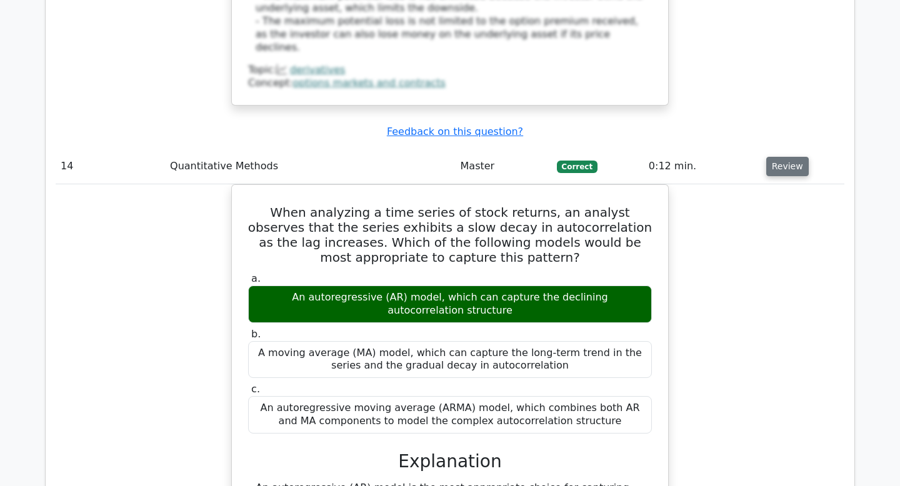
scroll to position [9689, 0]
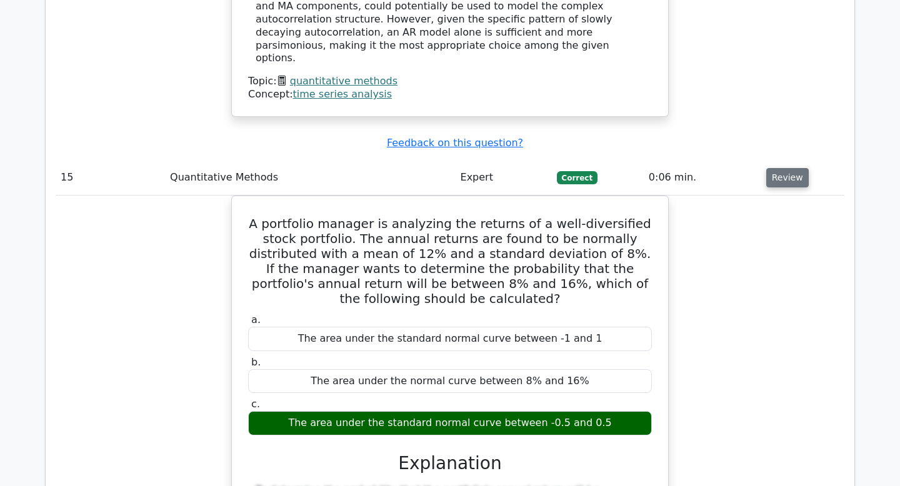
scroll to position [10434, 0]
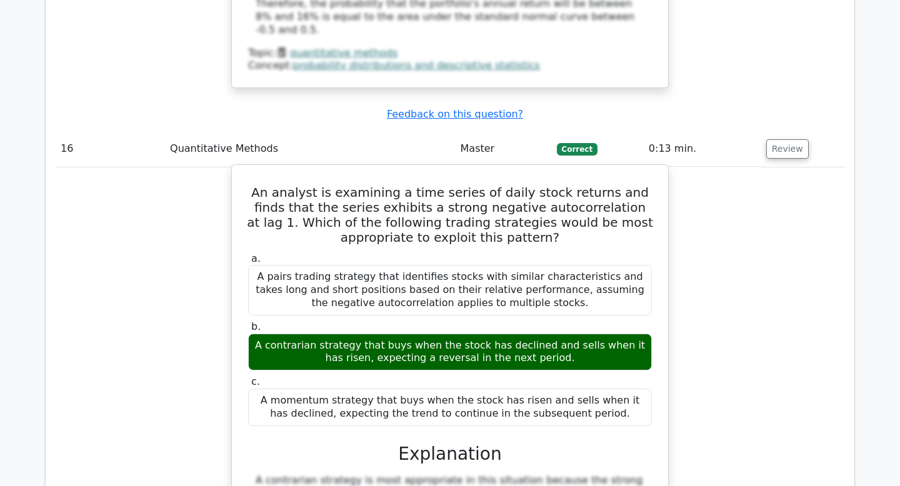
scroll to position [10990, 0]
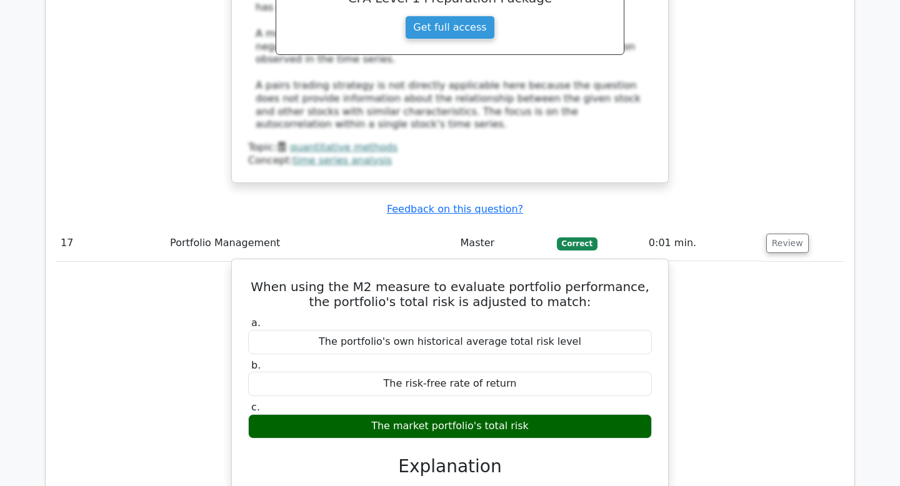
scroll to position [11563, 0]
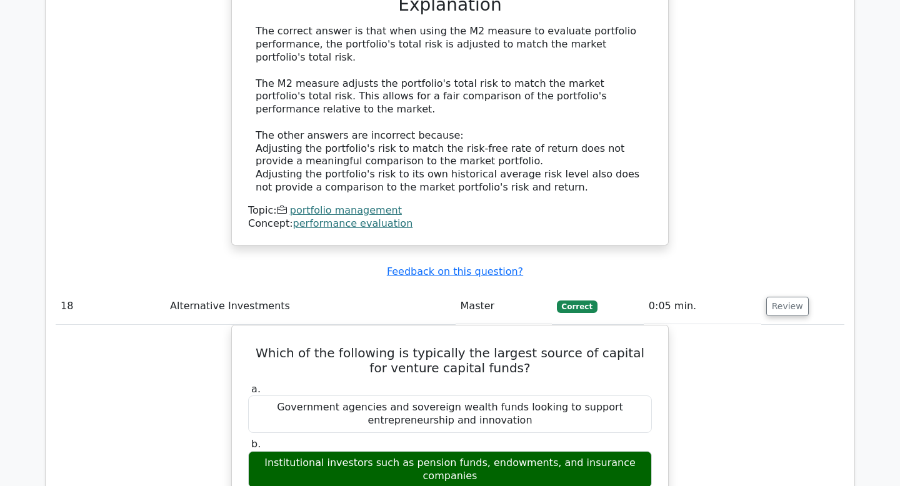
scroll to position [12039, 0]
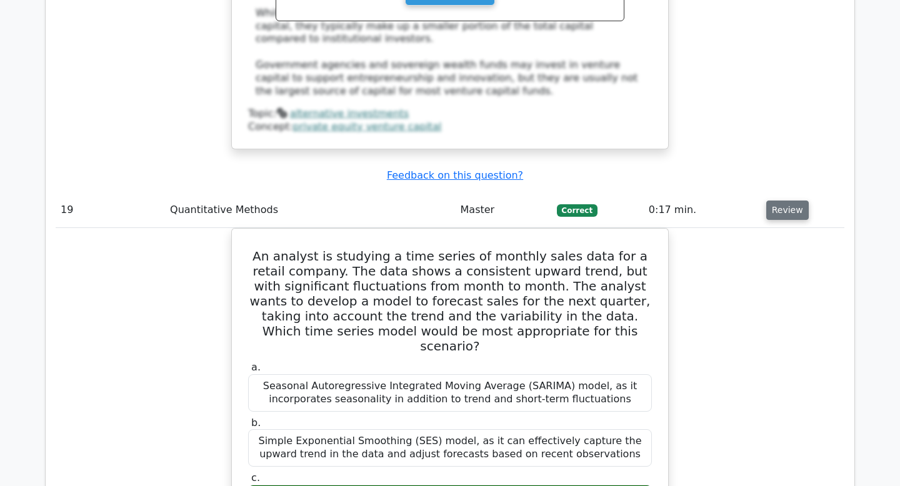
scroll to position [12711, 0]
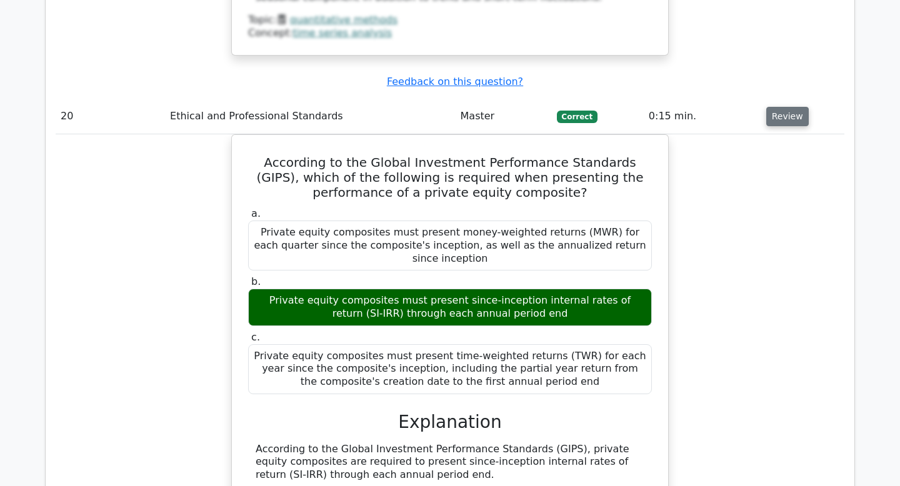
scroll to position [13506, 0]
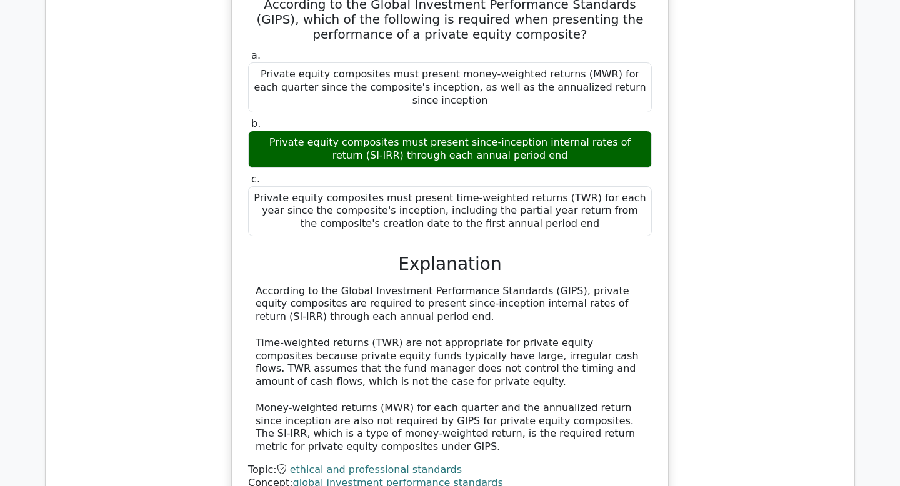
scroll to position [13644, 0]
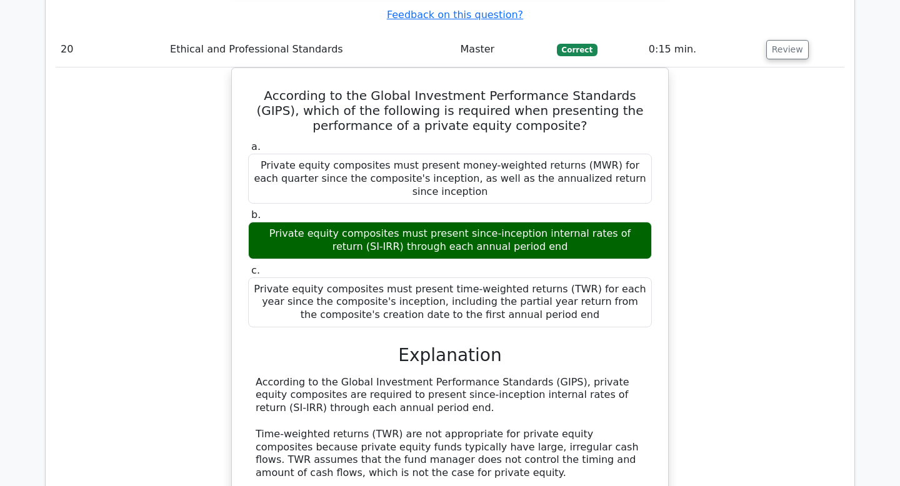
scroll to position [13529, 0]
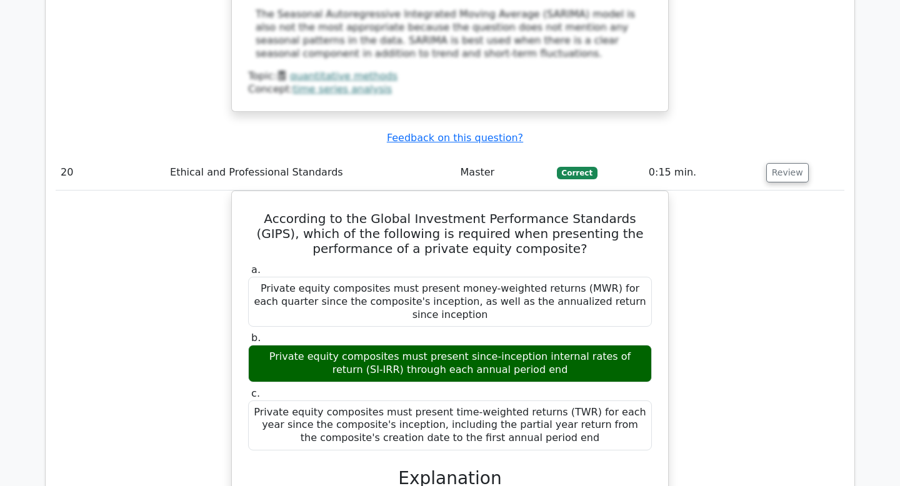
scroll to position [13425, 0]
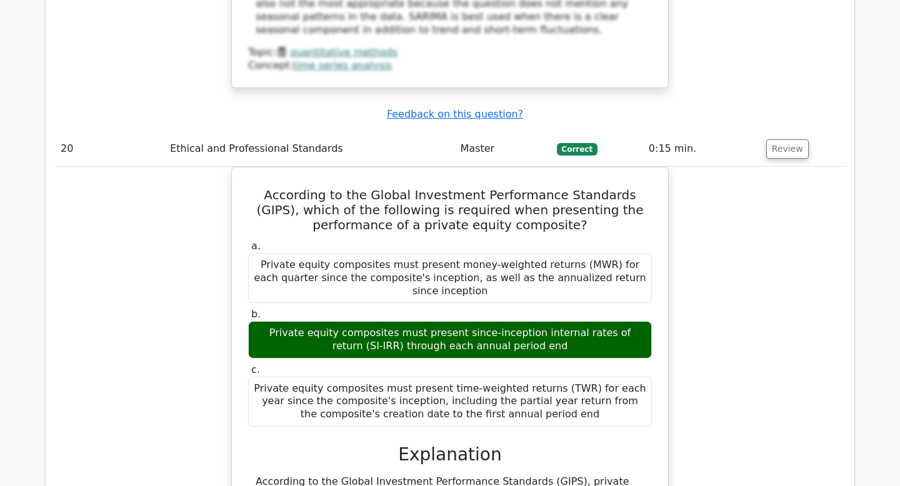
scroll to position [13435, 0]
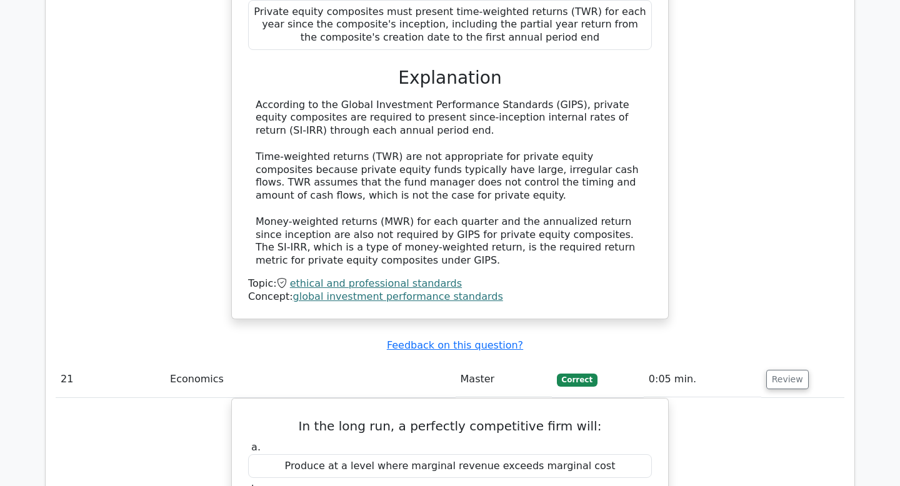
scroll to position [13830, 0]
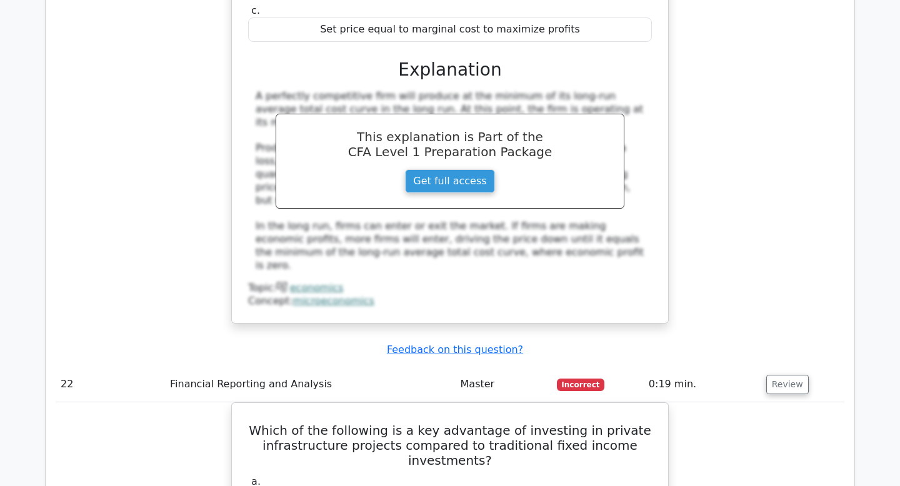
scroll to position [14407, 0]
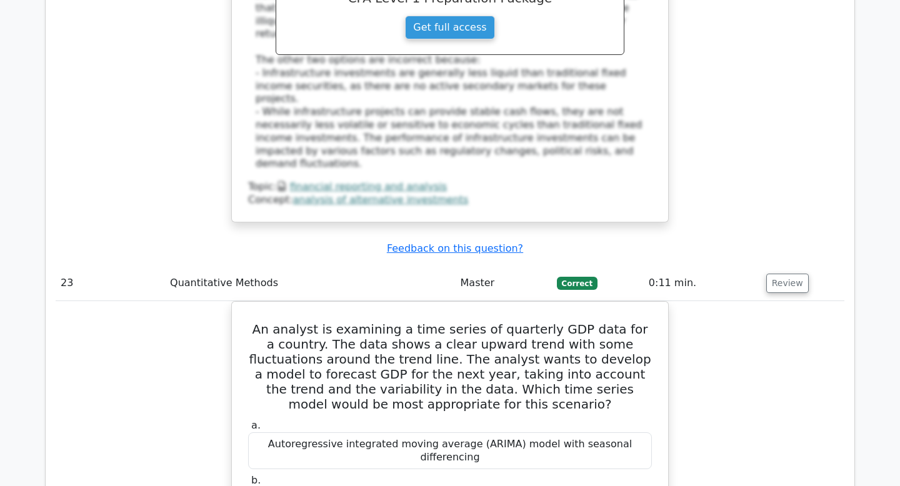
scroll to position [15120, 0]
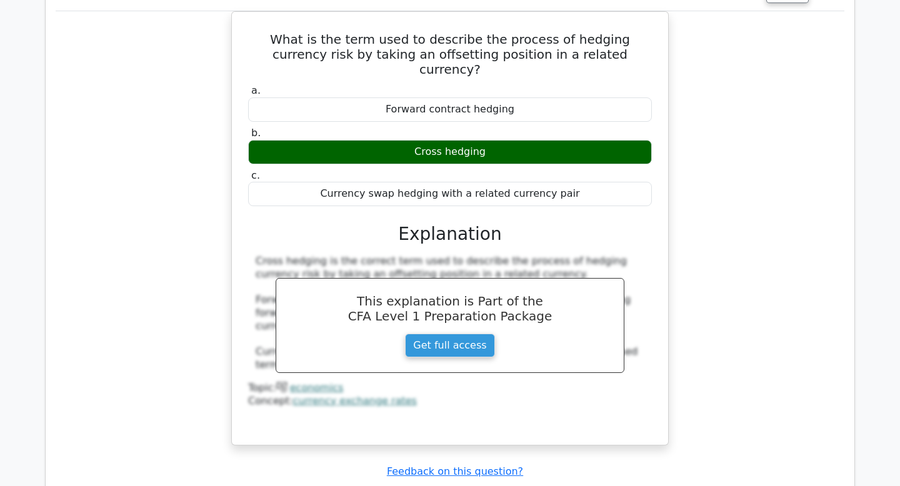
scroll to position [18121, 0]
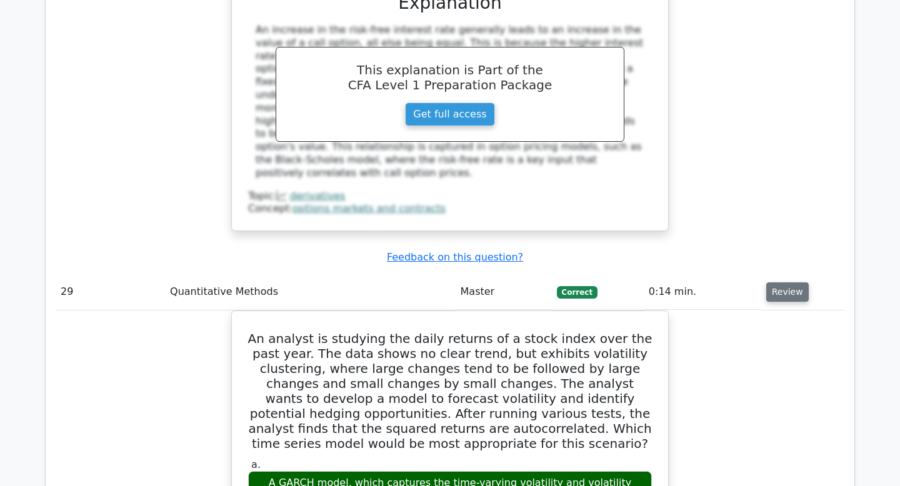
scroll to position [18905, 0]
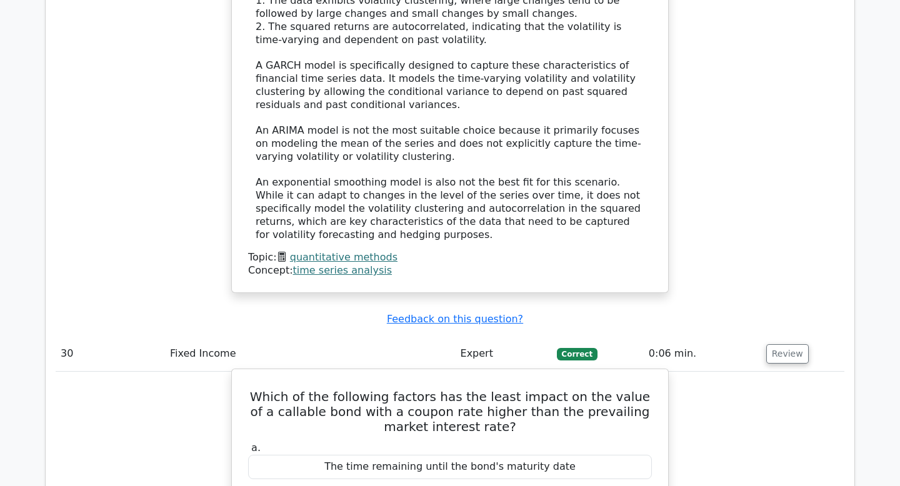
scroll to position [19624, 0]
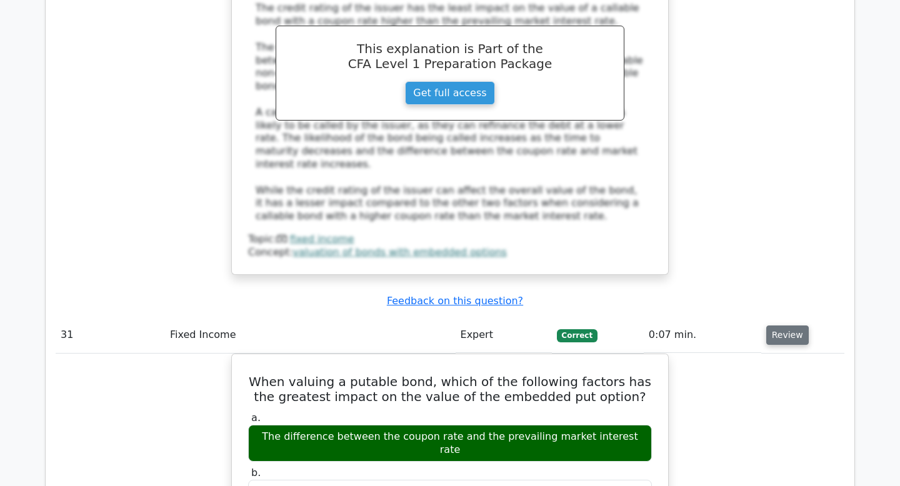
scroll to position [20250, 0]
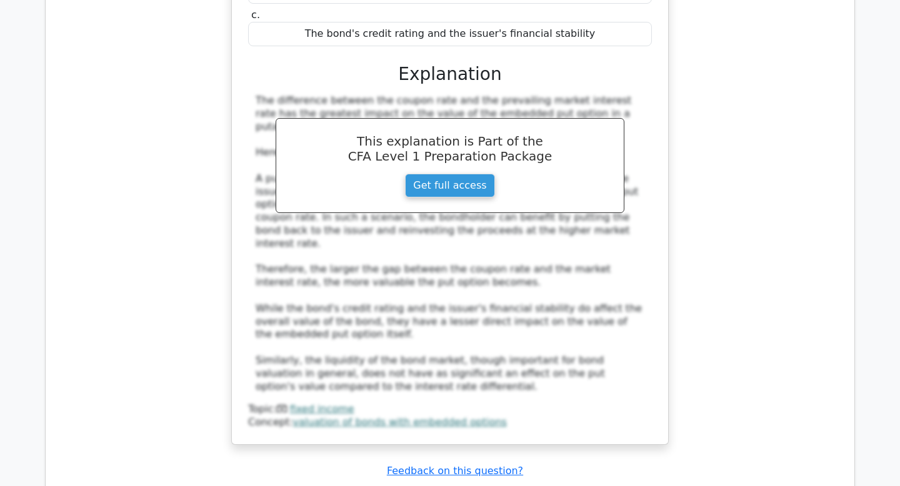
scroll to position [20756, 0]
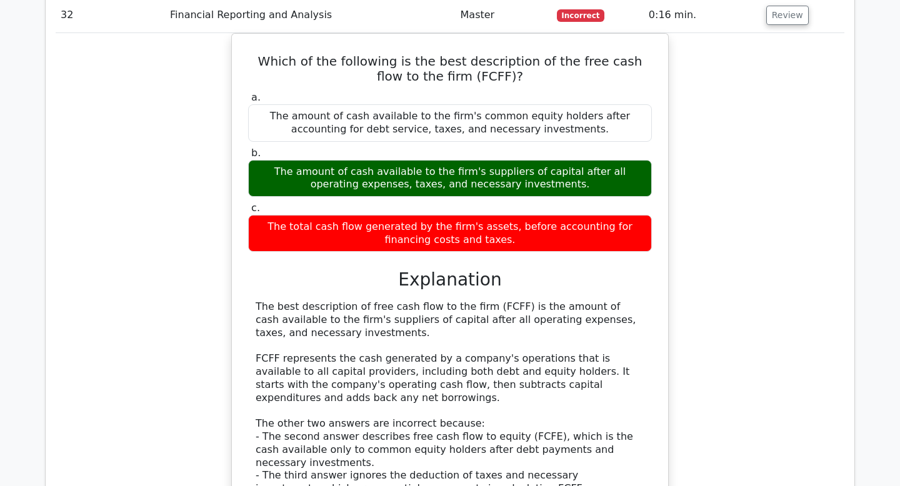
scroll to position [21310, 0]
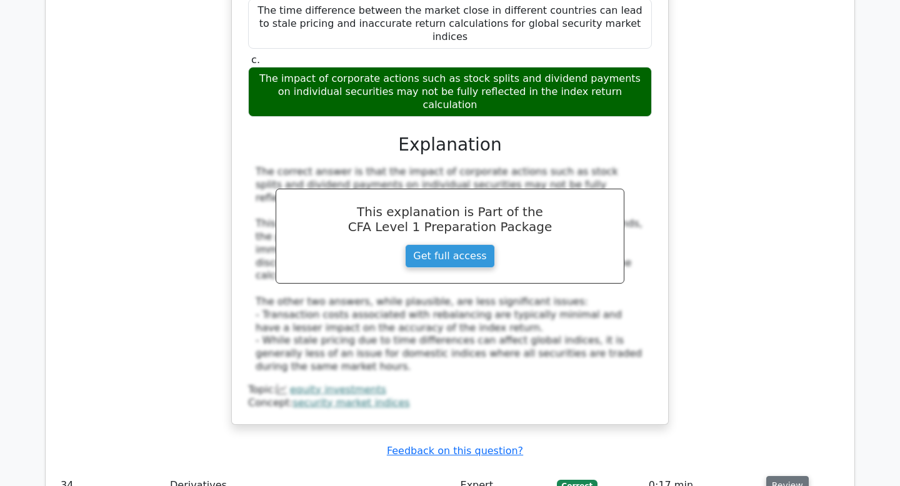
scroll to position [22019, 0]
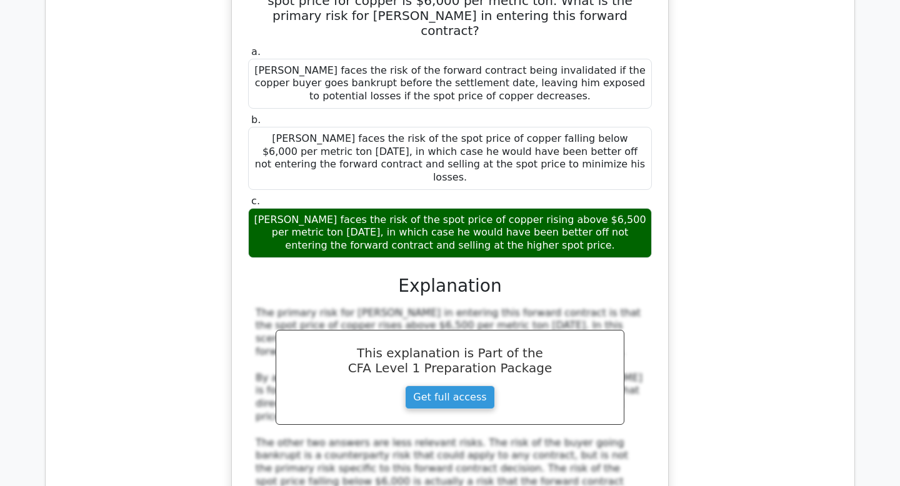
scroll to position [22613, 0]
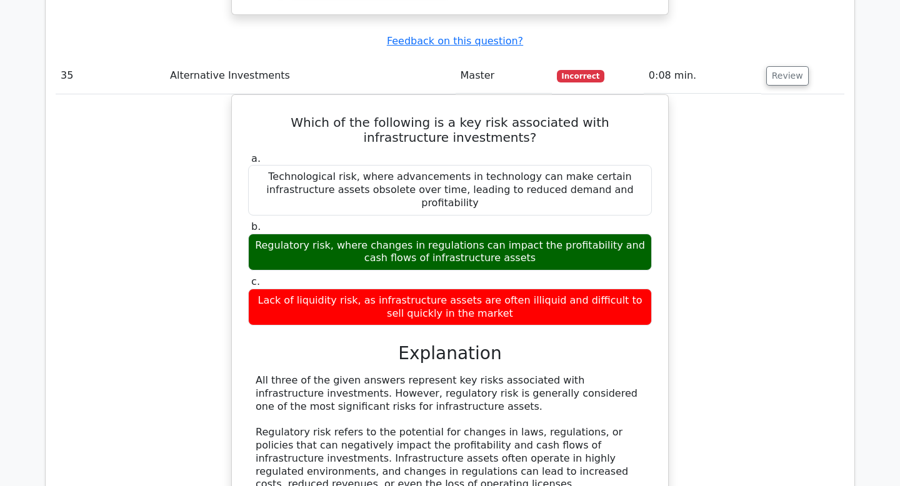
scroll to position [23159, 0]
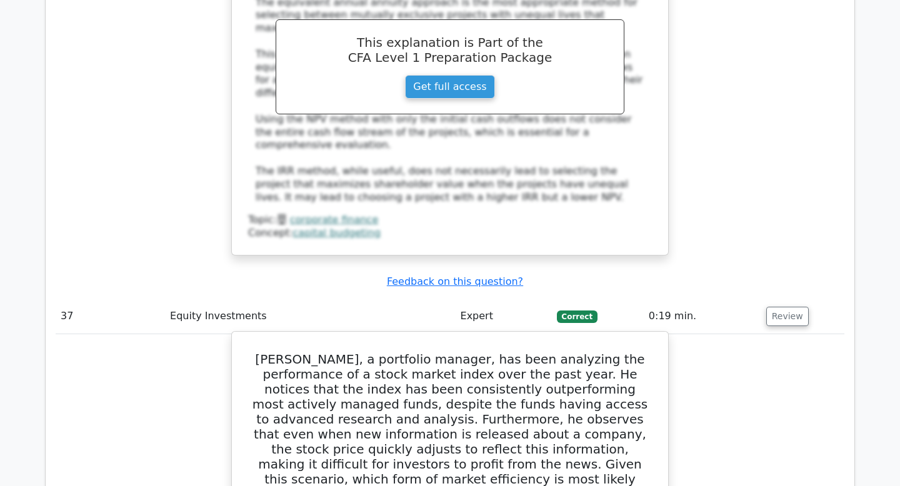
scroll to position [24173, 0]
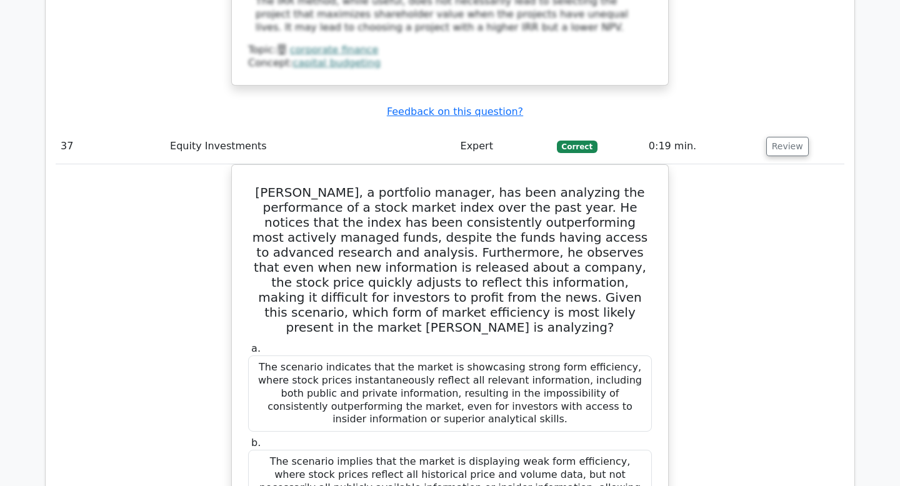
scroll to position [24307, 0]
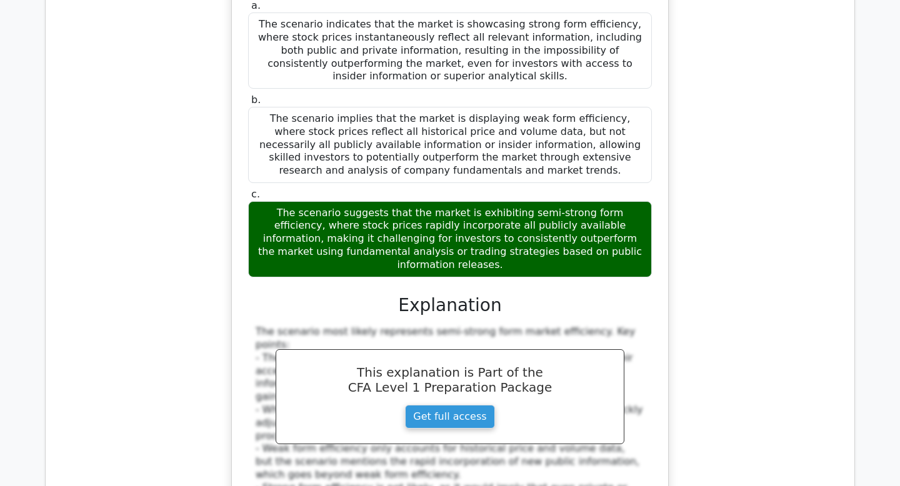
scroll to position [24678, 0]
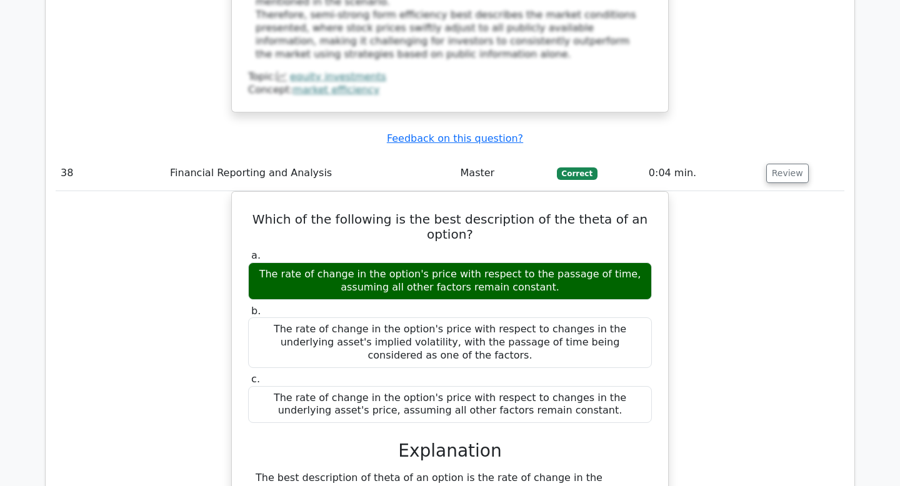
scroll to position [25263, 0]
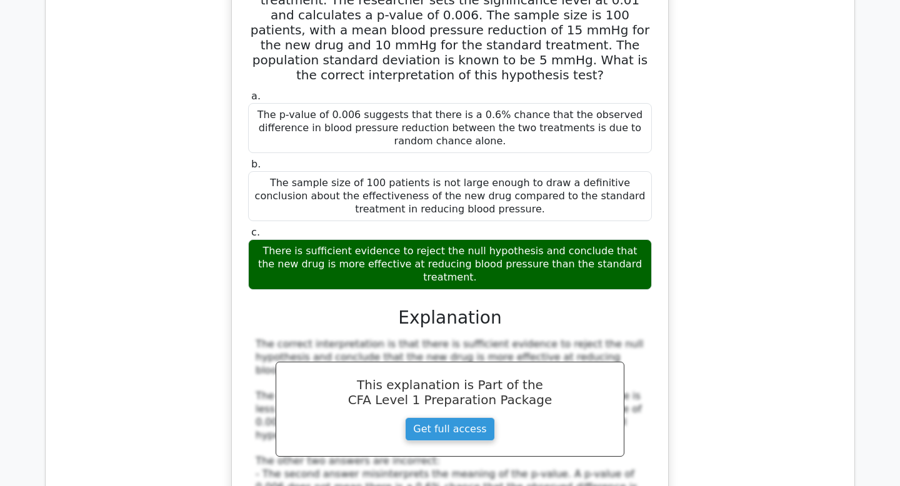
scroll to position [25998, 0]
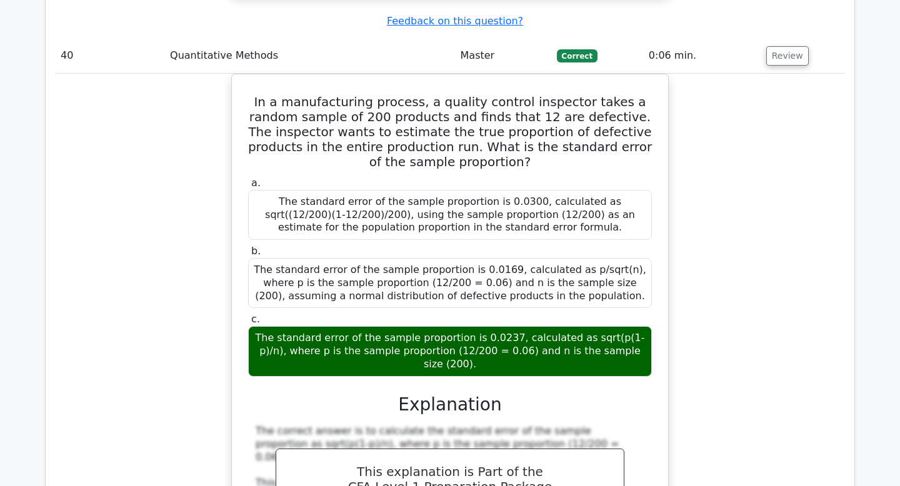
scroll to position [26680, 0]
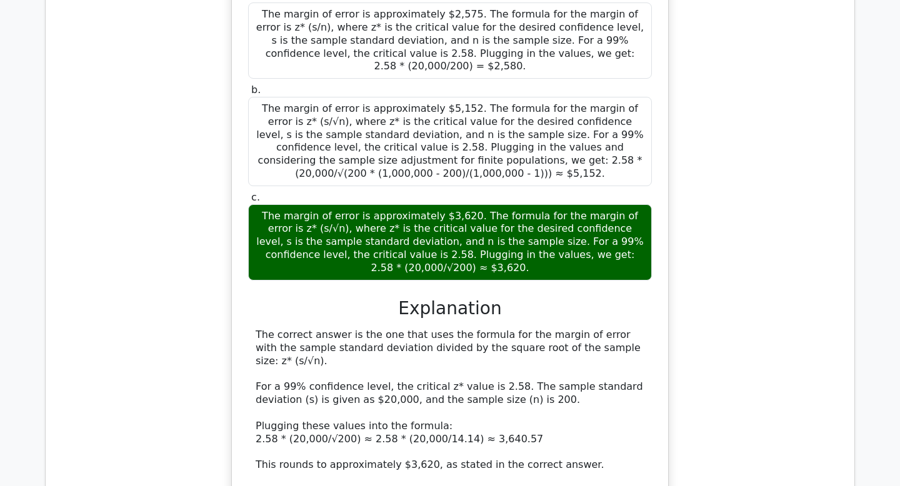
scroll to position [27560, 0]
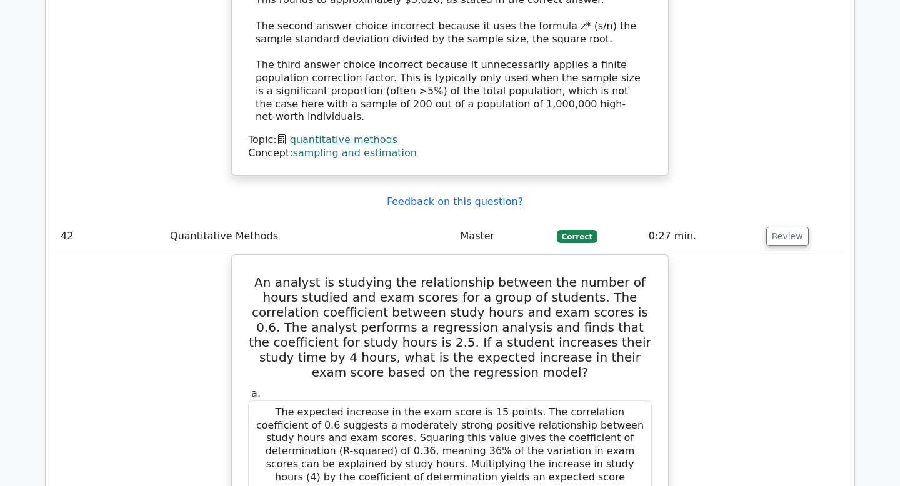
scroll to position [28023, 0]
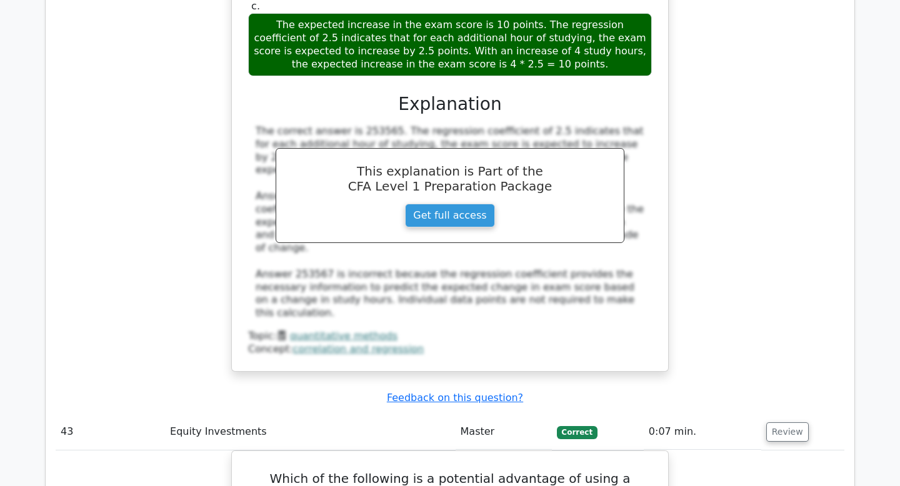
scroll to position [28645, 0]
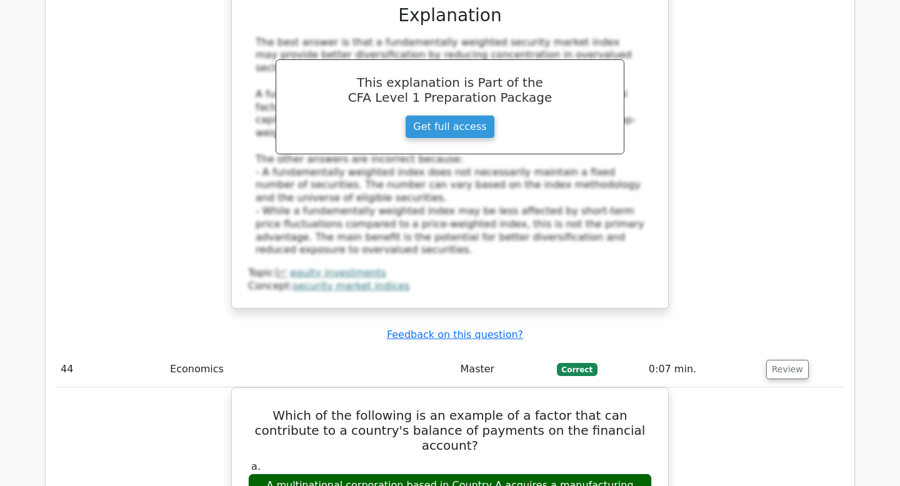
scroll to position [29318, 0]
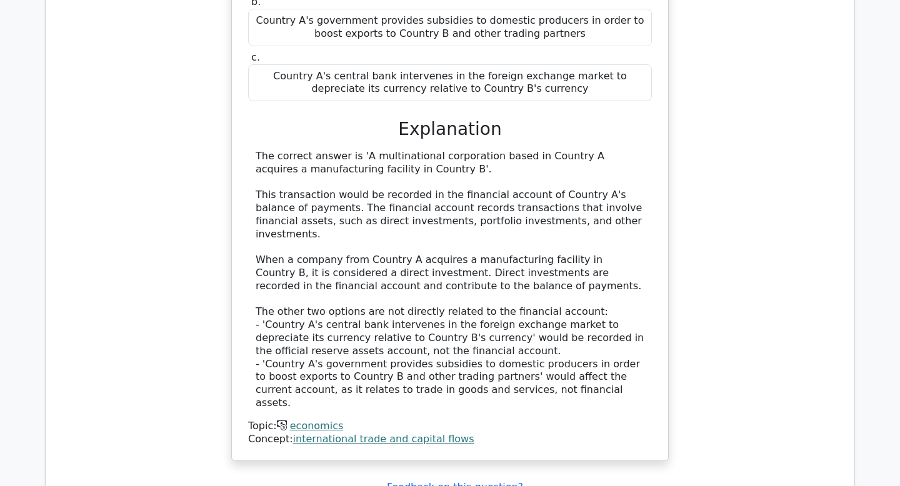
scroll to position [29815, 0]
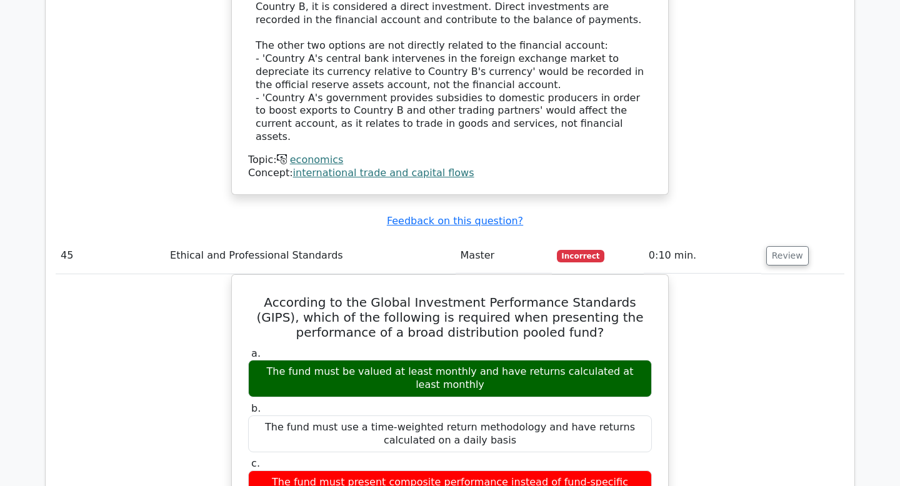
scroll to position [30076, 0]
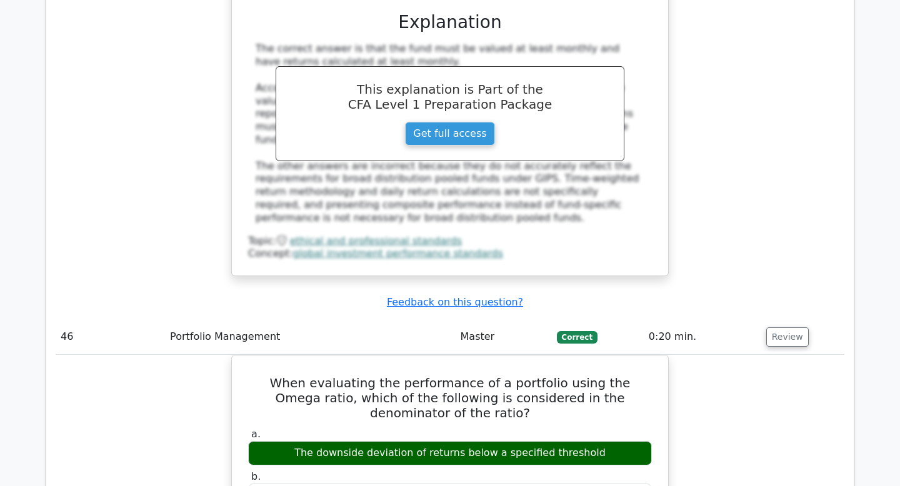
scroll to position [30724, 0]
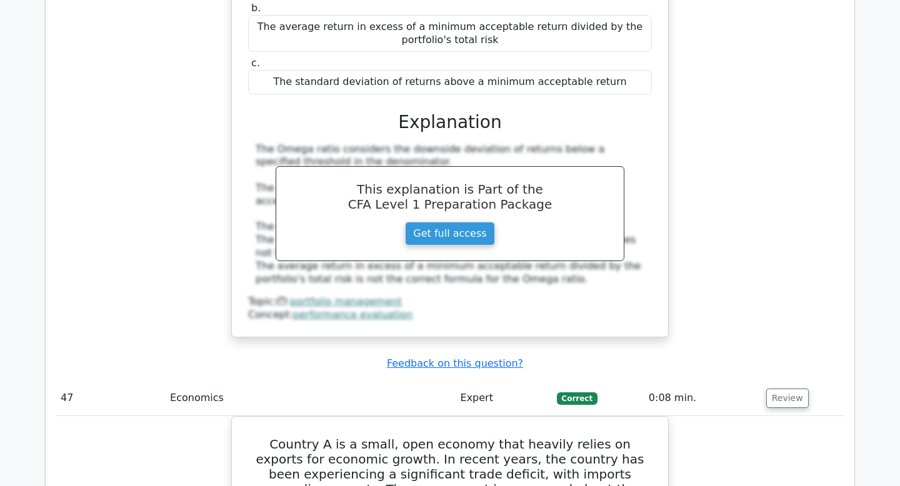
scroll to position [31147, 0]
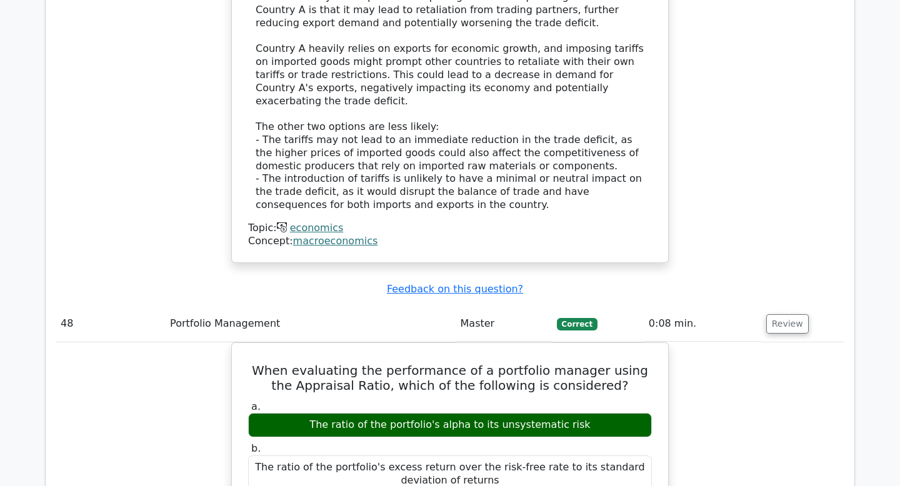
scroll to position [31926, 0]
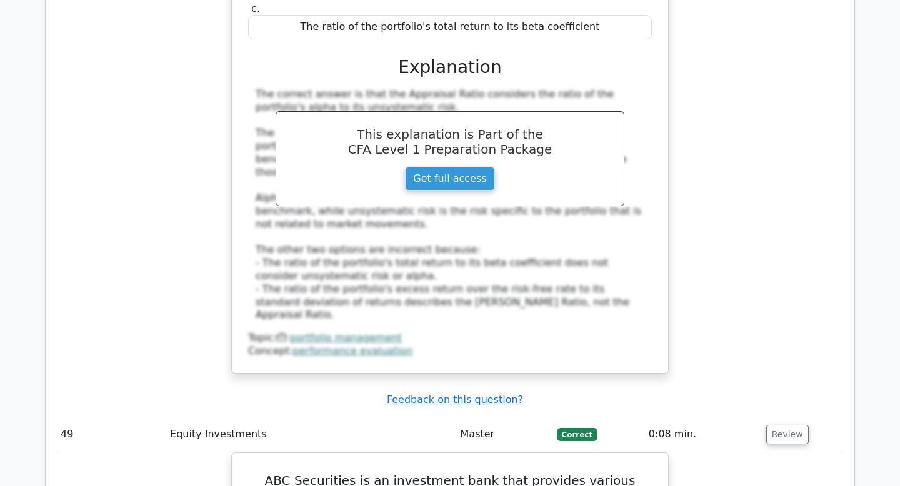
scroll to position [32410, 0]
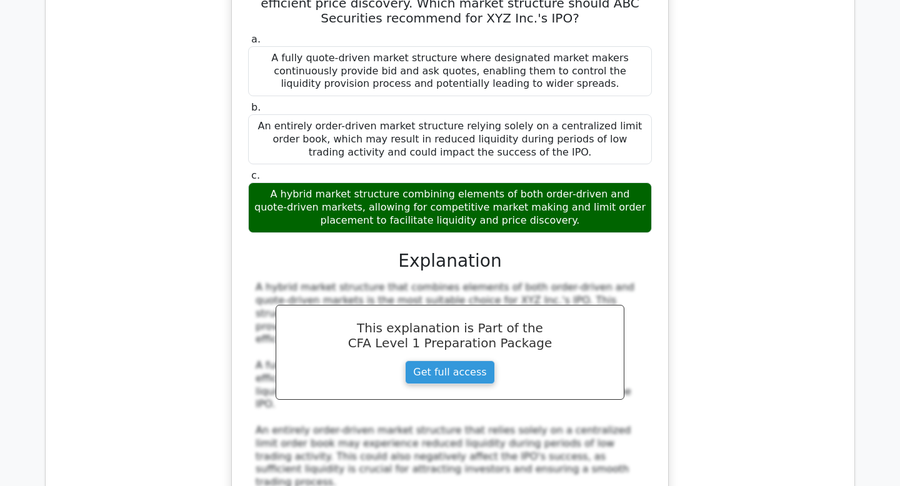
scroll to position [32986, 0]
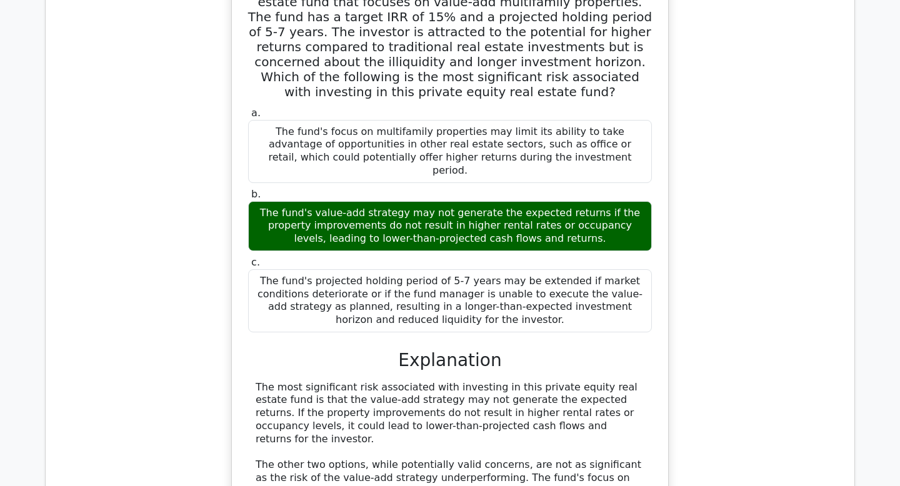
scroll to position [33637, 0]
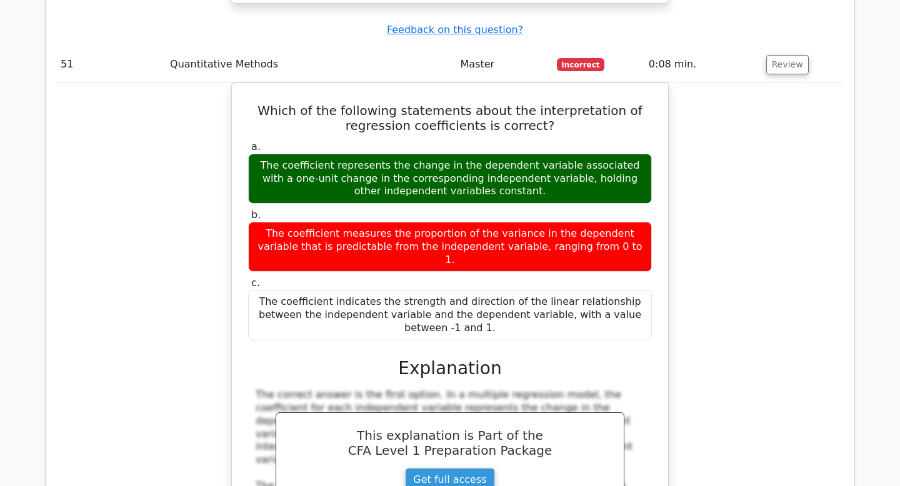
scroll to position [34223, 0]
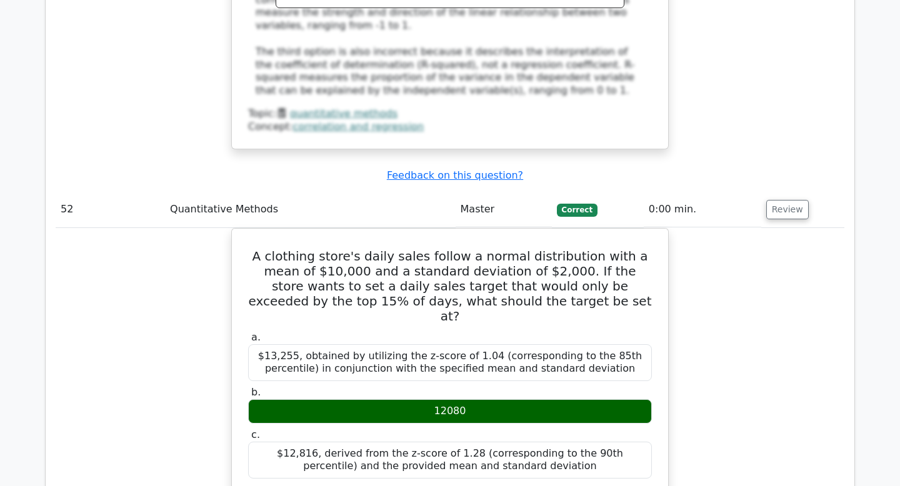
scroll to position [34893, 0]
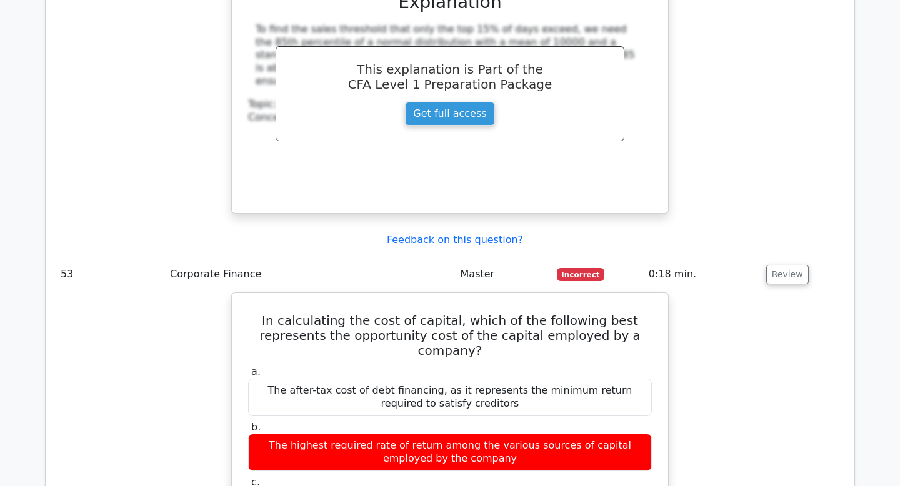
scroll to position [35258, 0]
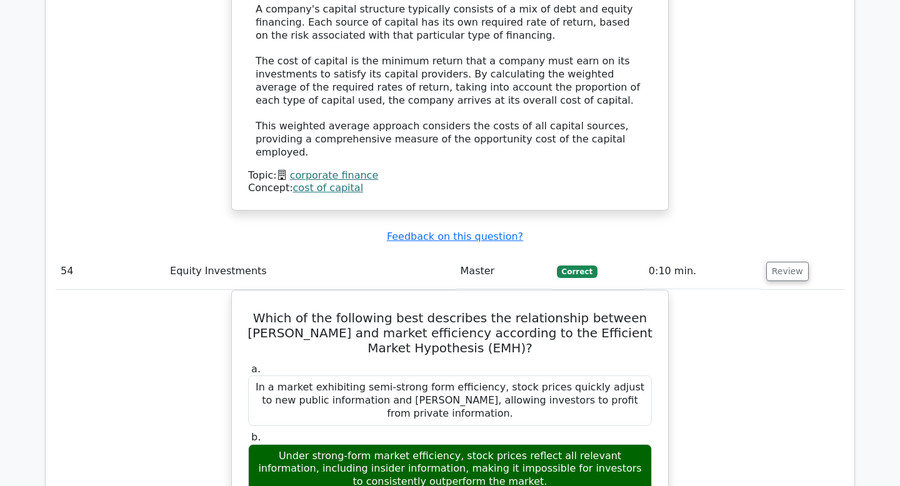
scroll to position [35860, 0]
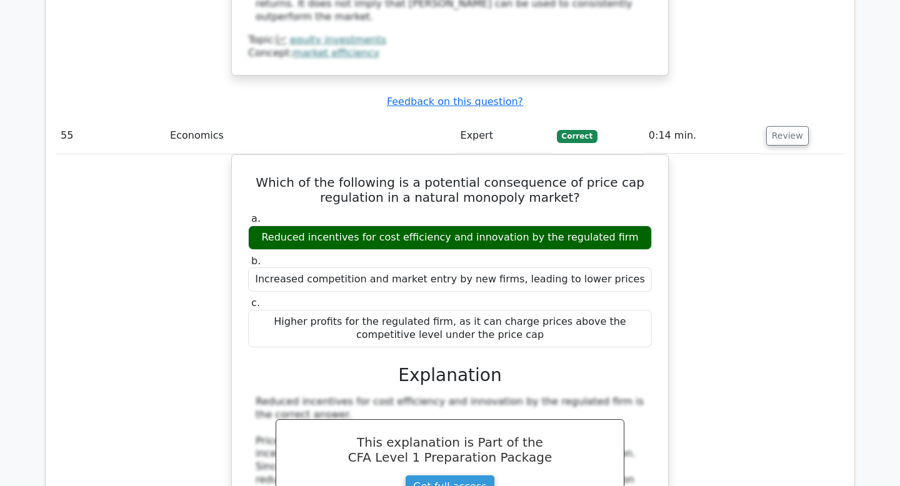
scroll to position [36667, 0]
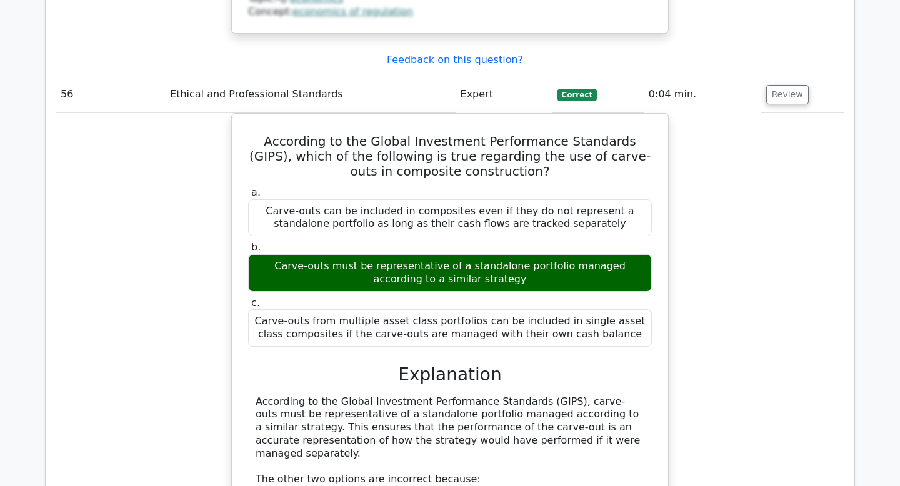
scroll to position [37326, 0]
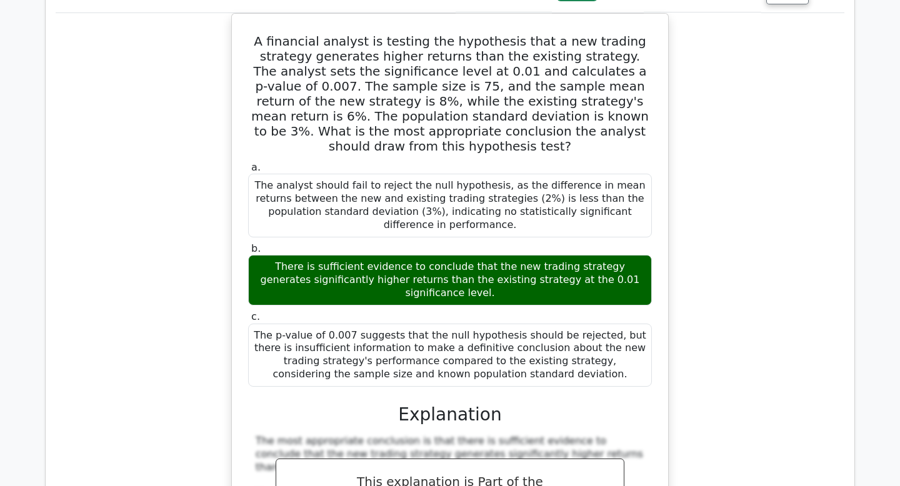
scroll to position [38001, 0]
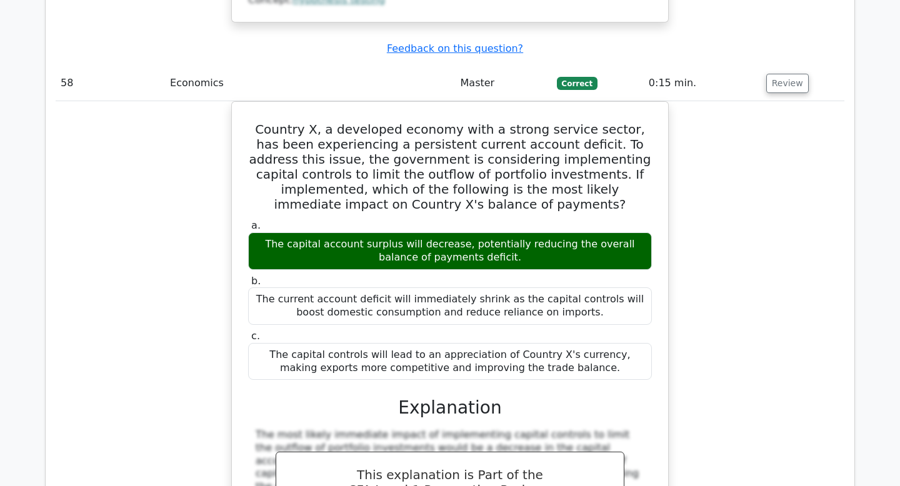
scroll to position [38708, 0]
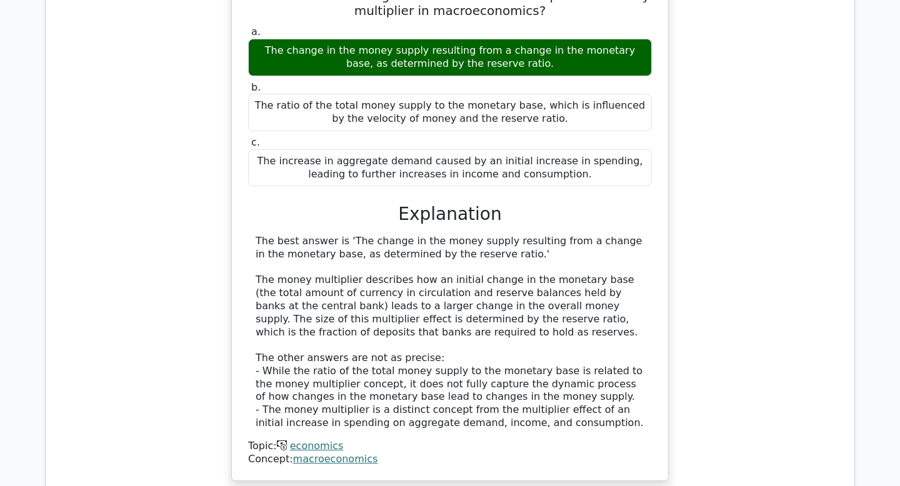
scroll to position [39489, 0]
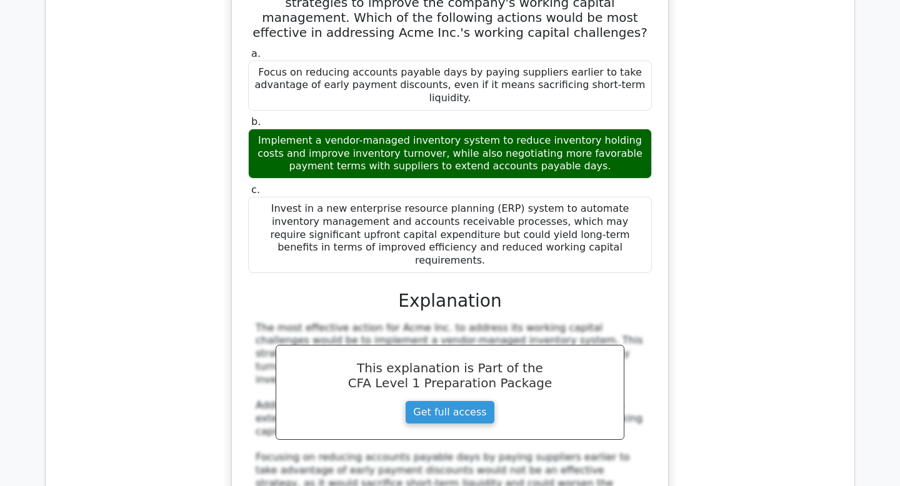
scroll to position [40176, 0]
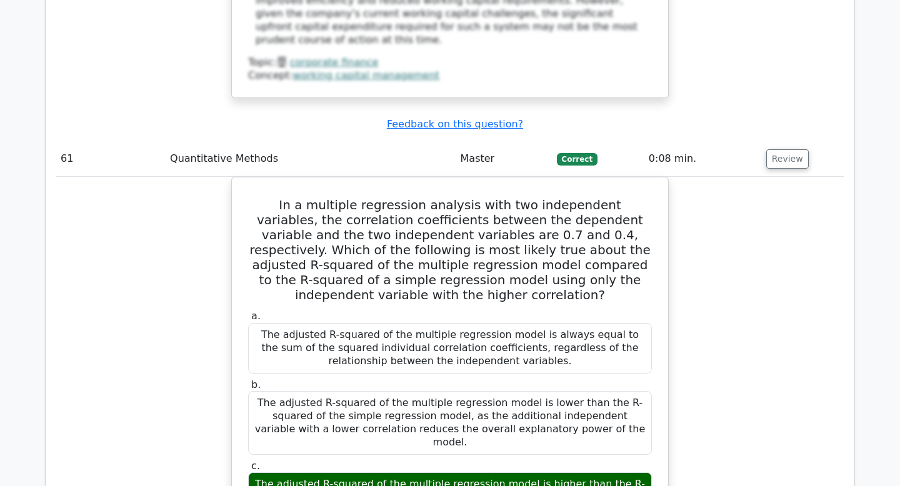
scroll to position [40709, 0]
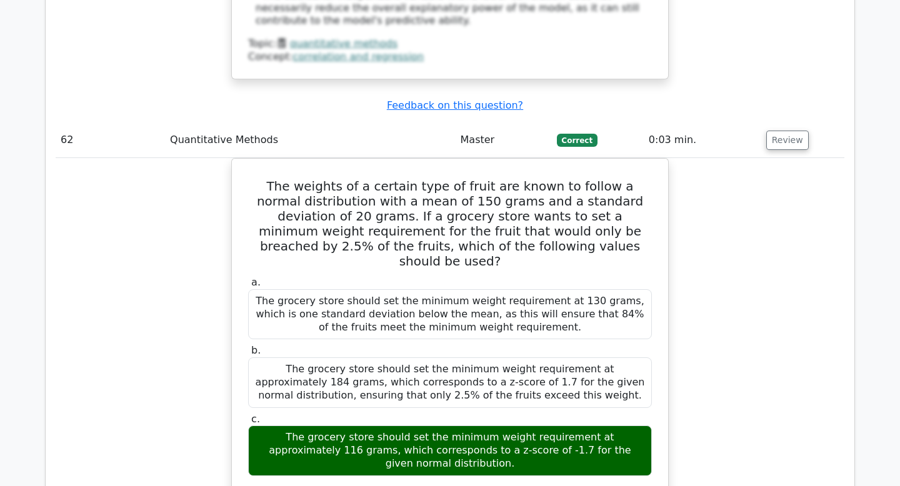
scroll to position [41502, 0]
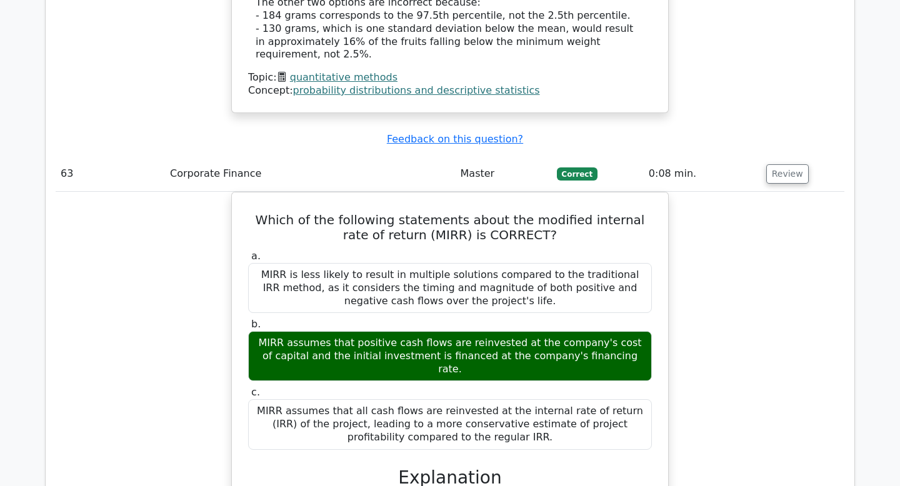
scroll to position [42237, 0]
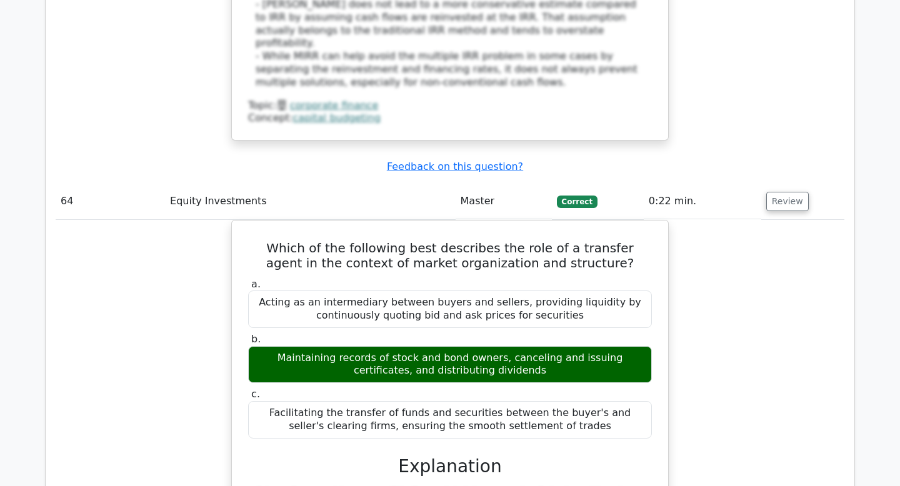
scroll to position [42947, 0]
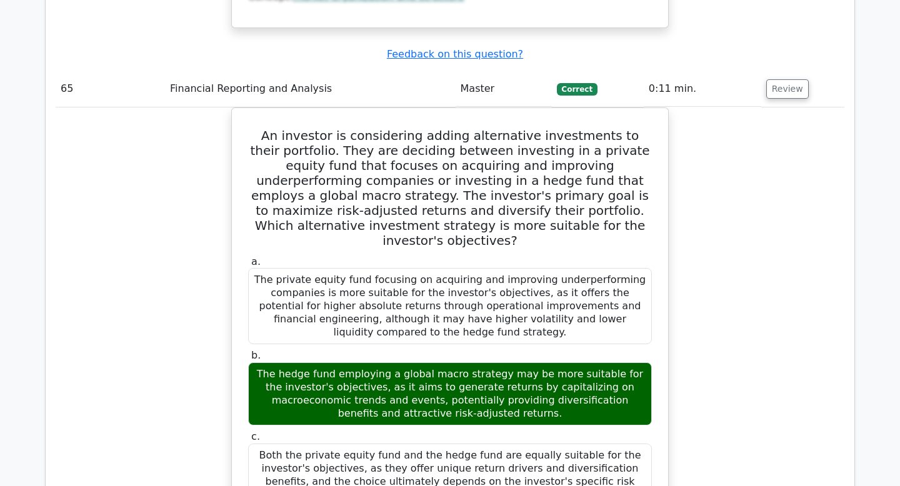
scroll to position [43530, 0]
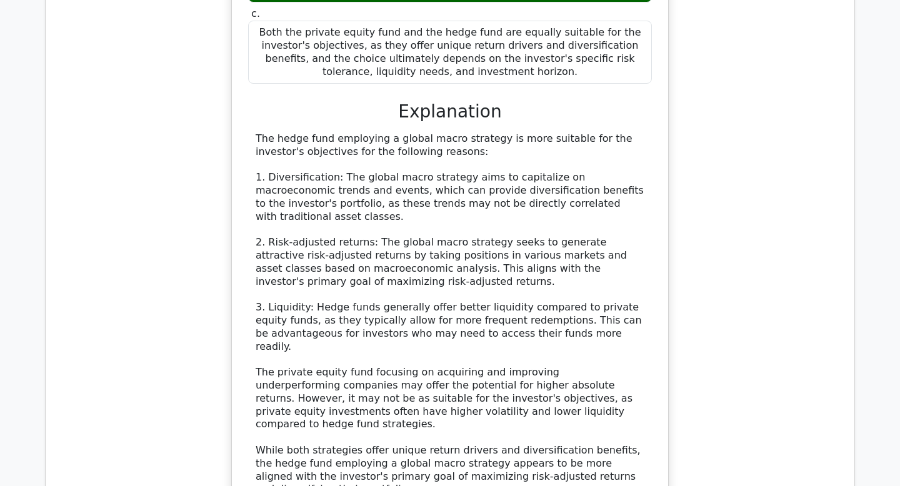
scroll to position [44127, 0]
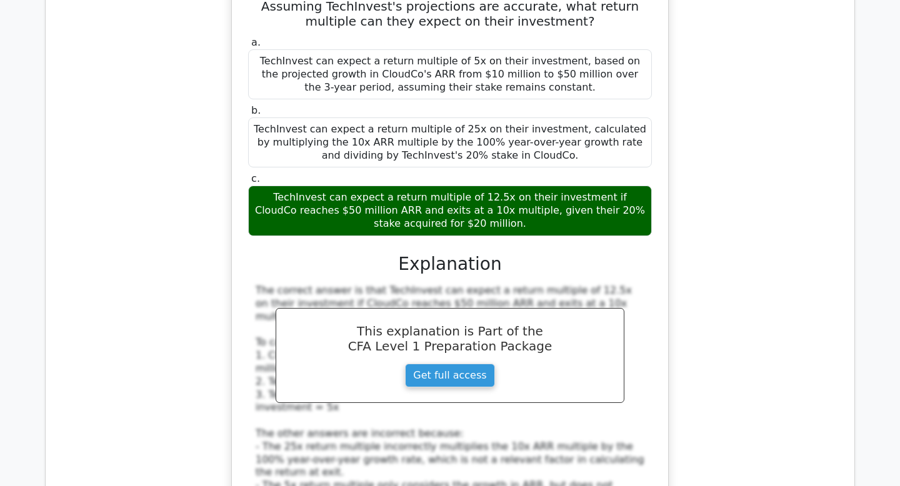
scroll to position [44763, 0]
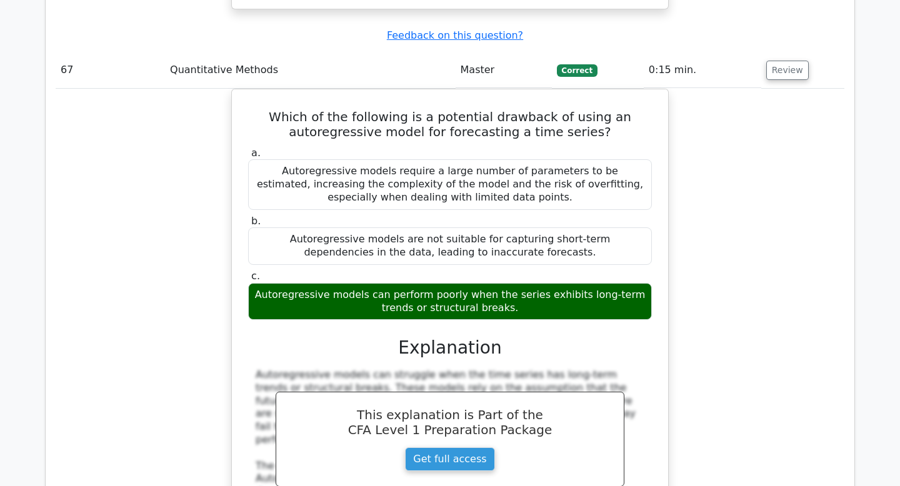
scroll to position [45293, 0]
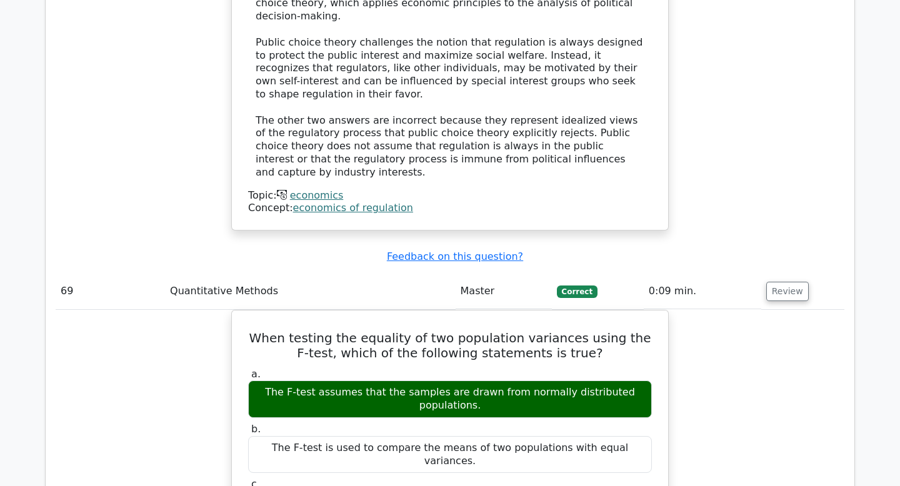
scroll to position [46232, 0]
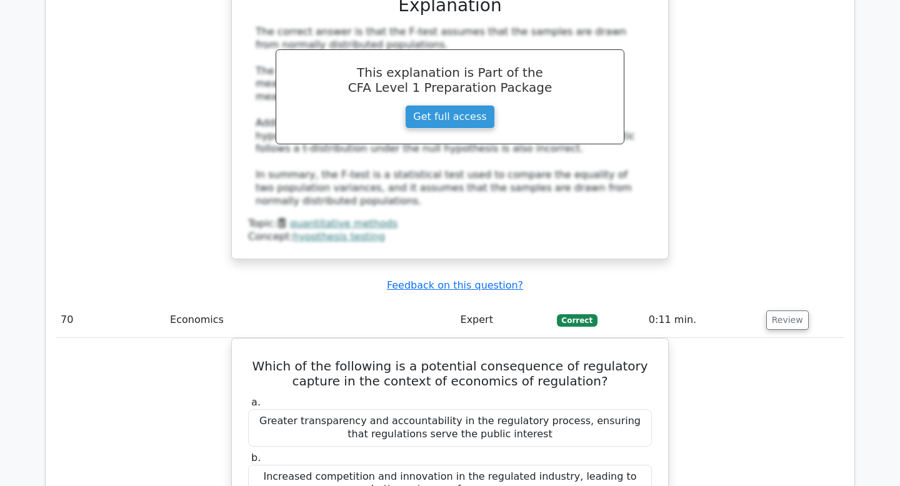
scroll to position [46785, 0]
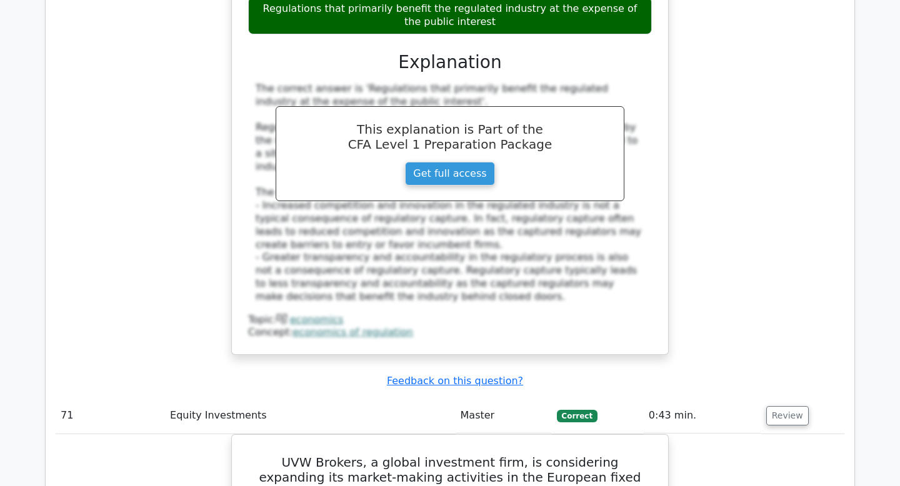
scroll to position [47321, 0]
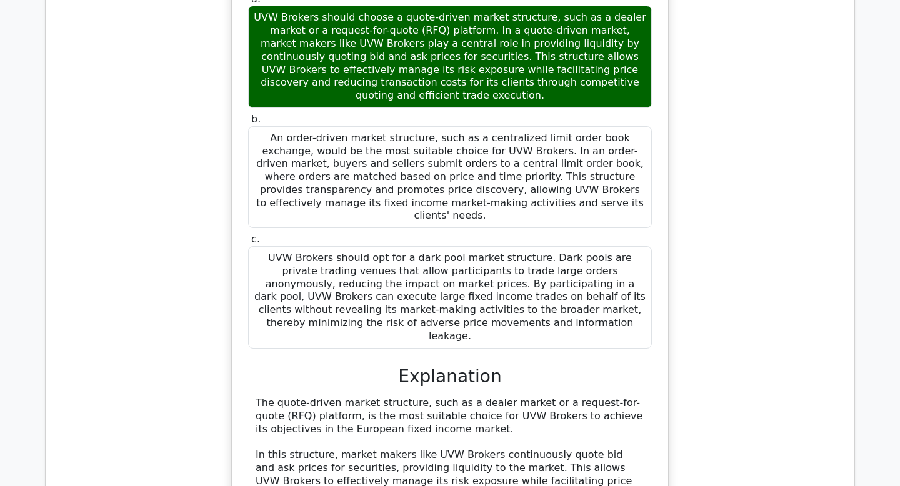
scroll to position [47910, 0]
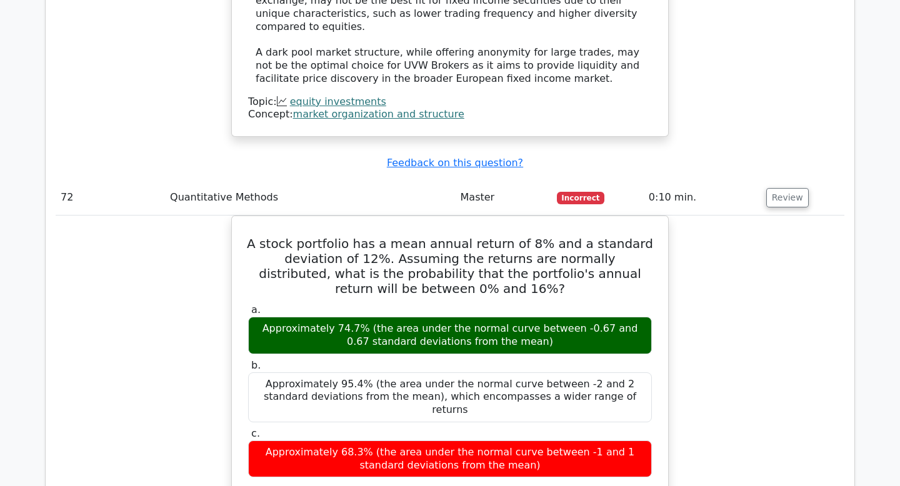
scroll to position [48489, 0]
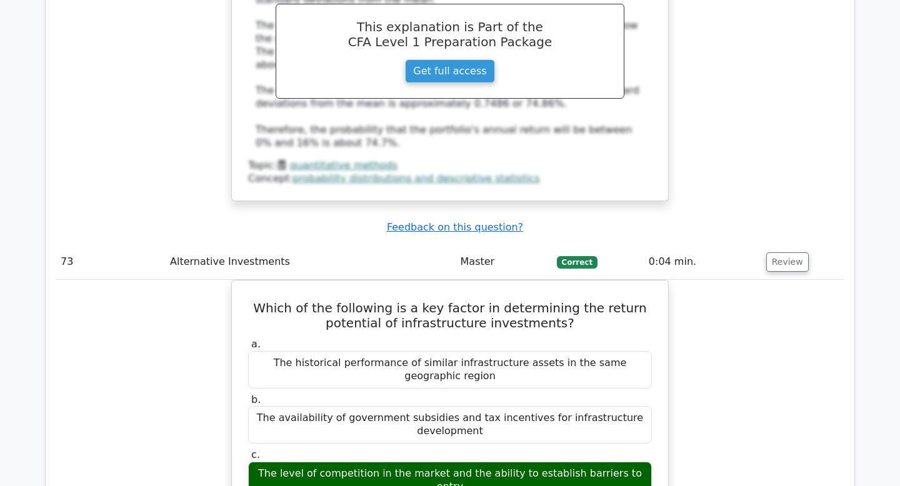
scroll to position [49159, 0]
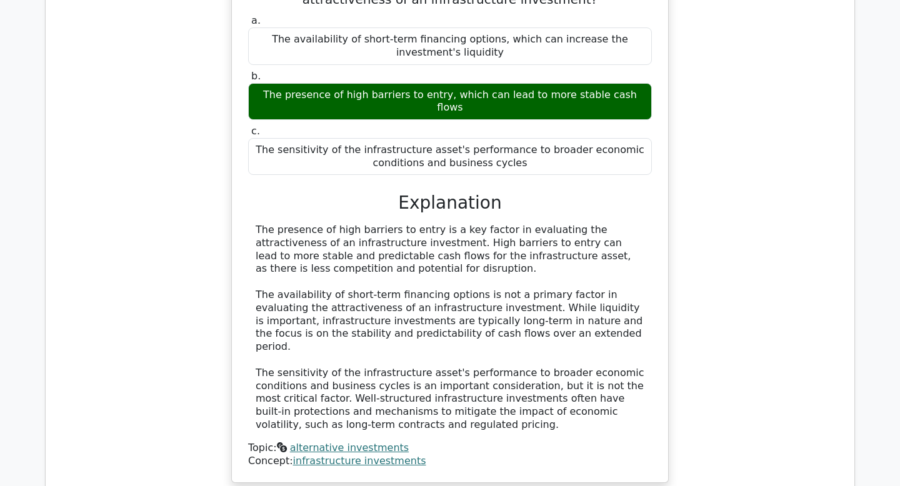
scroll to position [49829, 0]
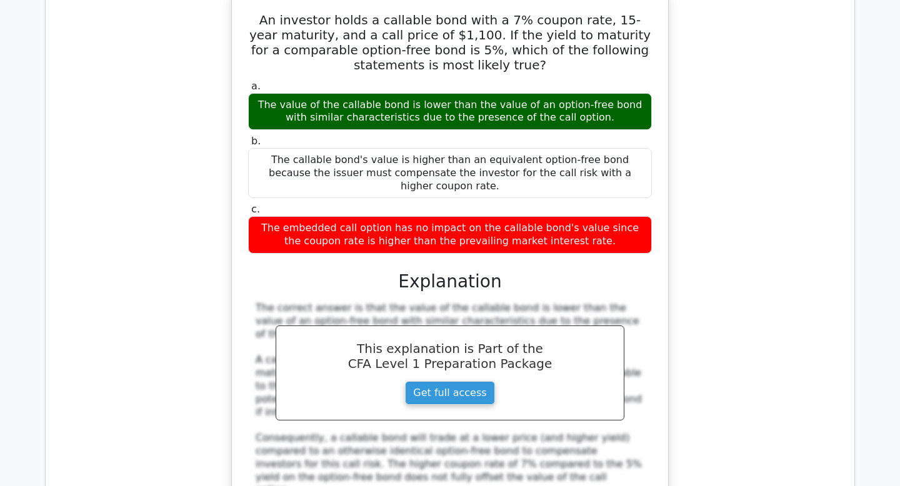
scroll to position [50414, 0]
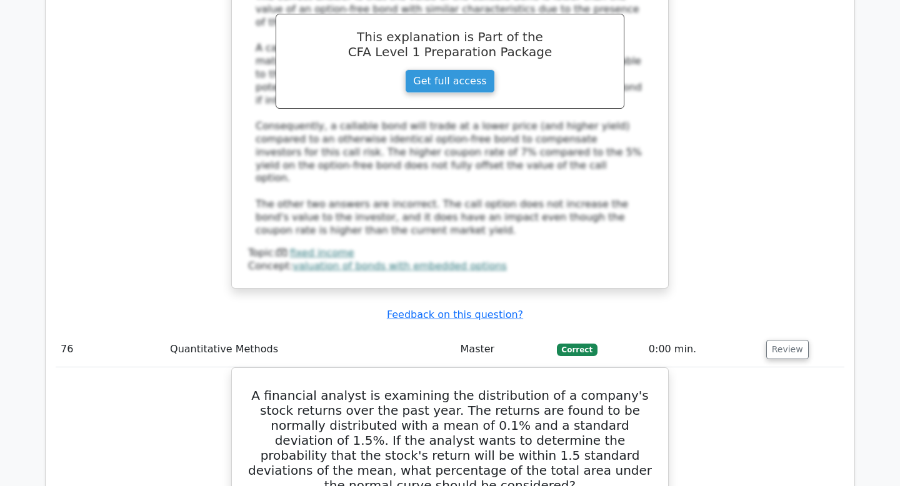
scroll to position [50770, 0]
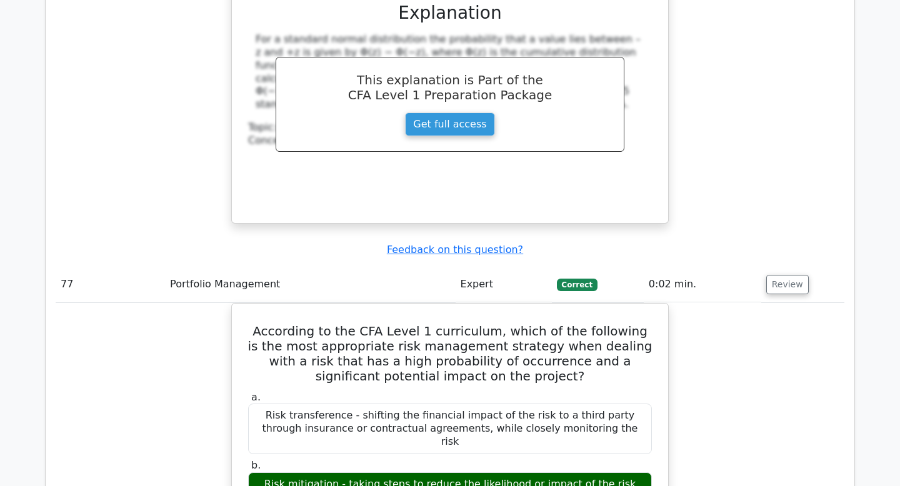
scroll to position [51438, 0]
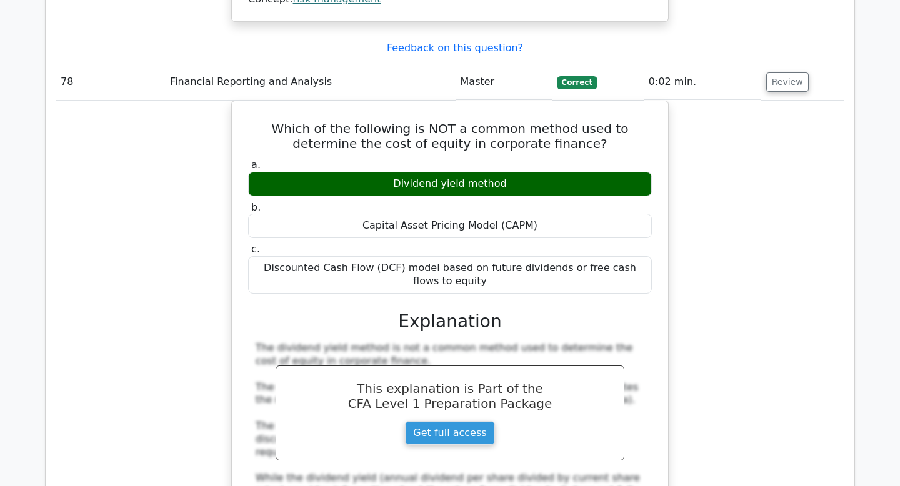
scroll to position [52248, 0]
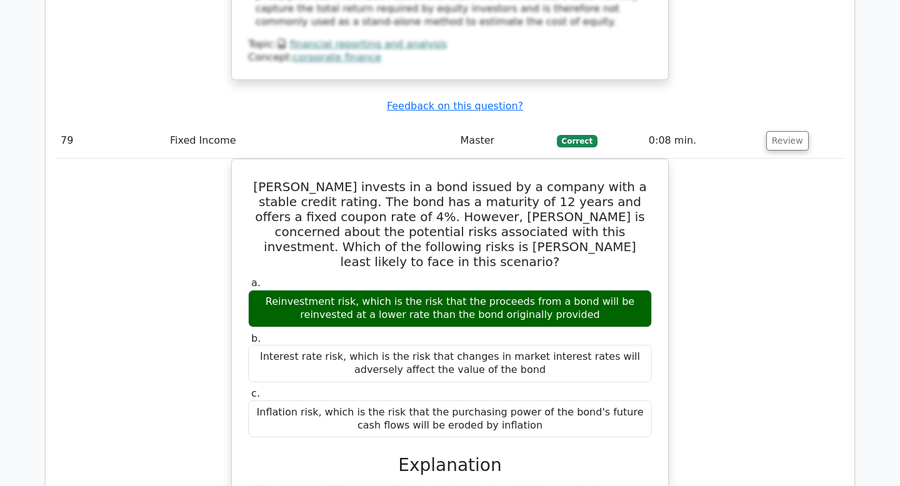
scroll to position [52776, 0]
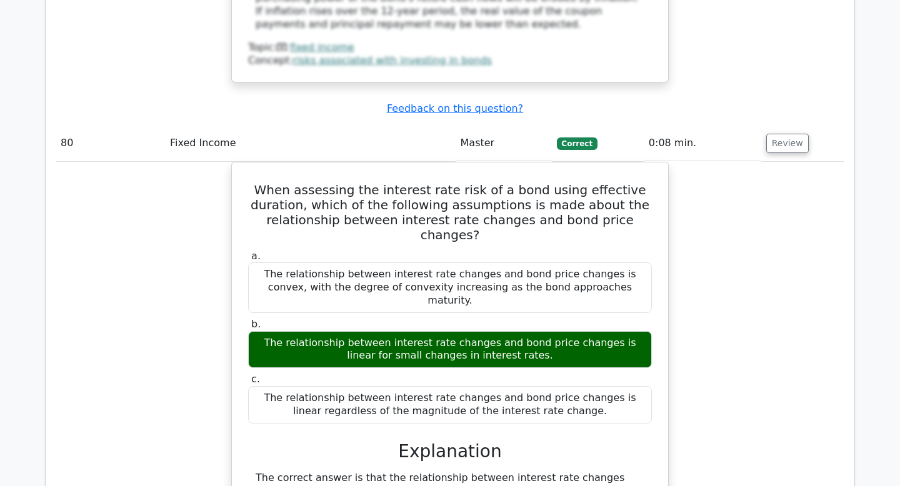
scroll to position [53559, 0]
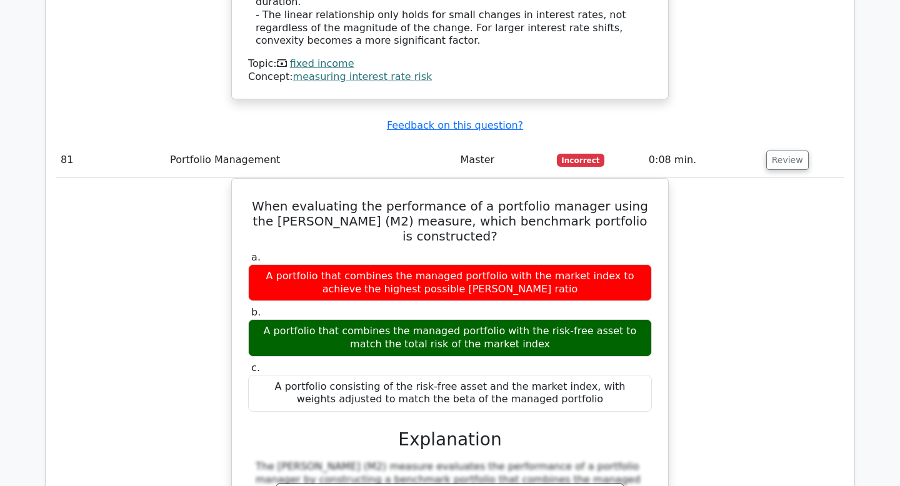
scroll to position [54076, 0]
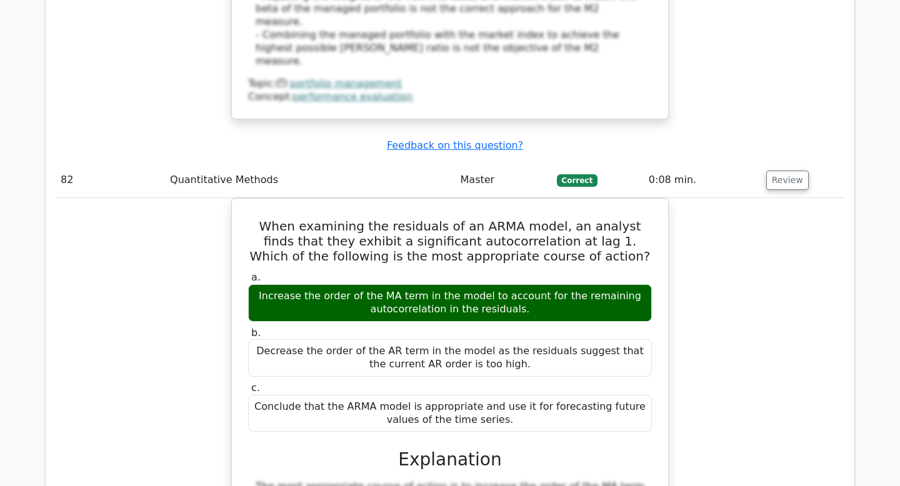
scroll to position [54661, 0]
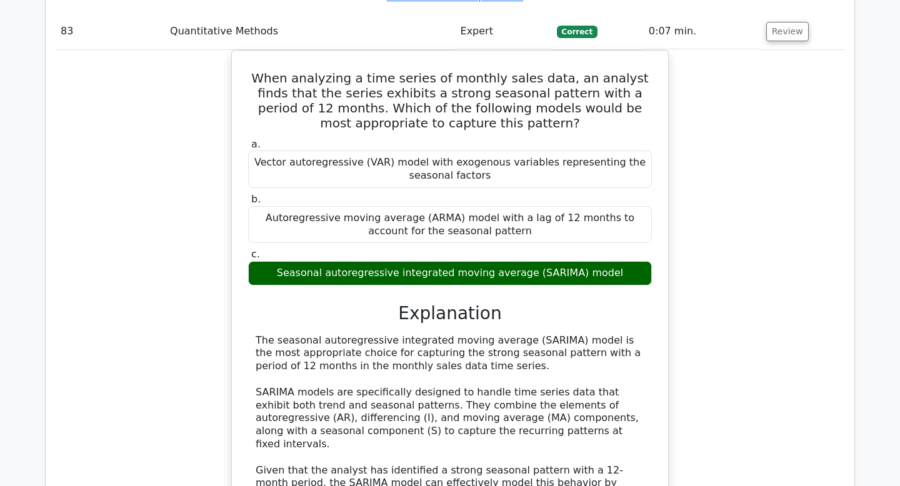
scroll to position [55447, 0]
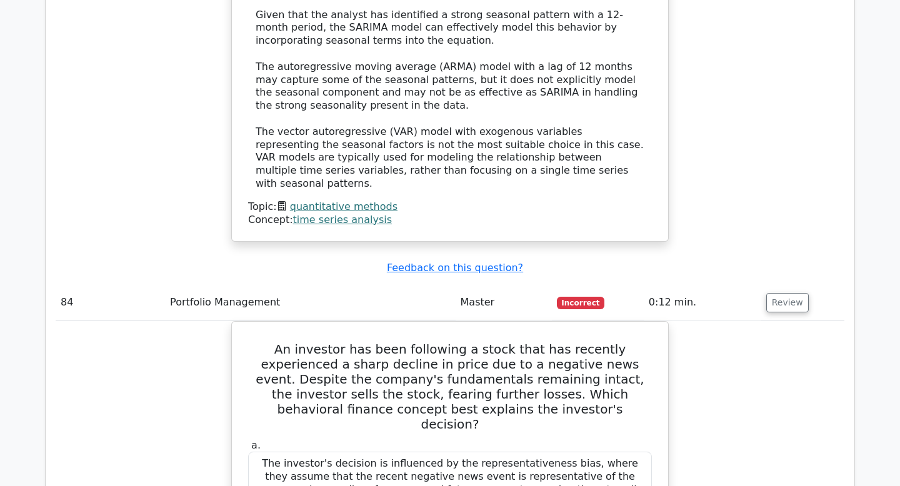
scroll to position [55923, 0]
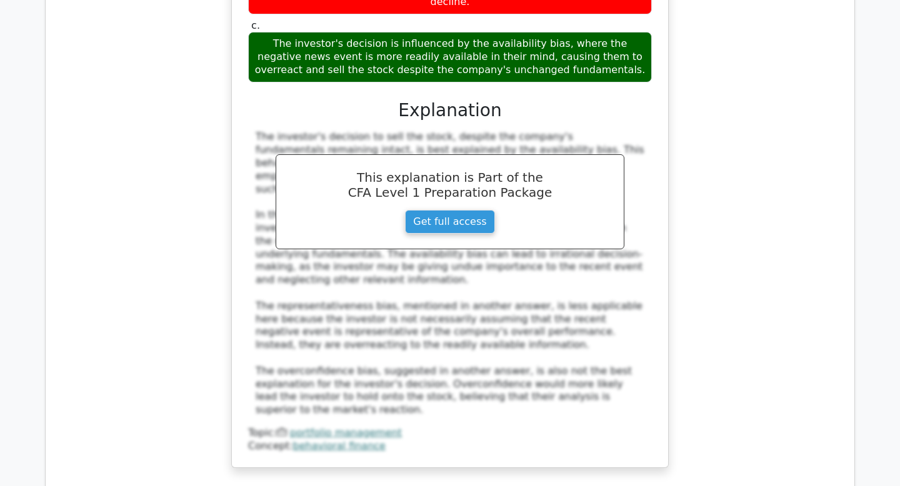
scroll to position [56514, 0]
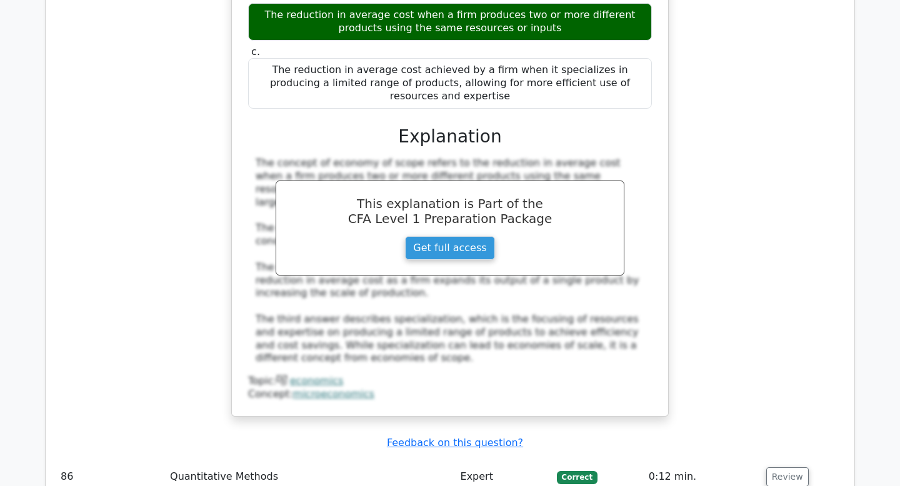
scroll to position [57131, 0]
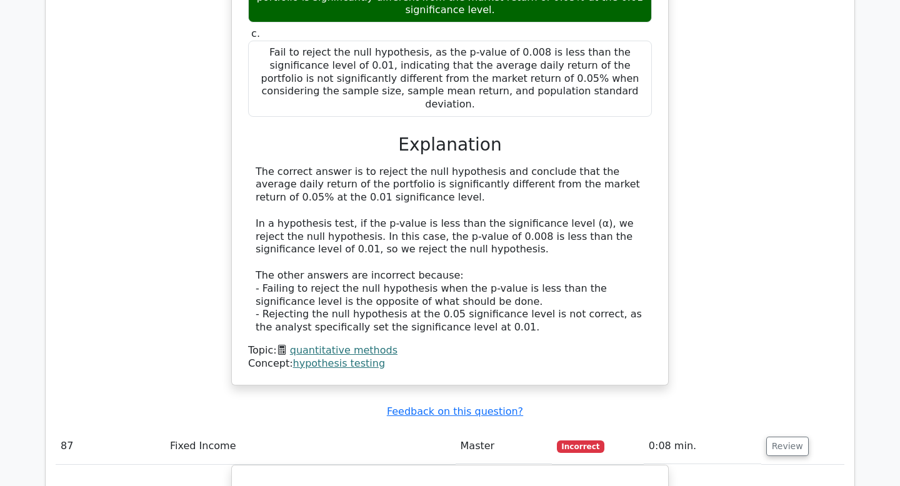
scroll to position [57903, 0]
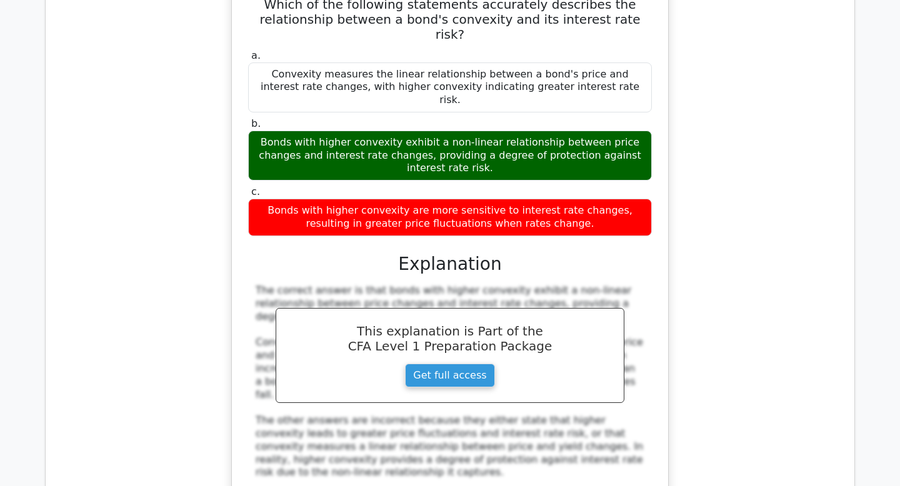
scroll to position [58379, 0]
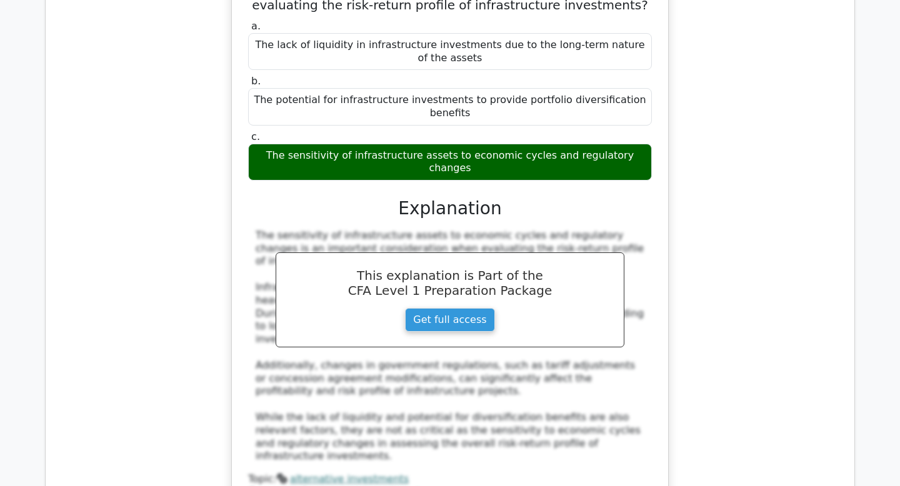
scroll to position [59025, 0]
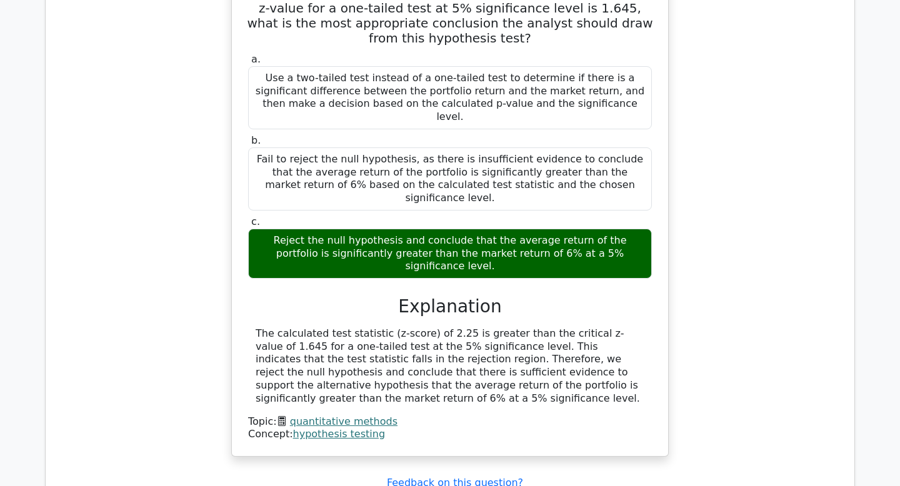
scroll to position [59721, 0]
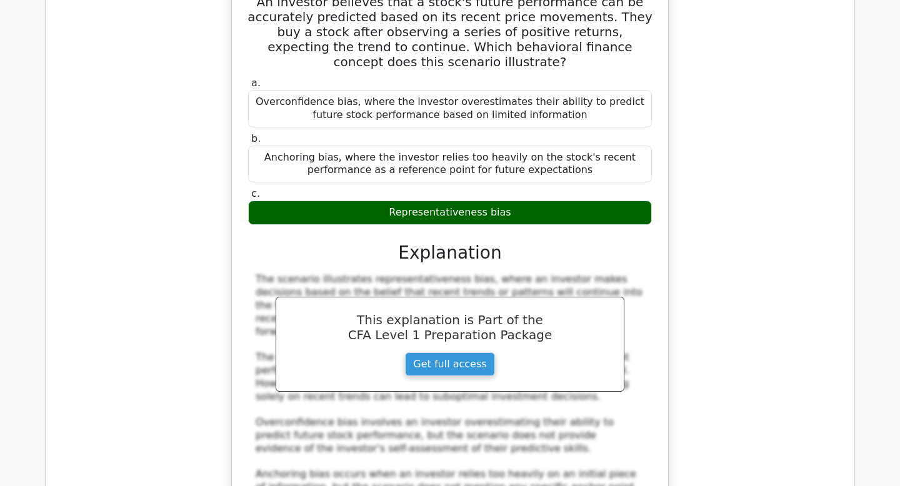
scroll to position [60269, 0]
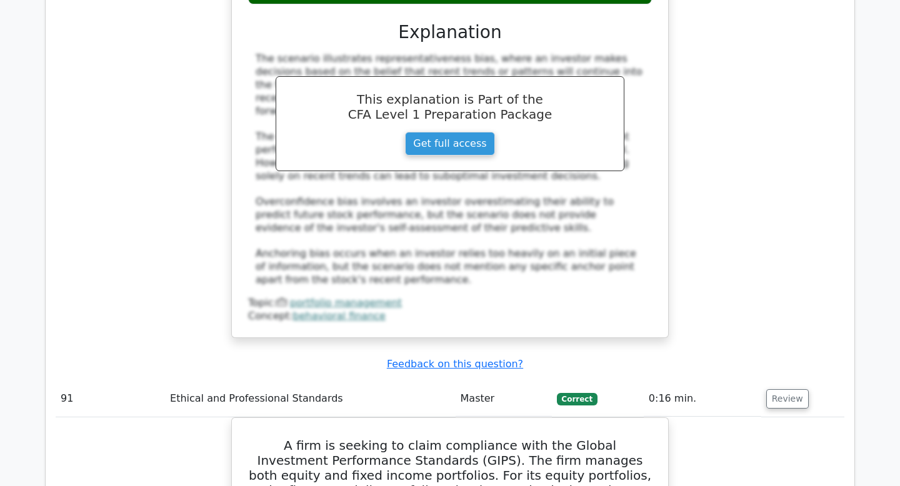
scroll to position [60708, 0]
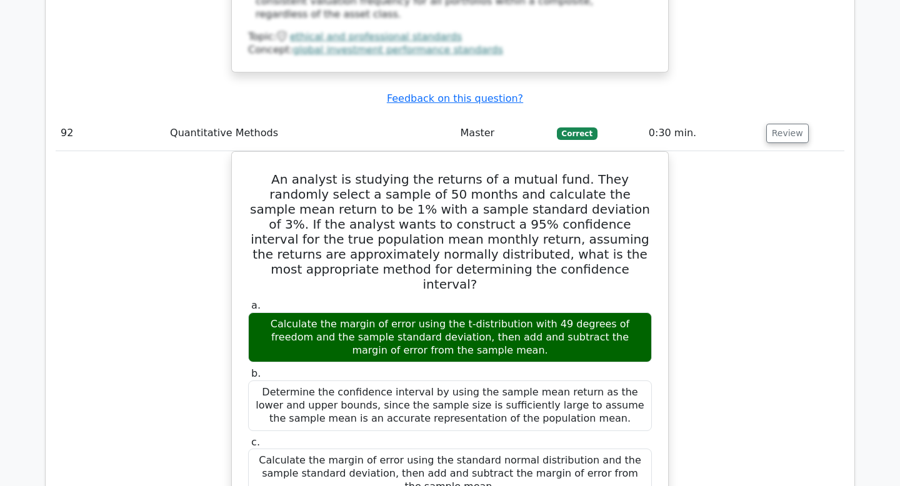
scroll to position [61550, 0]
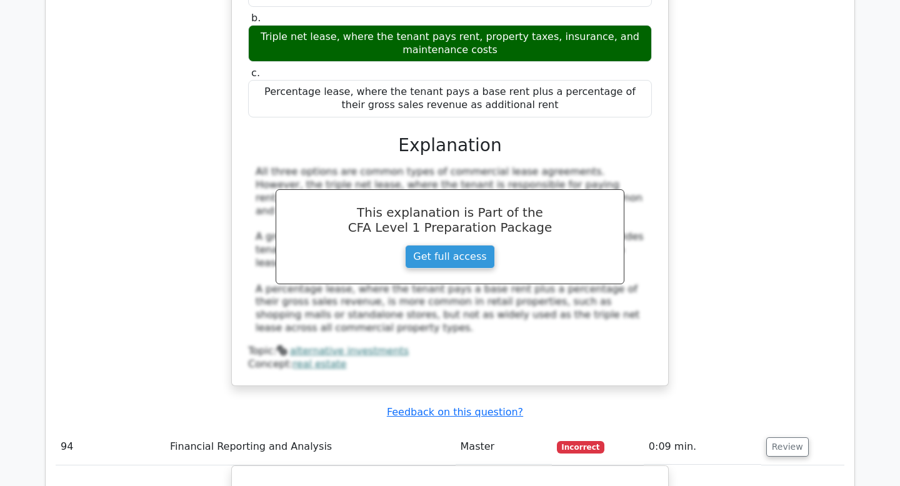
scroll to position [62464, 0]
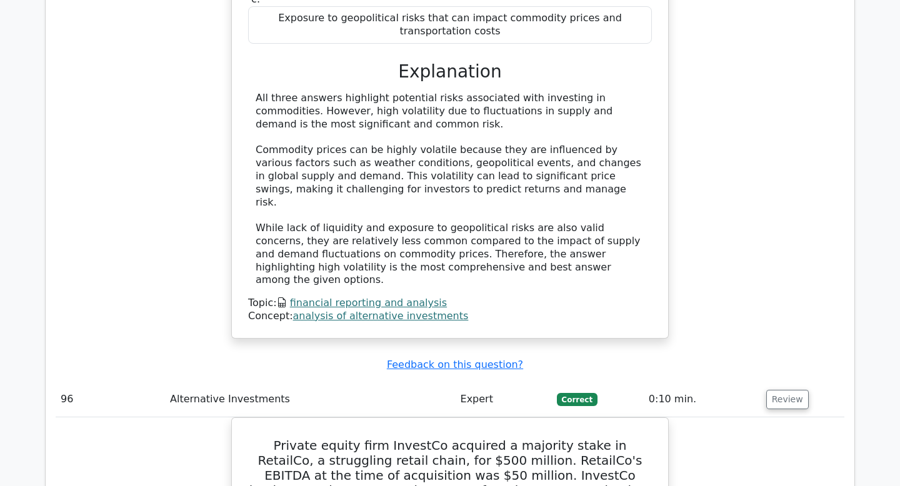
scroll to position [63937, 0]
